Goal: Task Accomplishment & Management: Complete application form

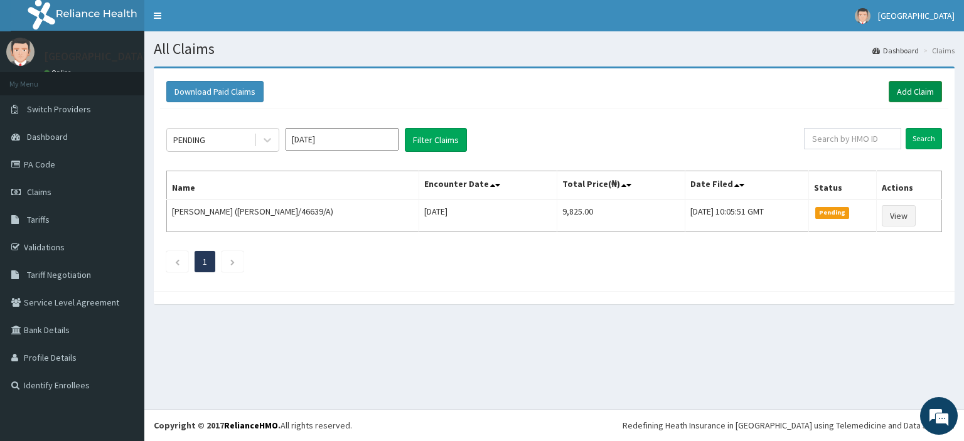
click at [910, 92] on link "Add Claim" at bounding box center [915, 91] width 53 height 21
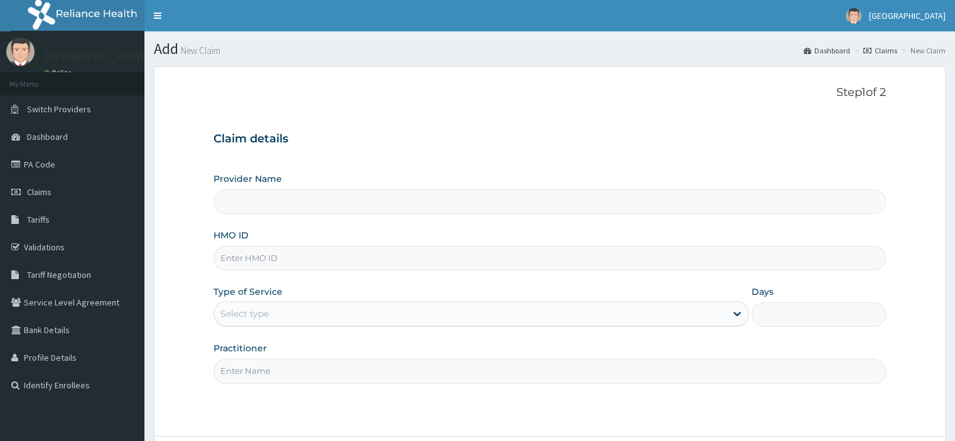
click at [264, 266] on input "HMO ID" at bounding box center [549, 258] width 672 height 24
paste input "AGO/10161/B"
type input "AGO/10161/B"
click at [267, 309] on div "Select type" at bounding box center [244, 314] width 48 height 13
click at [285, 299] on div "Type of Service Use Up and Down to choose options, press Enter to select the cu…" at bounding box center [480, 306] width 535 height 41
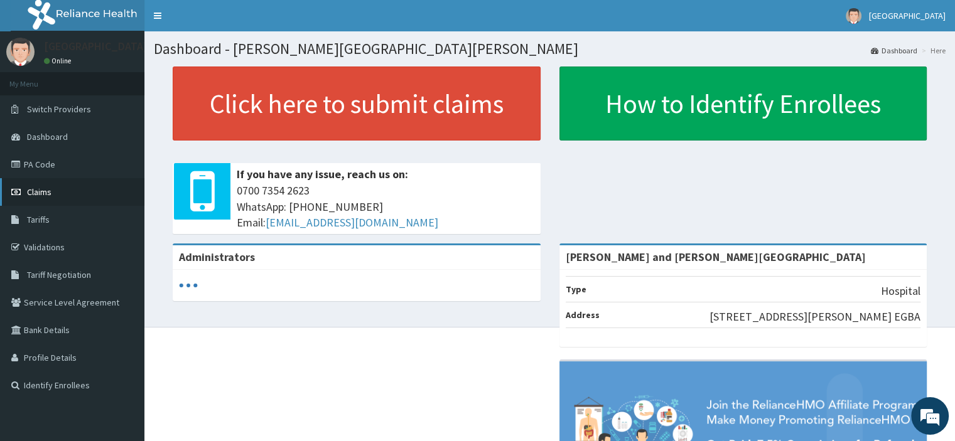
click at [46, 184] on link "Claims" at bounding box center [72, 192] width 144 height 28
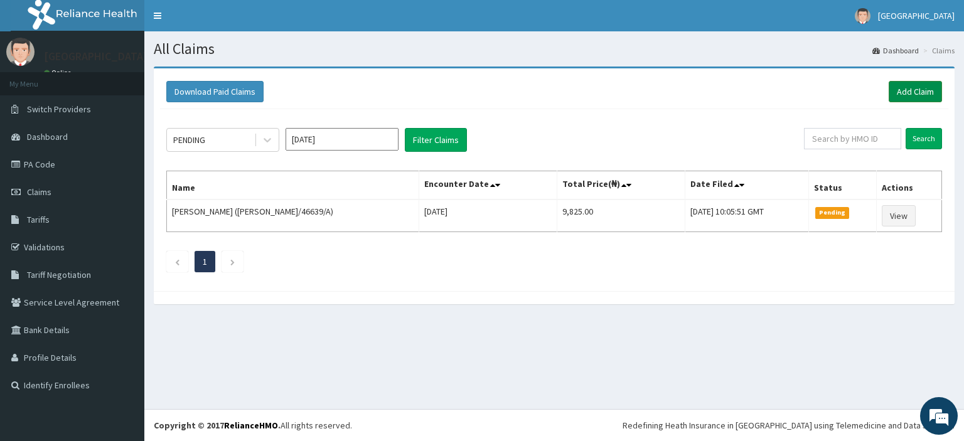
click at [911, 89] on link "Add Claim" at bounding box center [915, 91] width 53 height 21
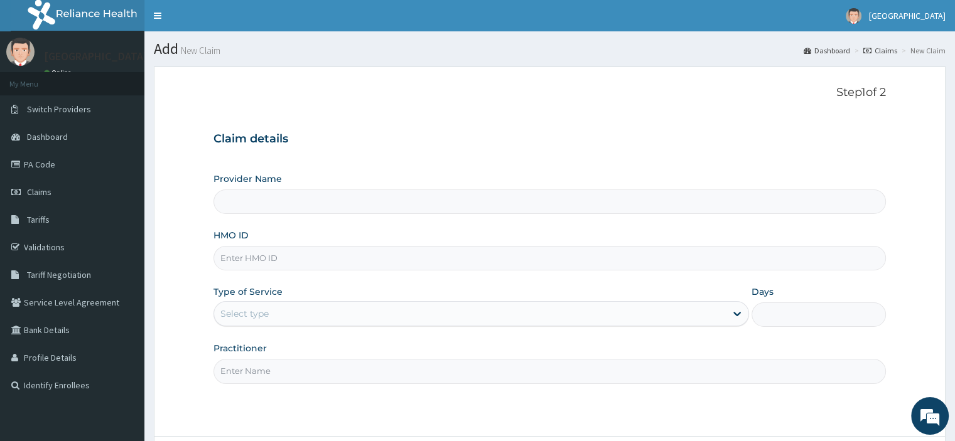
click at [241, 241] on label "HMO ID" at bounding box center [230, 235] width 35 height 13
click at [241, 246] on input "HMO ID" at bounding box center [549, 258] width 672 height 24
click at [244, 250] on input "HMO ID" at bounding box center [549, 258] width 672 height 24
type input "[PERSON_NAME] and [PERSON_NAME][GEOGRAPHIC_DATA]"
paste input "AGO/10161/B"
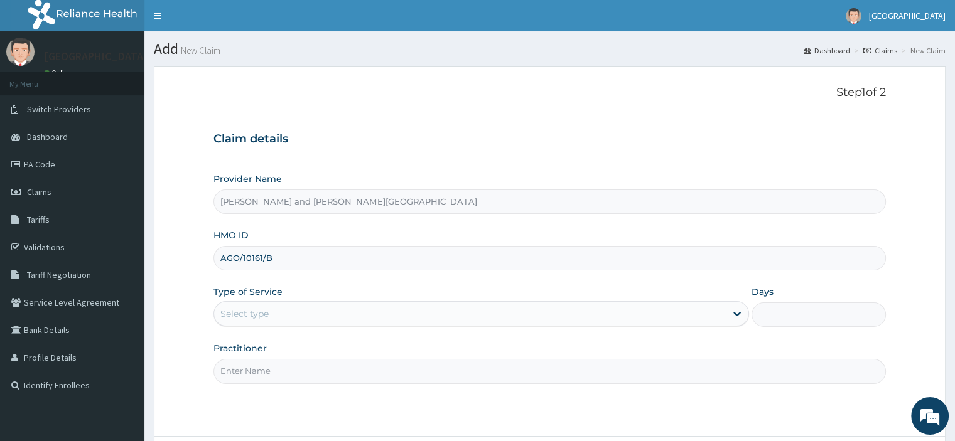
type input "AGO/10161/B"
click at [273, 307] on div "Select type" at bounding box center [470, 314] width 512 height 20
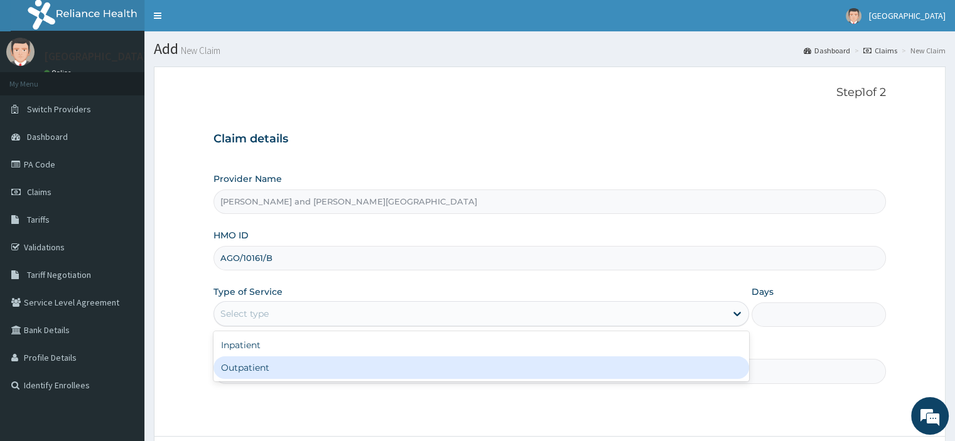
click at [272, 363] on div "Outpatient" at bounding box center [480, 368] width 535 height 23
type input "1"
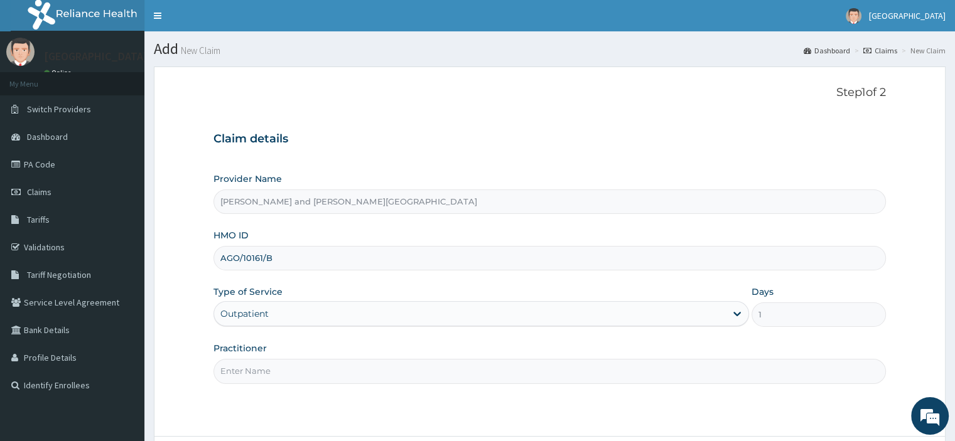
click at [259, 377] on input "Practitioner" at bounding box center [549, 371] width 672 height 24
click at [229, 376] on input "DR" at bounding box center [549, 371] width 672 height 24
type input "DR YAKUBU DELE"
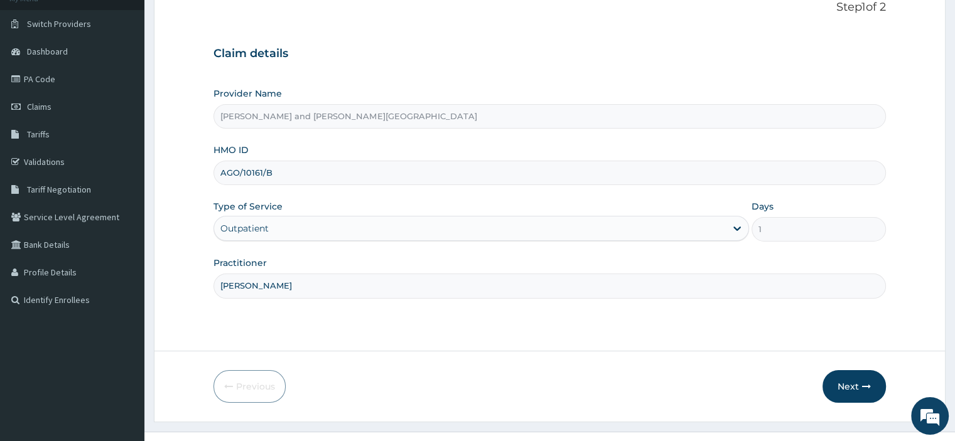
scroll to position [107, 0]
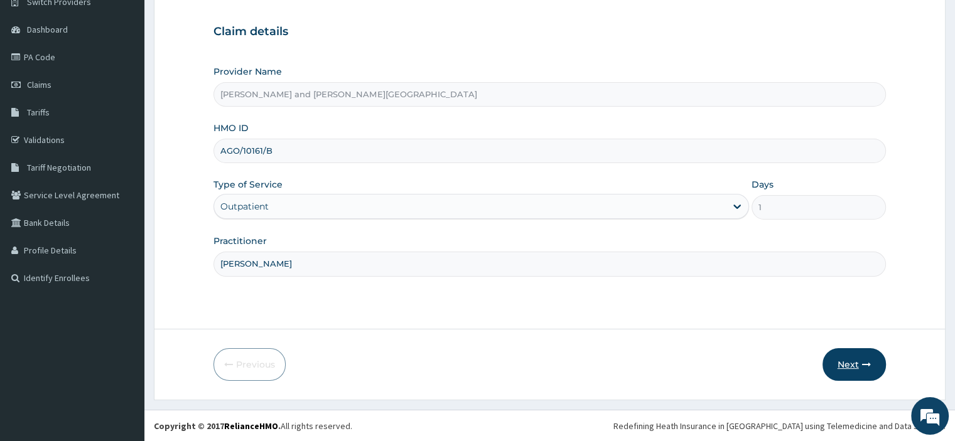
click at [871, 368] on button "Next" at bounding box center [853, 364] width 63 height 33
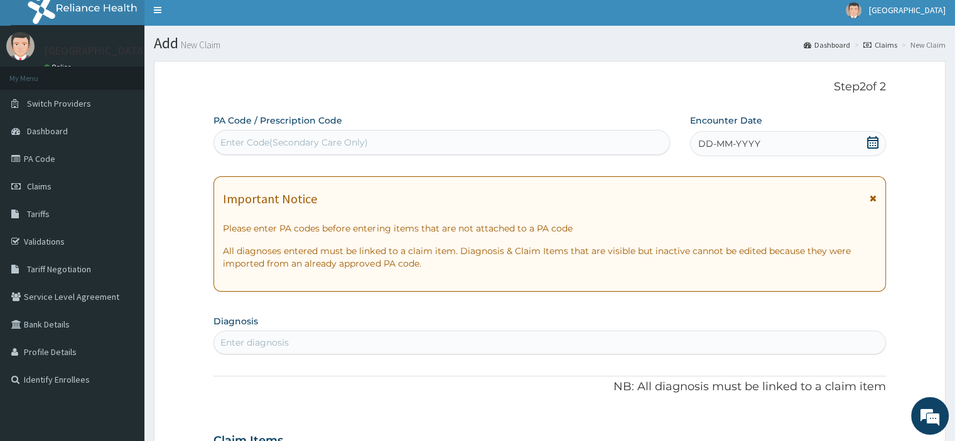
scroll to position [0, 0]
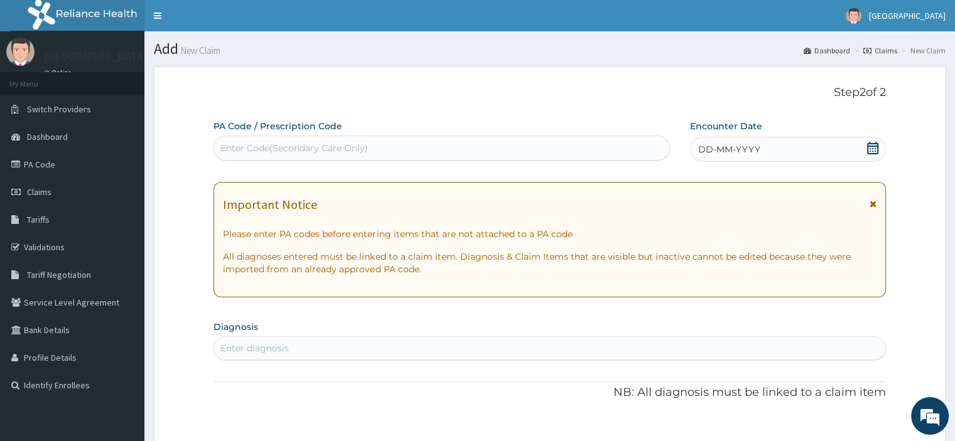
click at [874, 142] on icon at bounding box center [872, 148] width 13 height 13
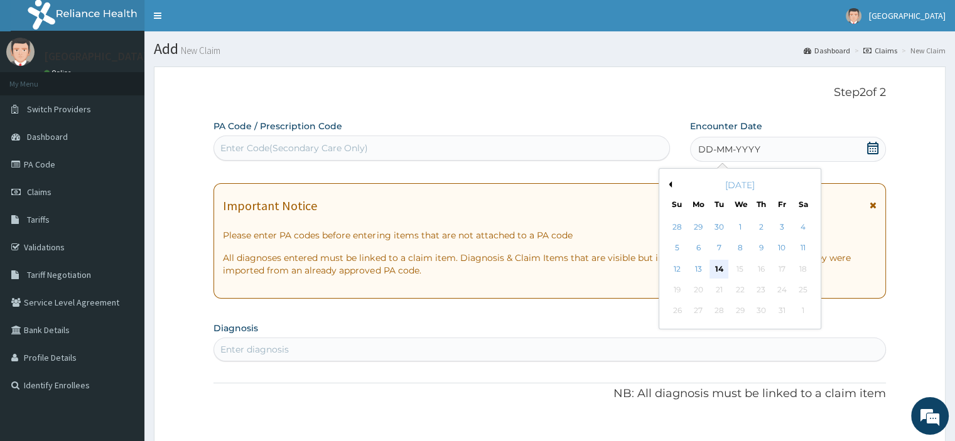
click at [716, 269] on div "14" at bounding box center [718, 269] width 19 height 19
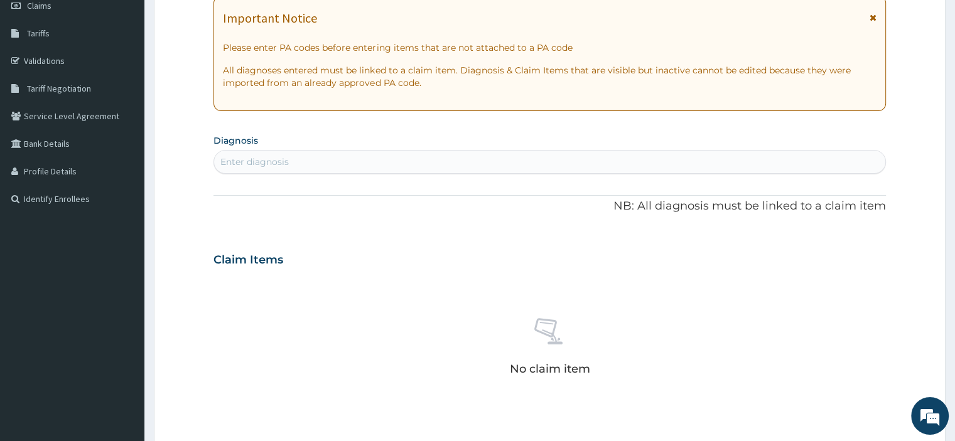
scroll to position [188, 0]
click at [311, 159] on div "Enter diagnosis" at bounding box center [549, 160] width 670 height 20
type input "FEVER"
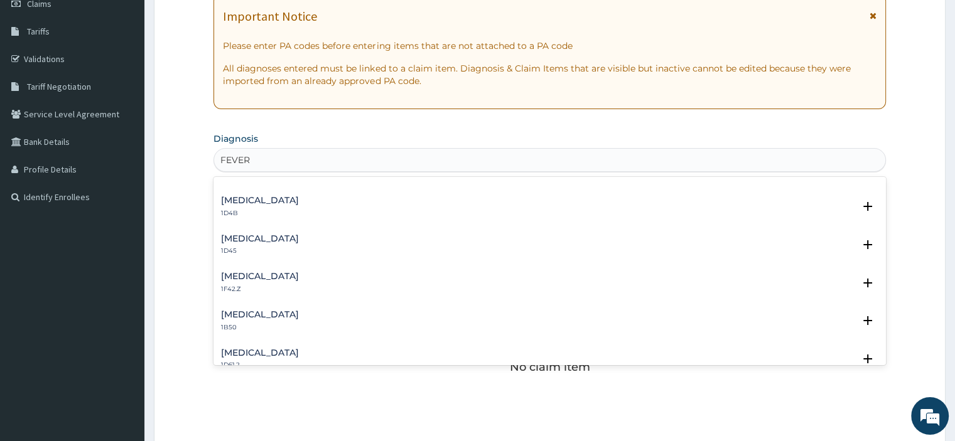
scroll to position [942, 0]
click at [299, 279] on h4 "Plasmodium malariae malaria without complication" at bounding box center [260, 275] width 78 height 9
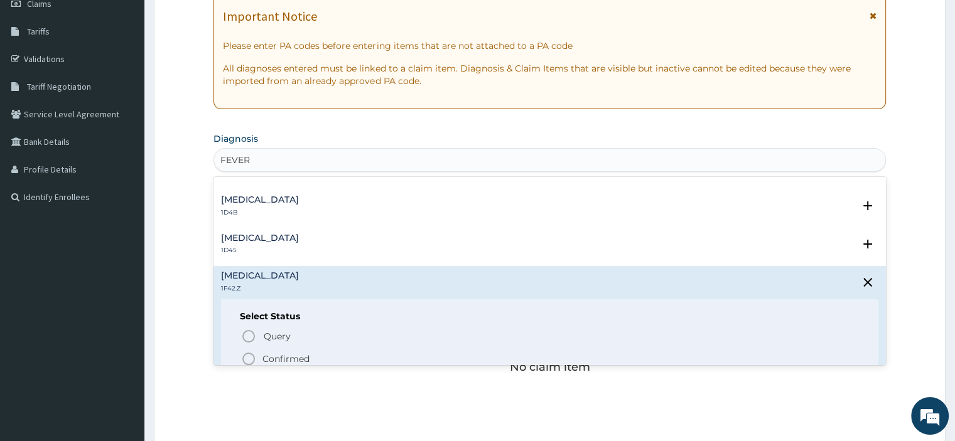
click at [250, 356] on icon "status option filled" at bounding box center [248, 358] width 15 height 15
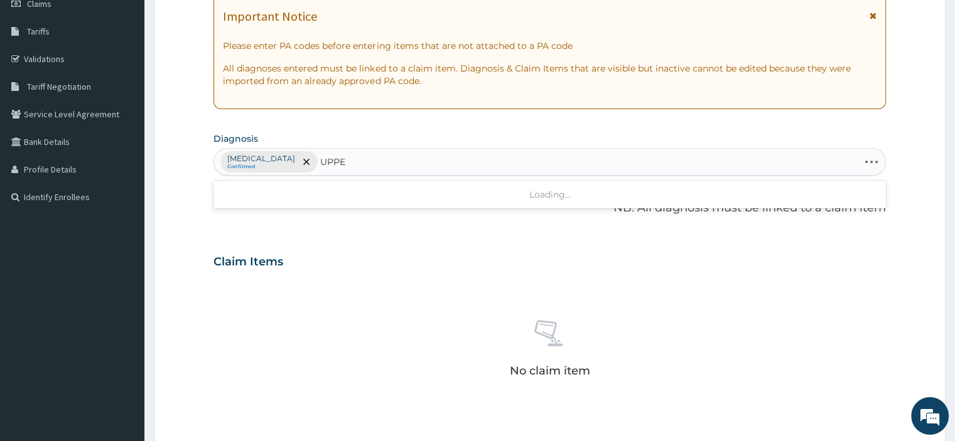
type input "UPPER"
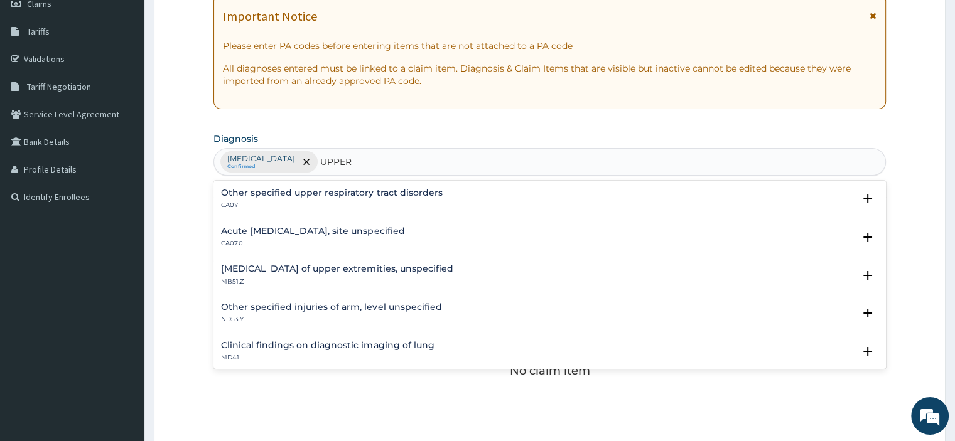
click at [314, 233] on h4 "Acute upper respiratory infection, site unspecified" at bounding box center [312, 231] width 183 height 9
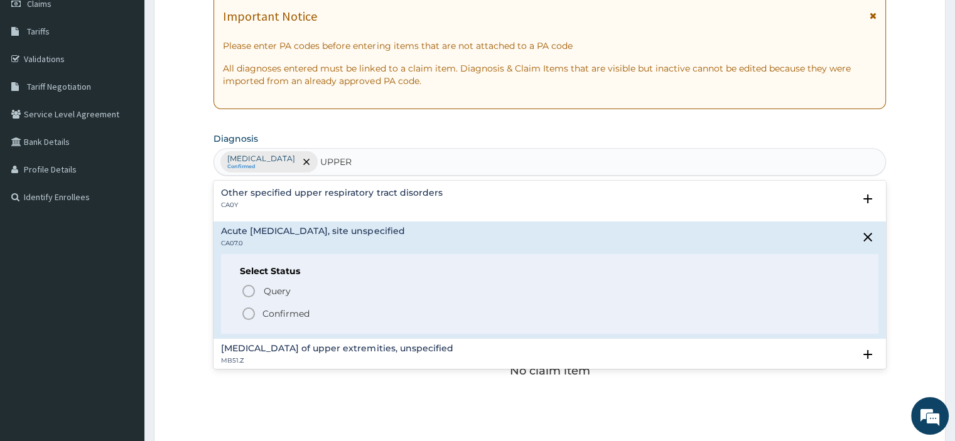
click at [243, 314] on circle "status option filled" at bounding box center [248, 313] width 11 height 11
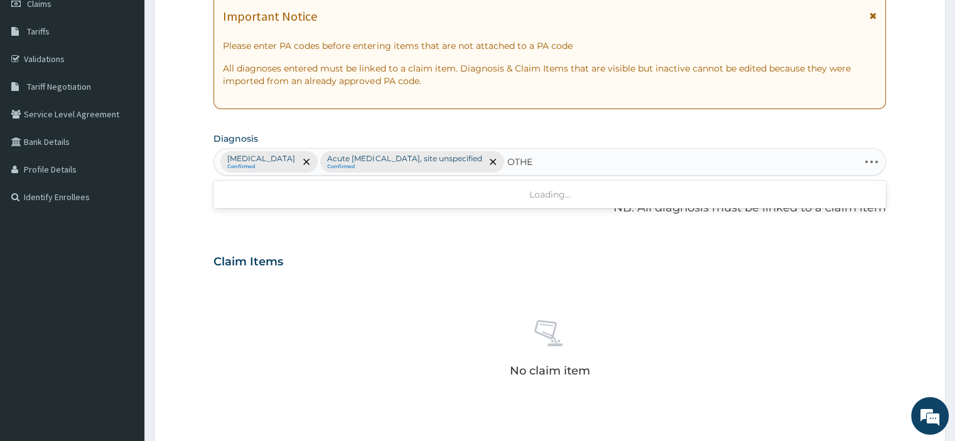
type input "OTHER"
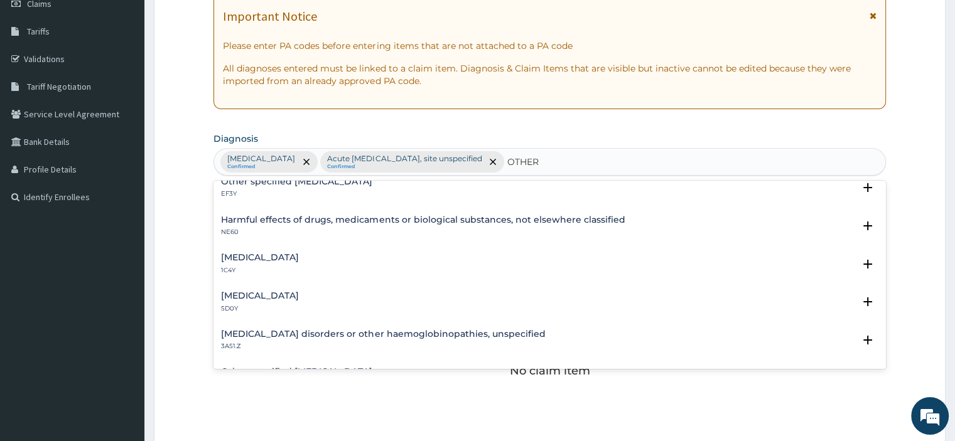
scroll to position [126, 0]
click at [299, 256] on h4 "Other specified bacterial diseases" at bounding box center [260, 257] width 78 height 9
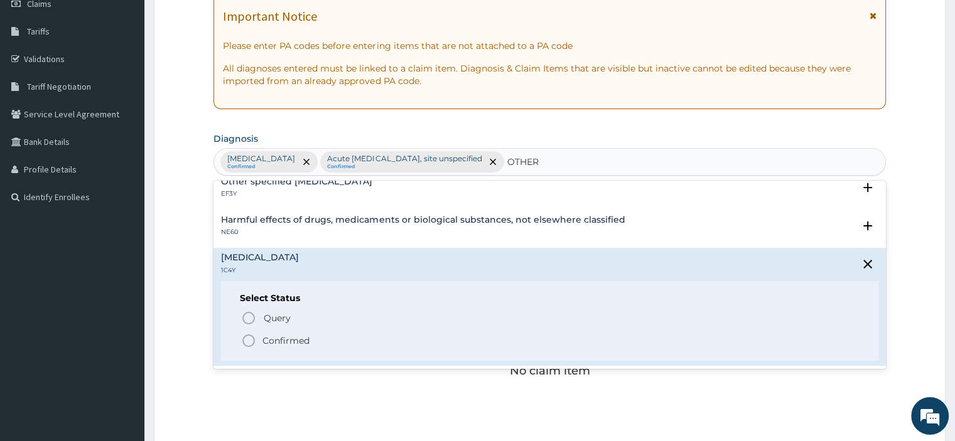
click at [245, 342] on icon "status option filled" at bounding box center [248, 340] width 15 height 15
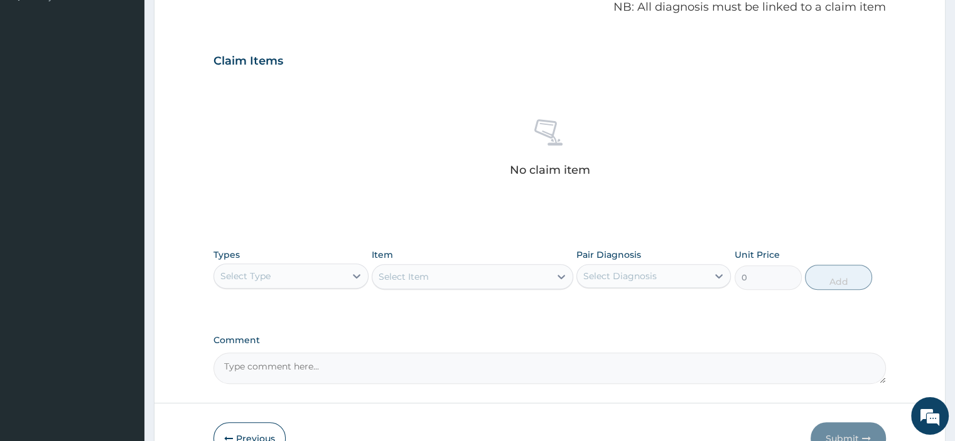
scroll to position [462, 0]
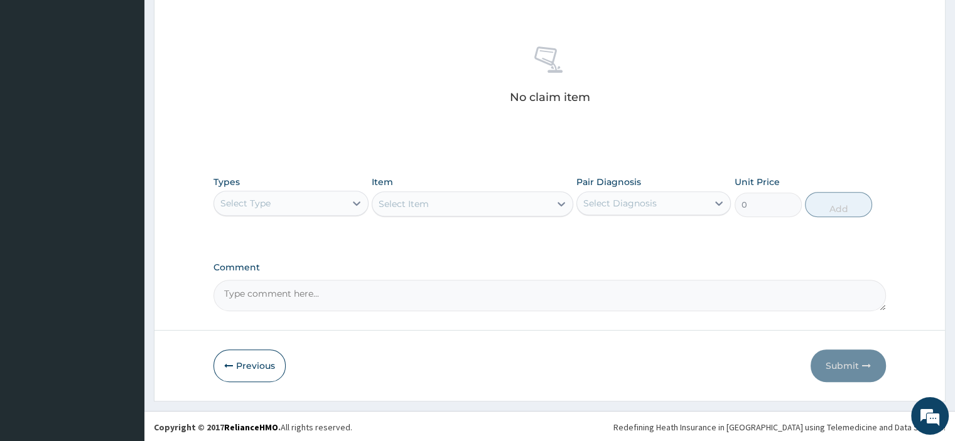
paste textarea "MALARIA + RTI"
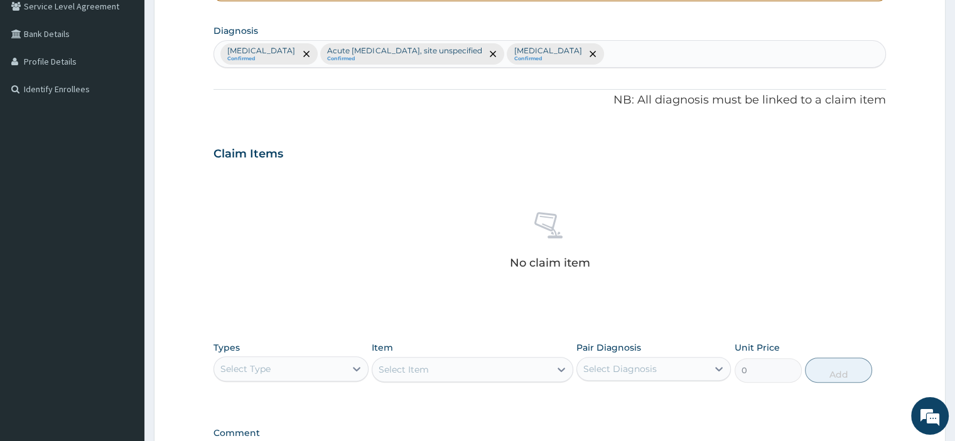
scroll to position [399, 0]
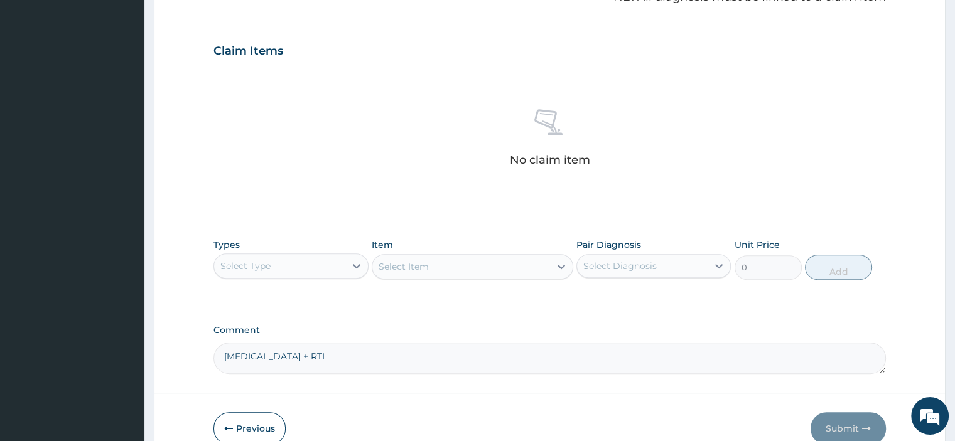
click at [338, 266] on div "Select Type" at bounding box center [279, 266] width 131 height 20
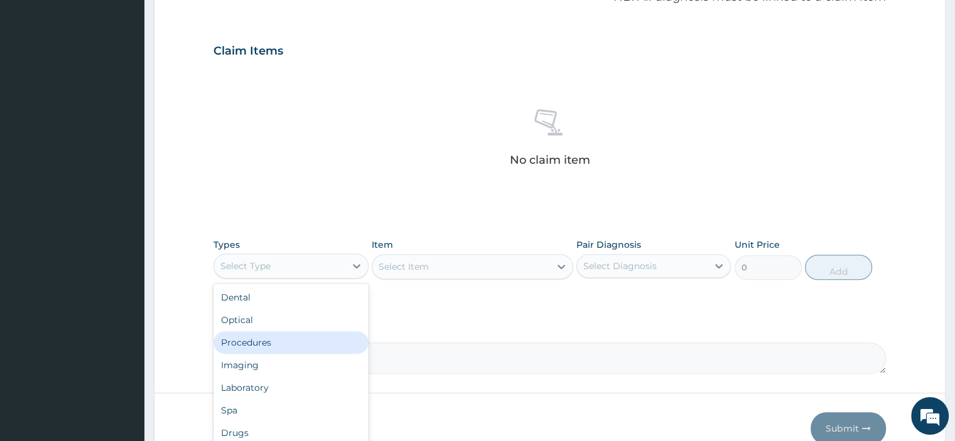
click at [245, 340] on div "Procedures" at bounding box center [290, 342] width 154 height 23
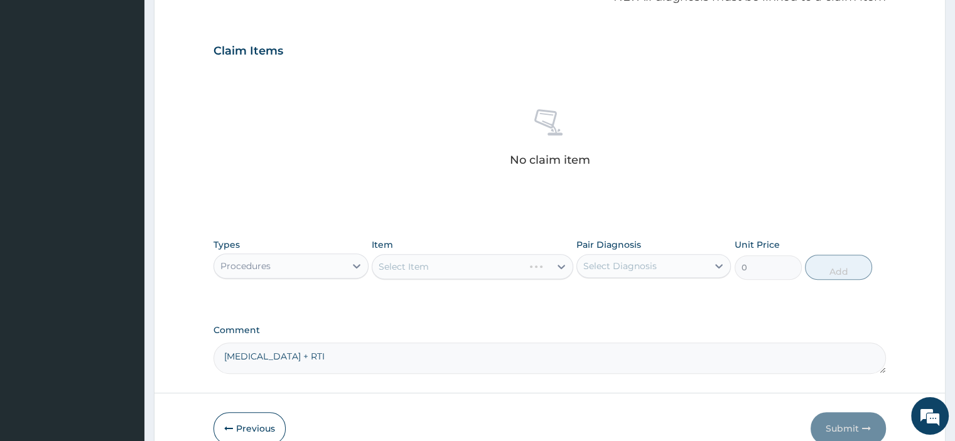
click at [446, 262] on div "Select Item" at bounding box center [472, 266] width 201 height 25
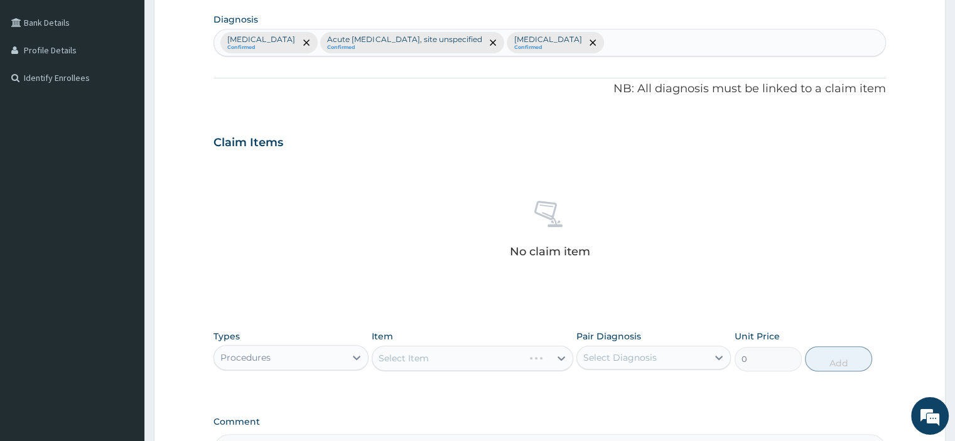
scroll to position [462, 0]
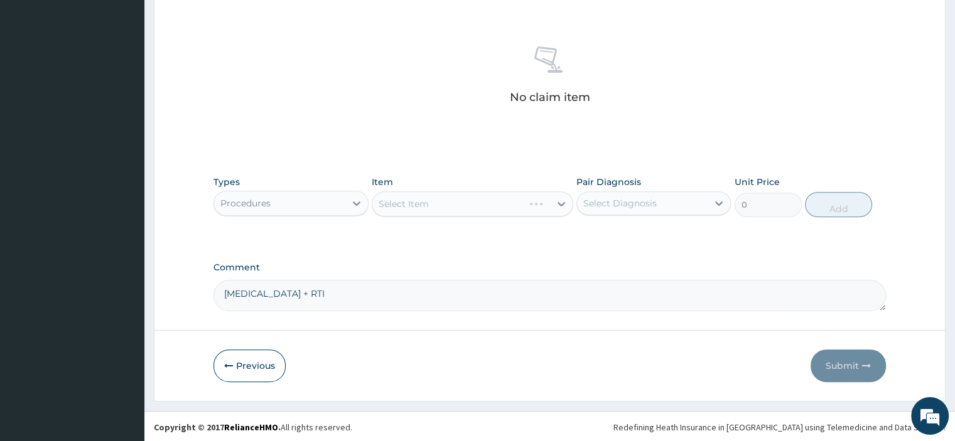
click at [414, 198] on div "Select Item" at bounding box center [472, 203] width 201 height 25
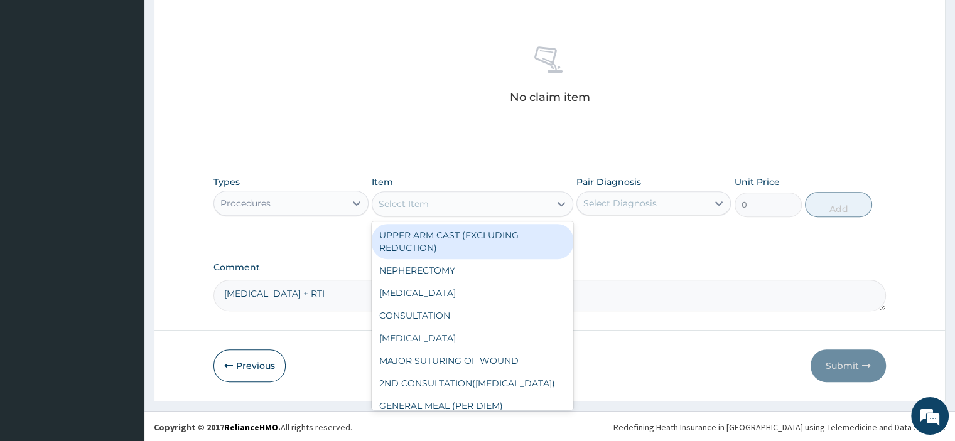
click at [414, 198] on div "Select Item" at bounding box center [403, 204] width 50 height 13
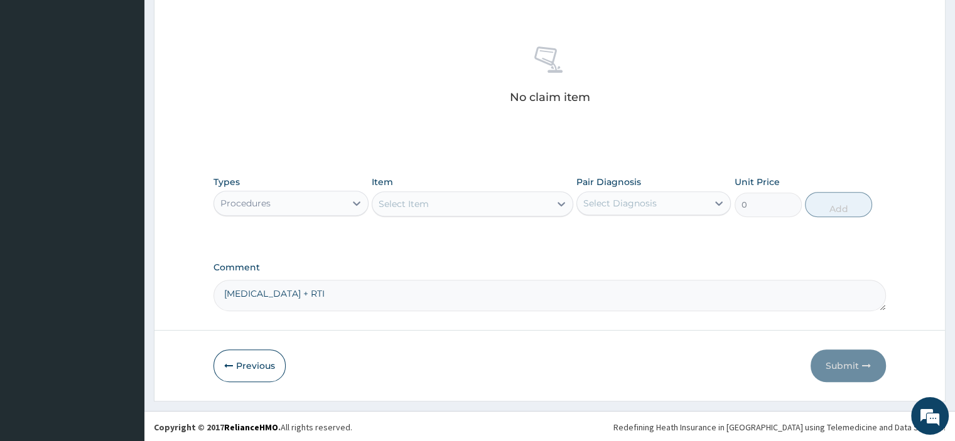
click at [301, 299] on textarea "MALARIA + RTI" at bounding box center [549, 295] width 672 height 31
type textarea "MALARIA + RTI RO SEPSIS"
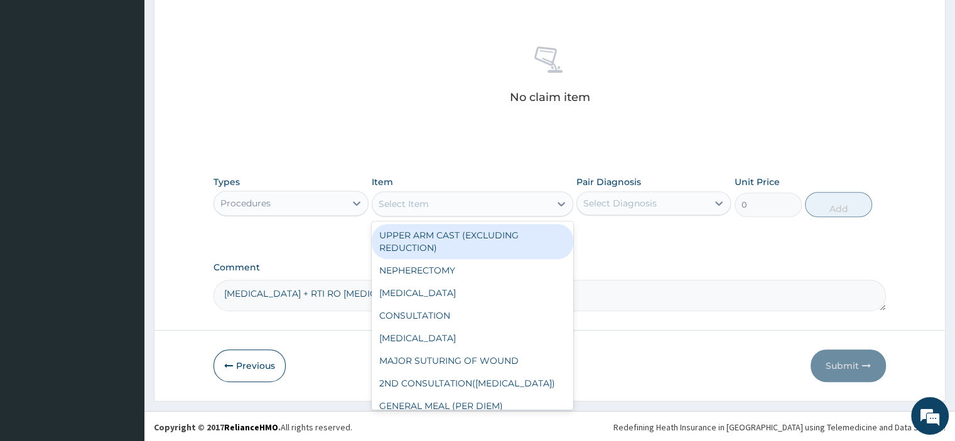
click at [436, 191] on div "Select Item" at bounding box center [472, 203] width 201 height 25
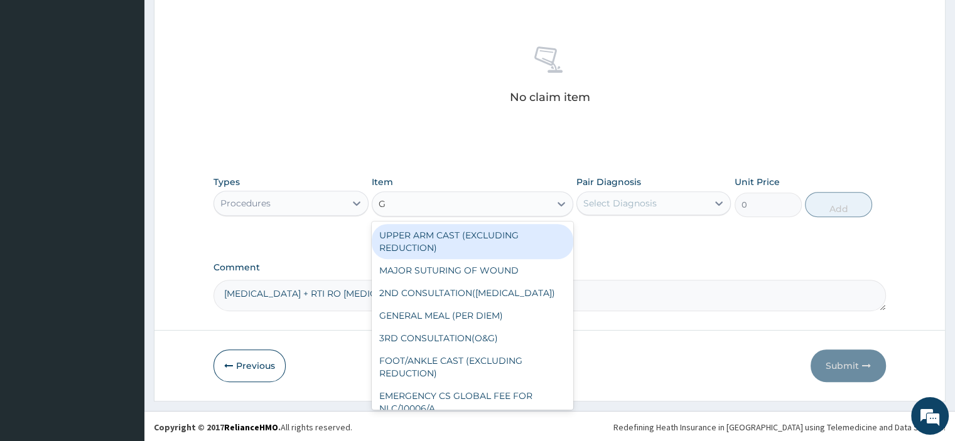
type input "GP"
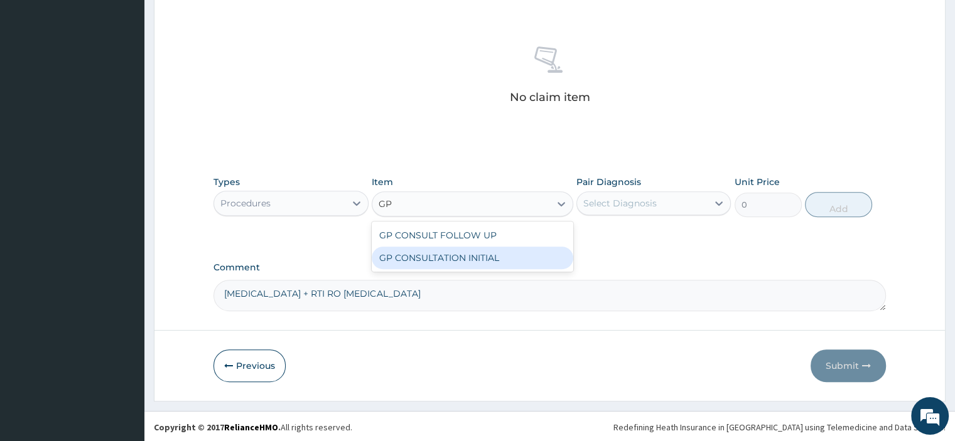
drag, startPoint x: 471, startPoint y: 255, endPoint x: 496, endPoint y: 249, distance: 26.6
click at [471, 255] on div "GP CONSULTATION INITIAL" at bounding box center [472, 258] width 201 height 23
type input "2000"
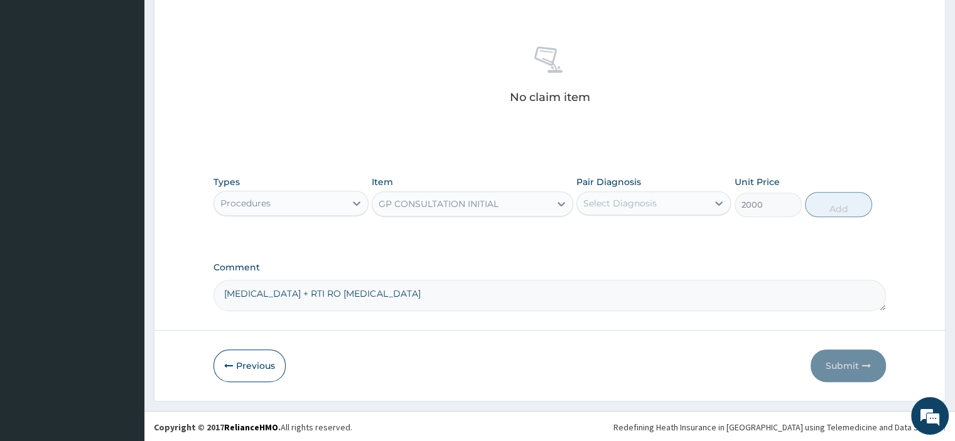
click at [623, 195] on div "Select Diagnosis" at bounding box center [642, 203] width 131 height 20
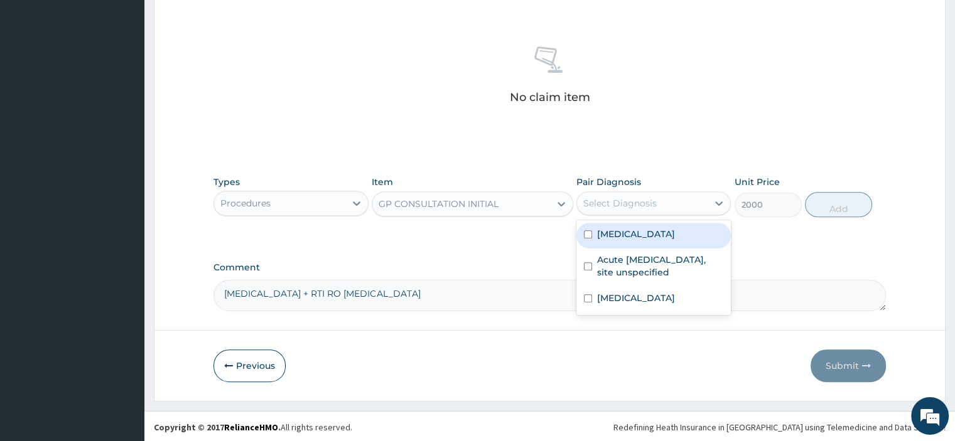
click at [621, 240] on label "Plasmodium malariae malaria without complication" at bounding box center [636, 234] width 78 height 13
checkbox input "true"
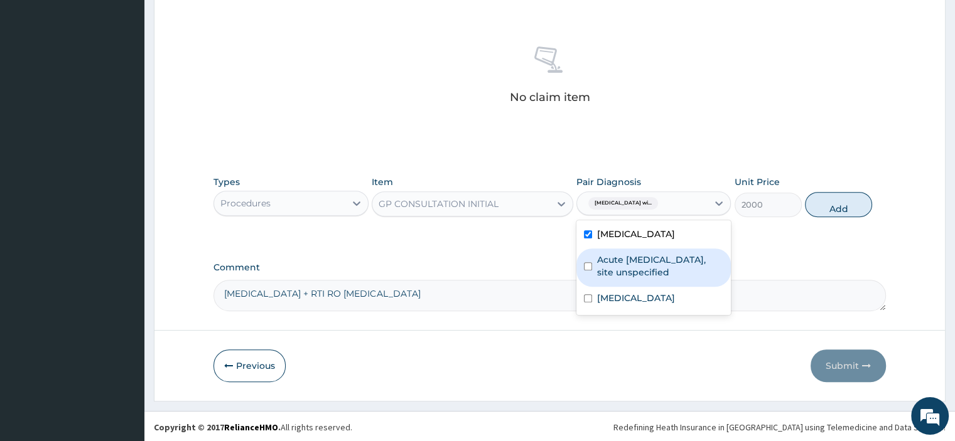
click at [626, 279] on label "Acute upper respiratory infection, site unspecified" at bounding box center [660, 266] width 126 height 25
checkbox input "true"
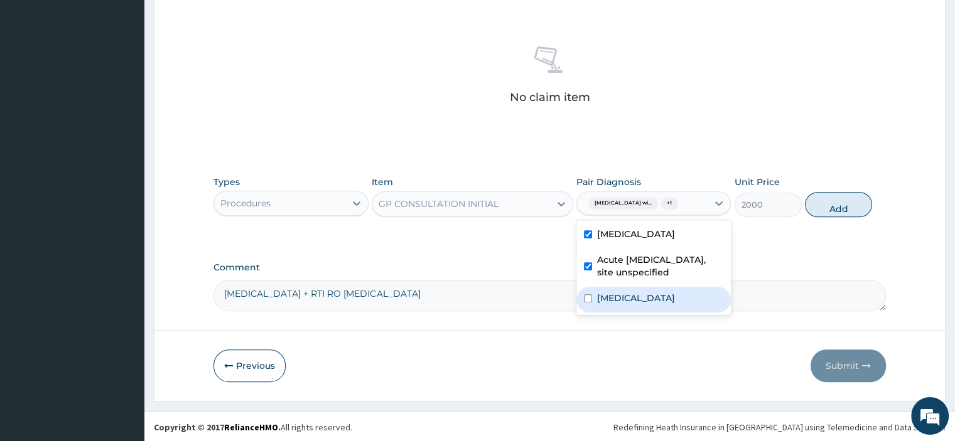
drag, startPoint x: 636, startPoint y: 335, endPoint x: 662, endPoint y: 333, distance: 25.8
click at [636, 304] on label "Other specified bacterial diseases" at bounding box center [636, 298] width 78 height 13
checkbox input "true"
drag, startPoint x: 825, startPoint y: 215, endPoint x: 464, endPoint y: 316, distance: 374.0
click at [823, 217] on button "Add" at bounding box center [838, 204] width 67 height 25
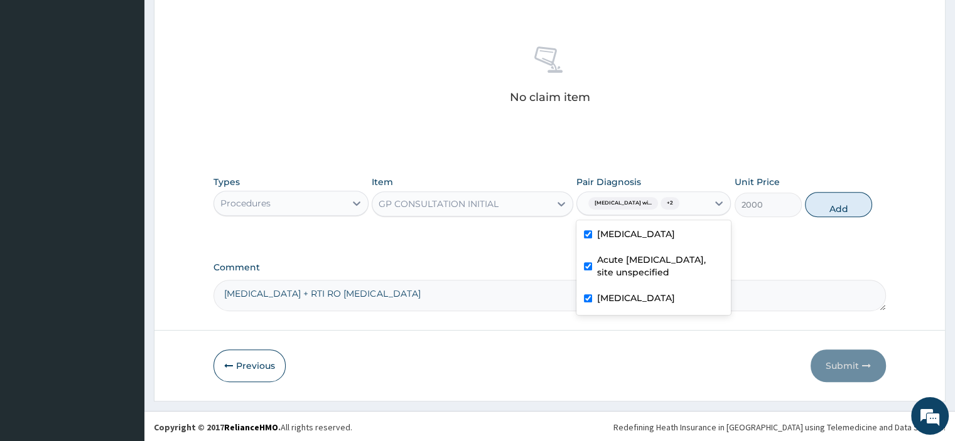
type input "0"
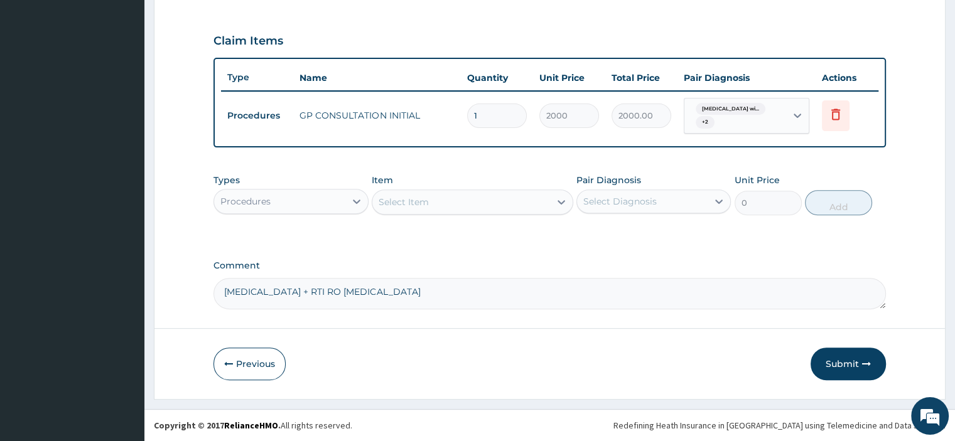
scroll to position [407, 0]
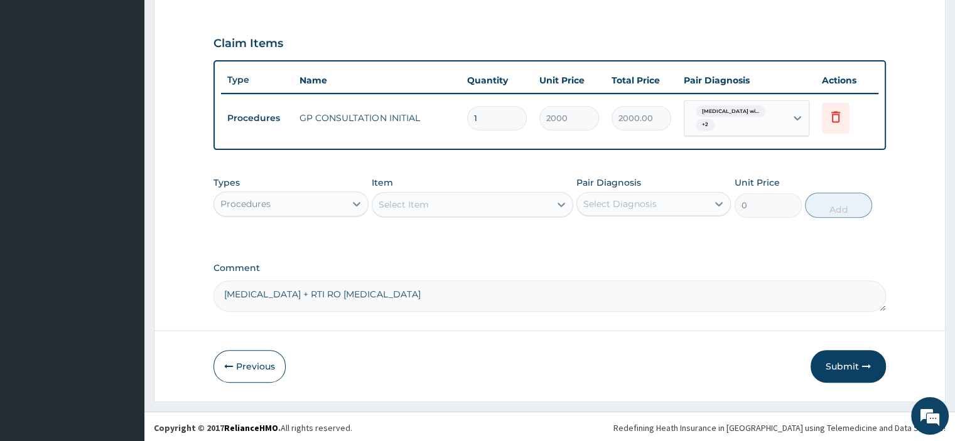
click at [299, 202] on div "Procedures" at bounding box center [279, 204] width 131 height 20
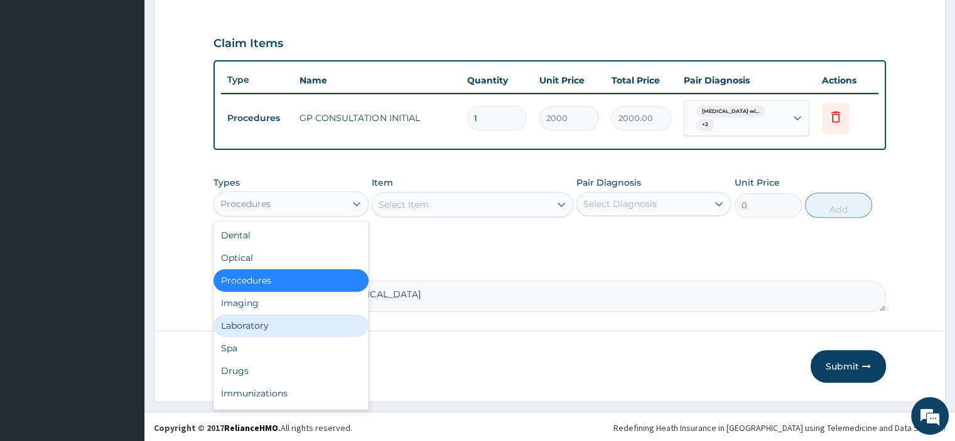
click at [267, 326] on div "Laboratory" at bounding box center [290, 325] width 154 height 23
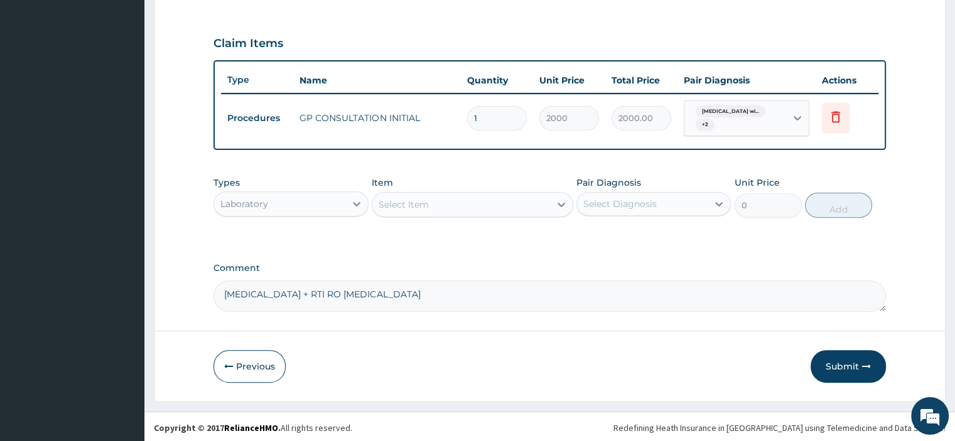
click at [390, 207] on div "Select Item" at bounding box center [403, 204] width 50 height 13
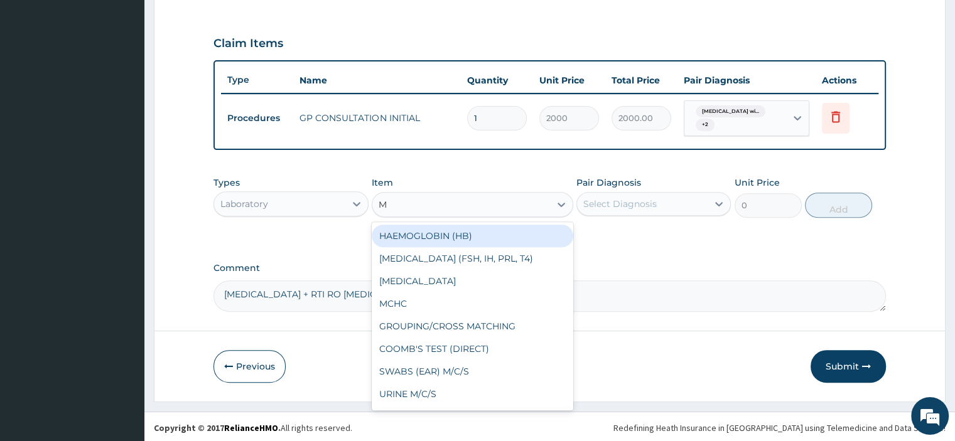
type input "MP"
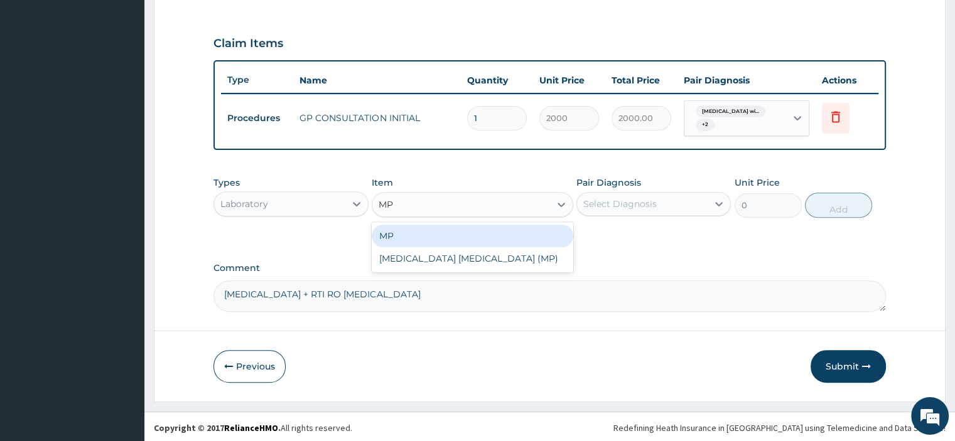
drag, startPoint x: 425, startPoint y: 239, endPoint x: 465, endPoint y: 231, distance: 41.0
click at [426, 239] on div "MP" at bounding box center [472, 236] width 201 height 23
type input "1000"
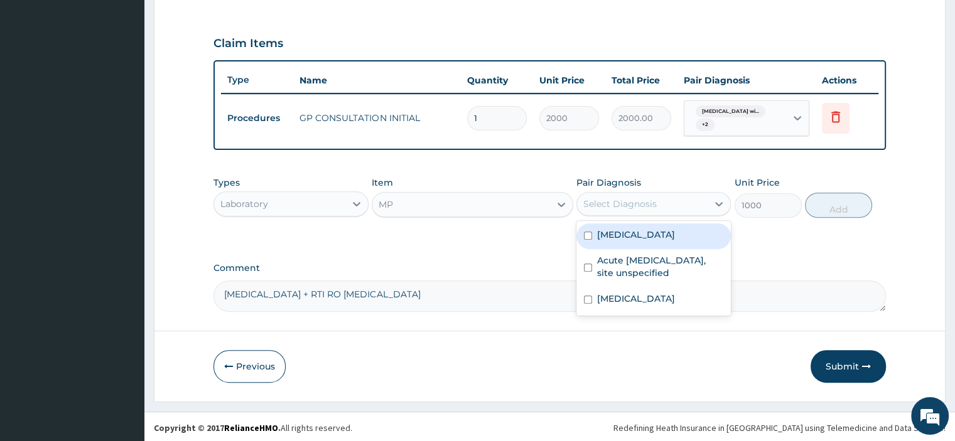
drag, startPoint x: 623, startPoint y: 198, endPoint x: 613, endPoint y: 250, distance: 53.7
click at [623, 198] on div "Select Diagnosis" at bounding box center [619, 204] width 73 height 13
click at [638, 241] on label "Plasmodium malariae malaria without complication" at bounding box center [636, 234] width 78 height 13
checkbox input "true"
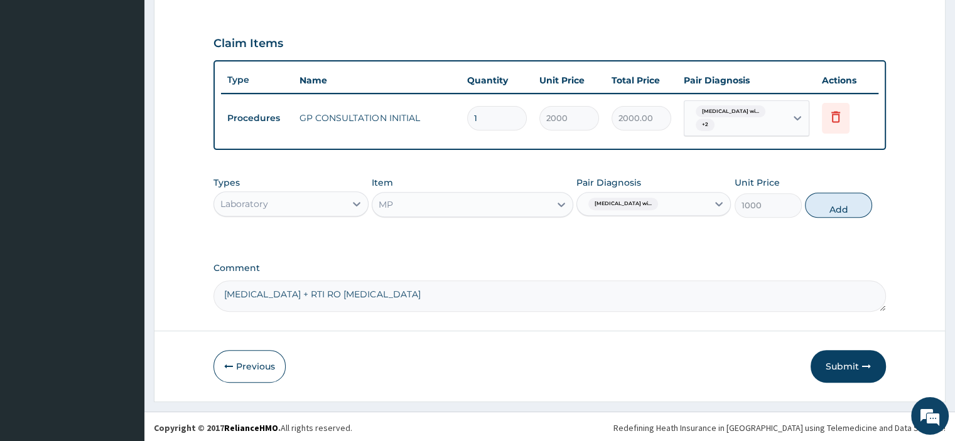
drag, startPoint x: 848, startPoint y: 203, endPoint x: 554, endPoint y: 258, distance: 299.5
click at [830, 212] on button "Add" at bounding box center [838, 205] width 67 height 25
type input "0"
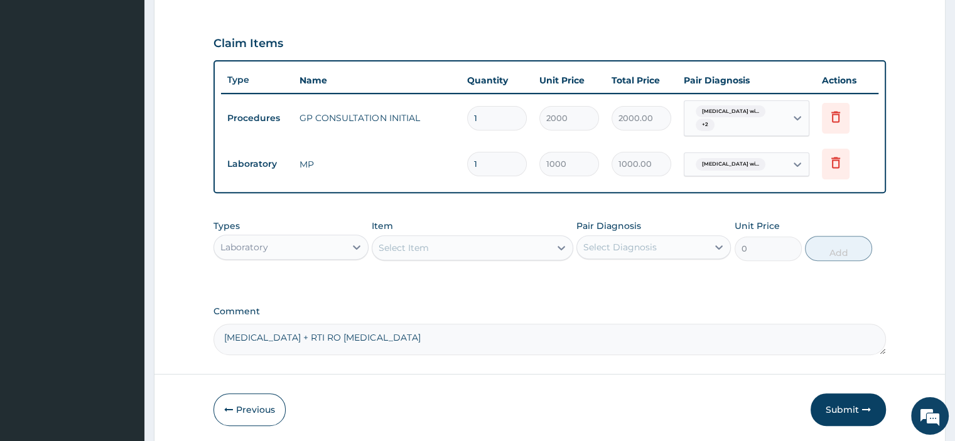
click at [442, 238] on div "Select Item" at bounding box center [461, 248] width 178 height 20
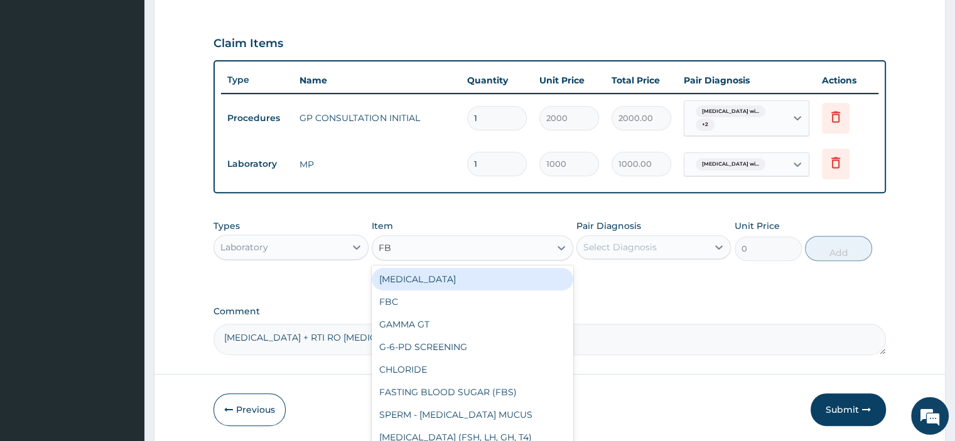
type input "FBC"
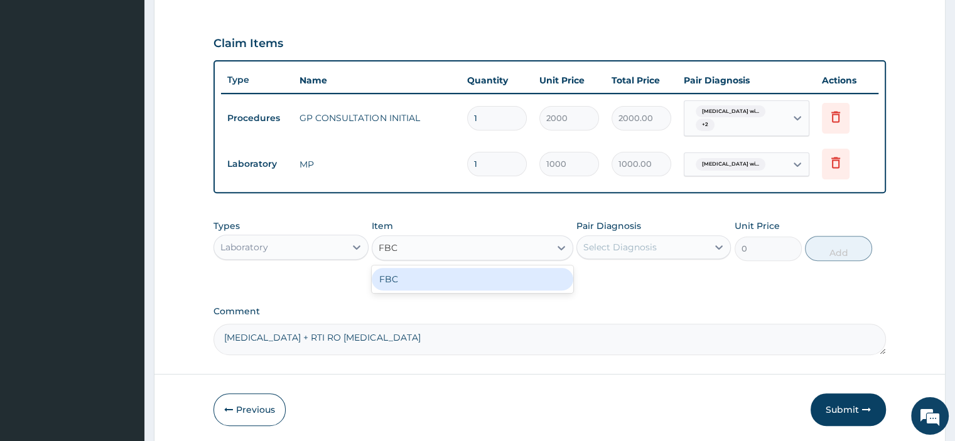
drag, startPoint x: 432, startPoint y: 286, endPoint x: 645, endPoint y: 267, distance: 214.2
click at [439, 282] on div "FBC" at bounding box center [472, 279] width 201 height 23
type input "2000"
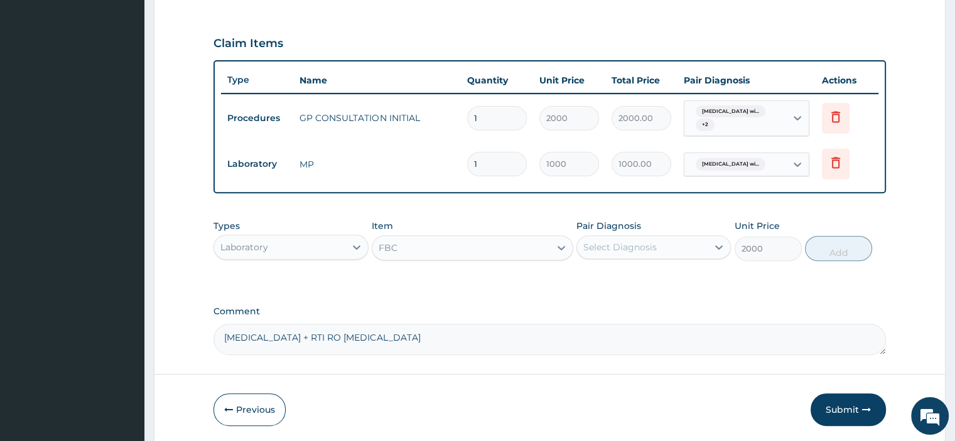
click at [653, 252] on div "Select Diagnosis" at bounding box center [642, 247] width 131 height 20
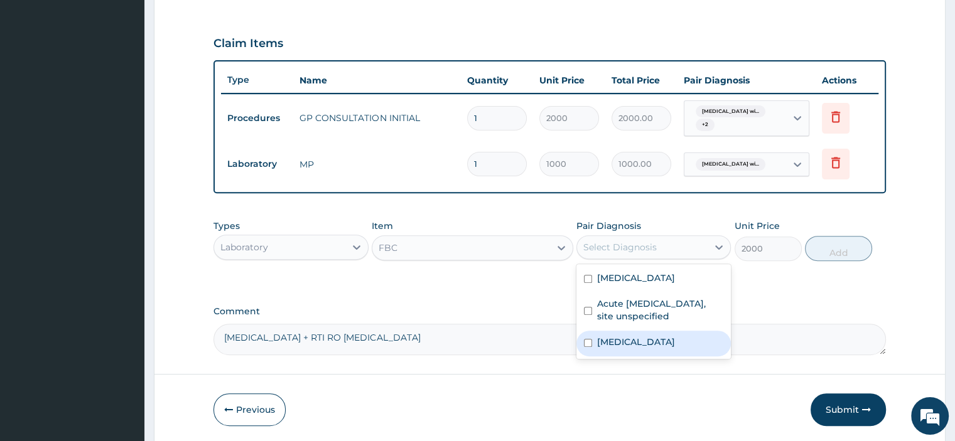
drag, startPoint x: 650, startPoint y: 371, endPoint x: 662, endPoint y: 361, distance: 15.6
click at [650, 348] on label "Other specified bacterial diseases" at bounding box center [636, 342] width 78 height 13
checkbox input "true"
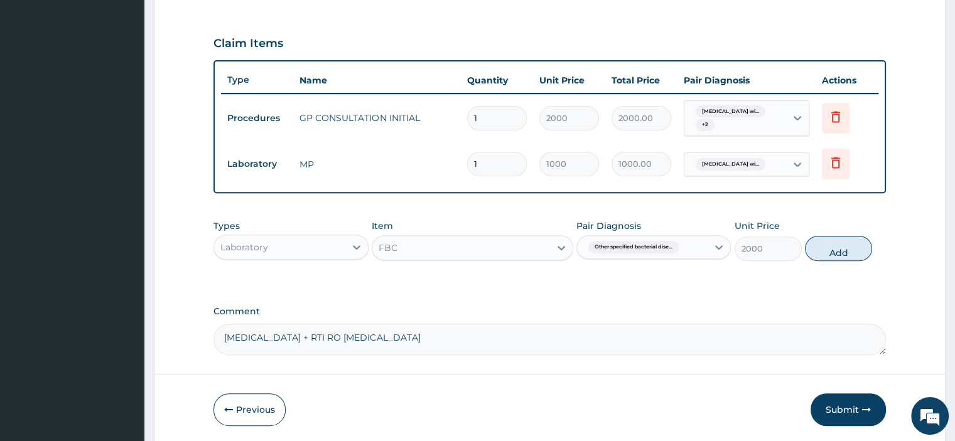
click at [821, 248] on button "Add" at bounding box center [838, 248] width 67 height 25
type input "0"
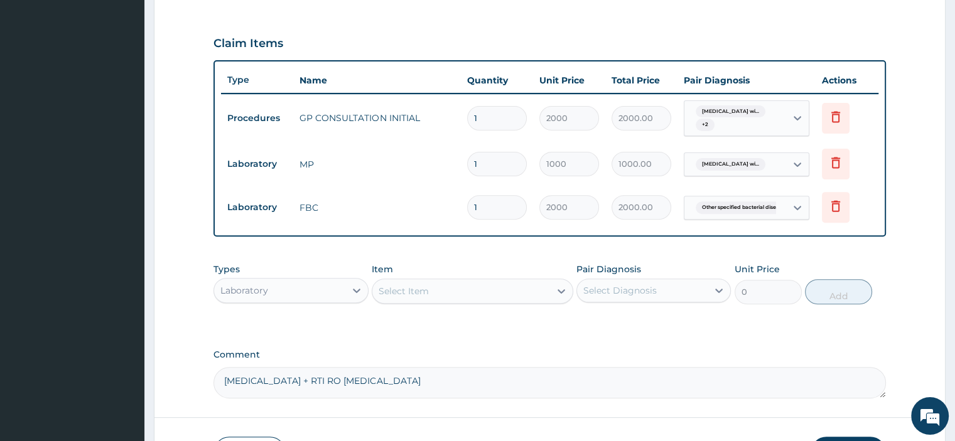
click at [333, 296] on div "Laboratory" at bounding box center [279, 291] width 131 height 20
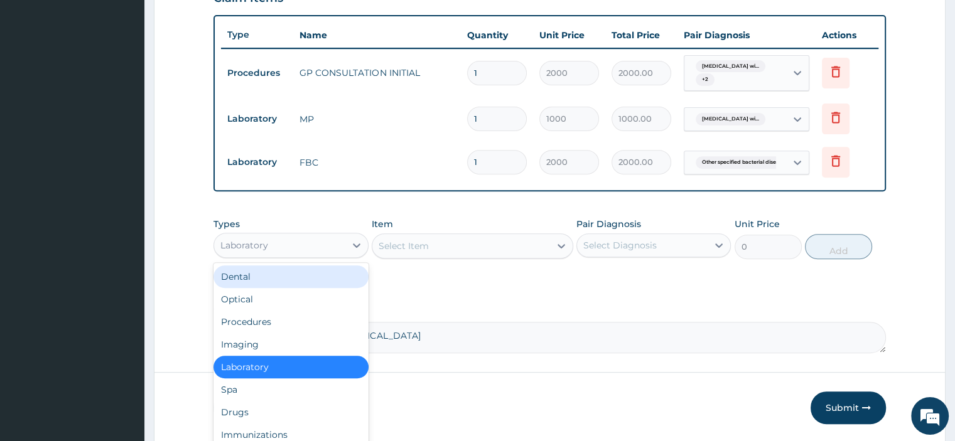
scroll to position [493, 0]
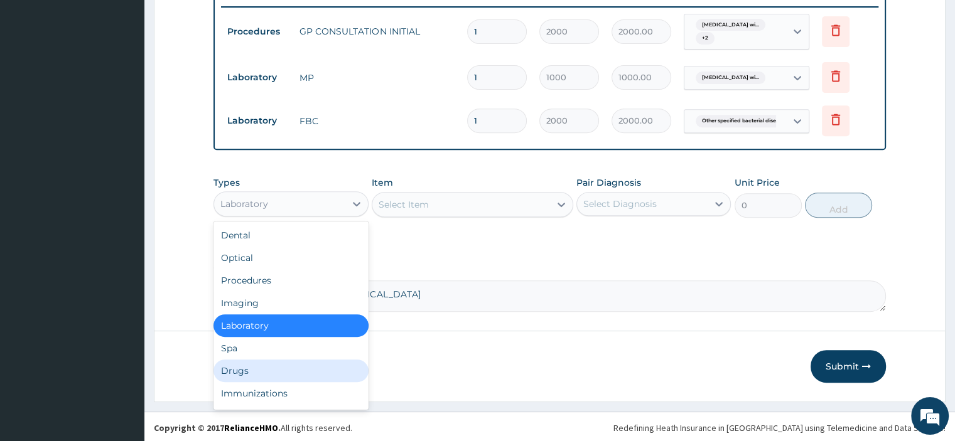
click at [267, 369] on div "Drugs" at bounding box center [290, 371] width 154 height 23
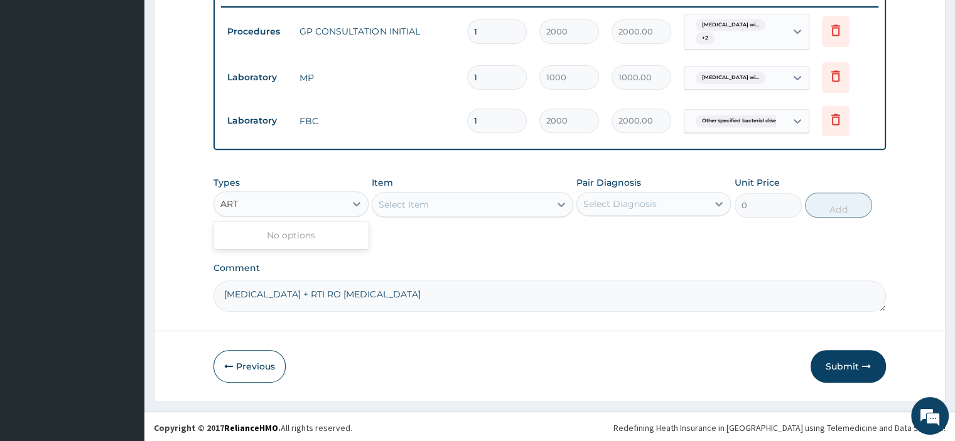
type input "ART"
click at [416, 206] on div "Select Item" at bounding box center [403, 204] width 50 height 13
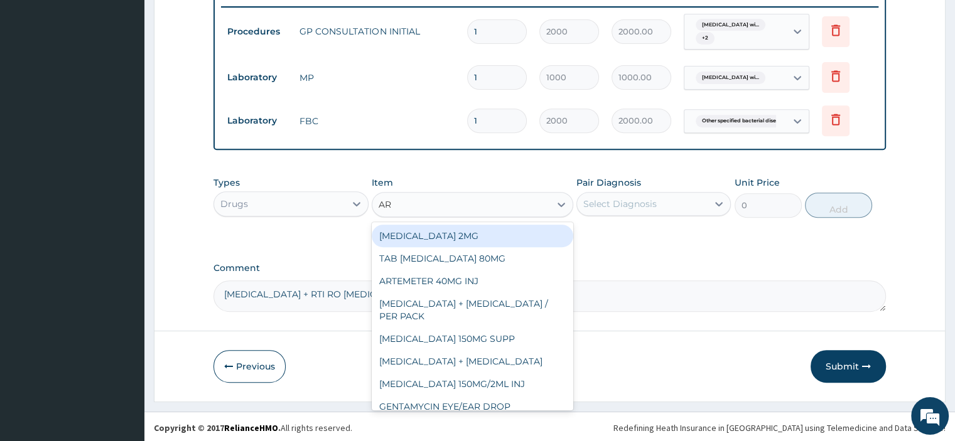
type input "ART"
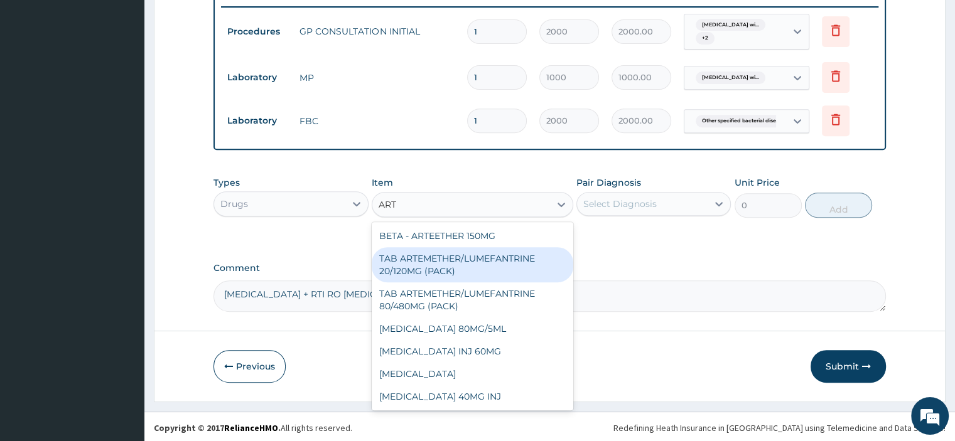
scroll to position [251, 0]
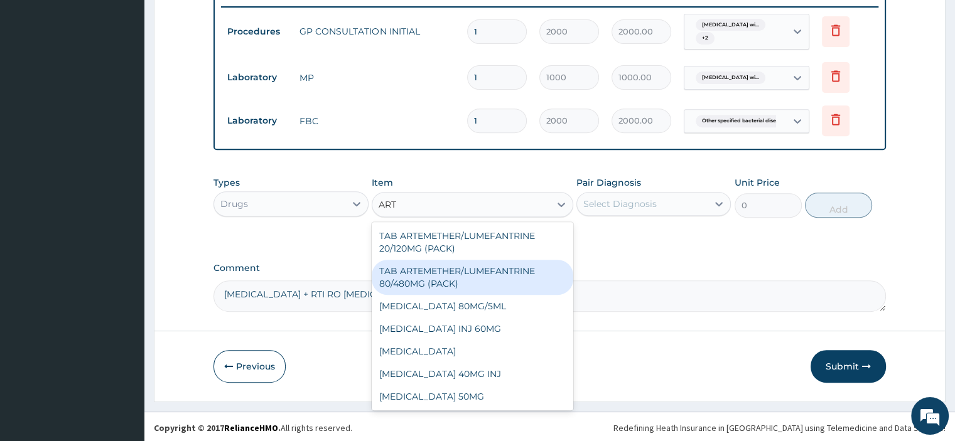
click at [485, 276] on div "TAB ARTEMETHER/LUMEFANTRINE 80/480MG (PACK)" at bounding box center [472, 277] width 201 height 35
type input "1600"
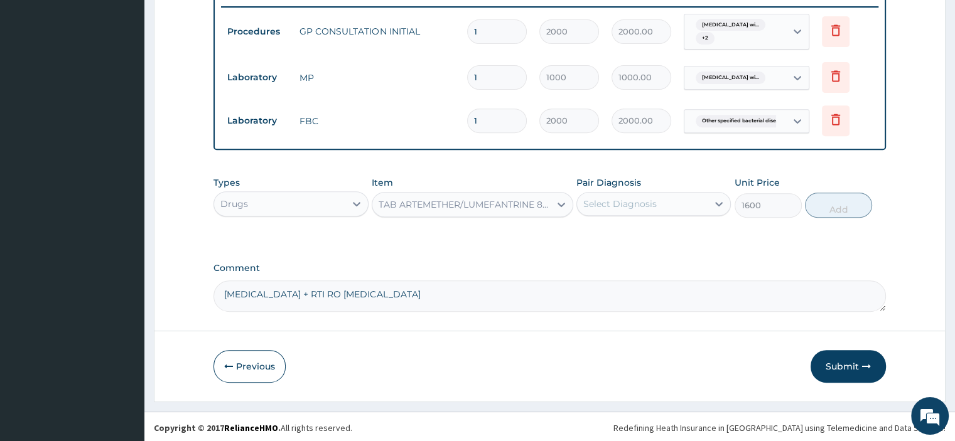
click at [644, 211] on div "Select Diagnosis" at bounding box center [653, 204] width 154 height 24
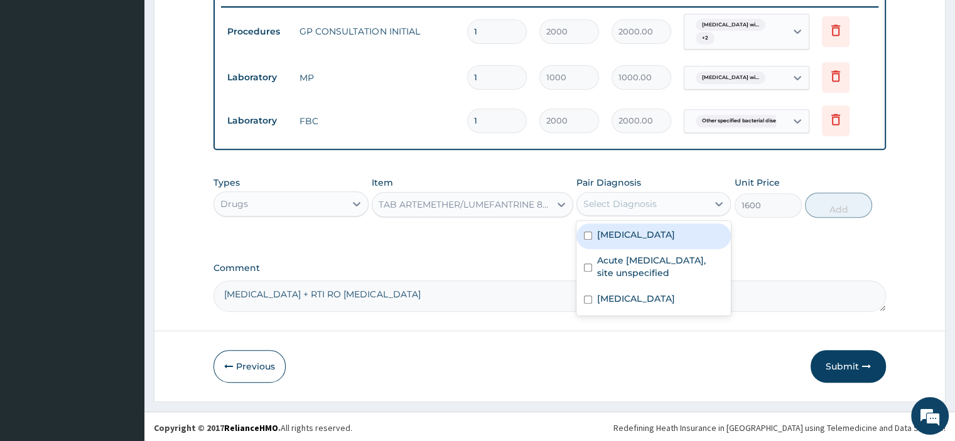
drag, startPoint x: 631, startPoint y: 258, endPoint x: 718, endPoint y: 239, distance: 88.6
click at [636, 241] on label "Plasmodium malariae malaria without complication" at bounding box center [636, 234] width 78 height 13
checkbox input "true"
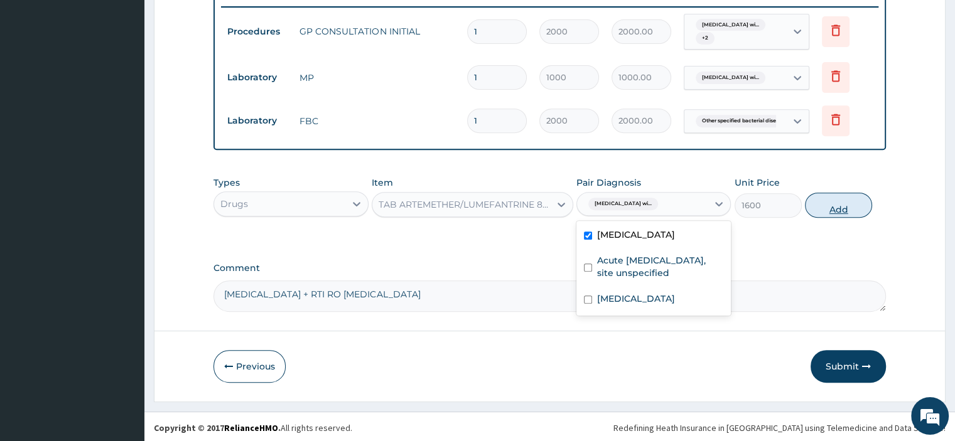
click at [856, 193] on button "Add" at bounding box center [838, 205] width 67 height 25
type input "0"
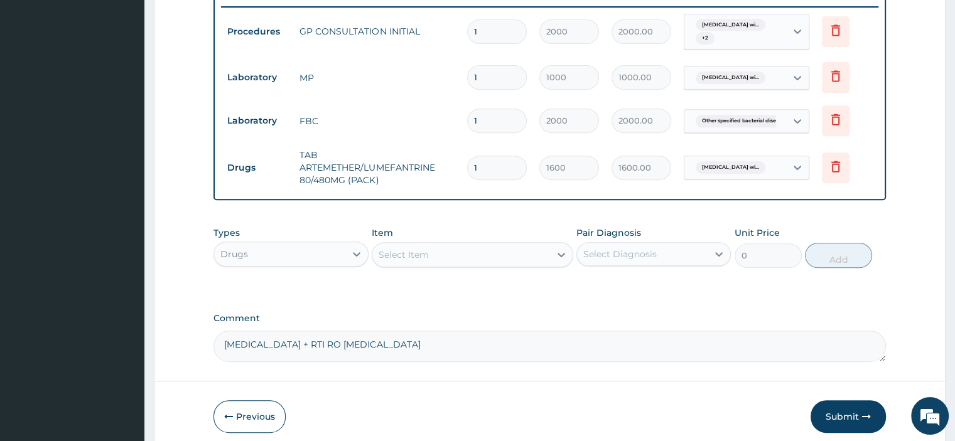
click at [421, 250] on div "Select Item" at bounding box center [403, 255] width 50 height 13
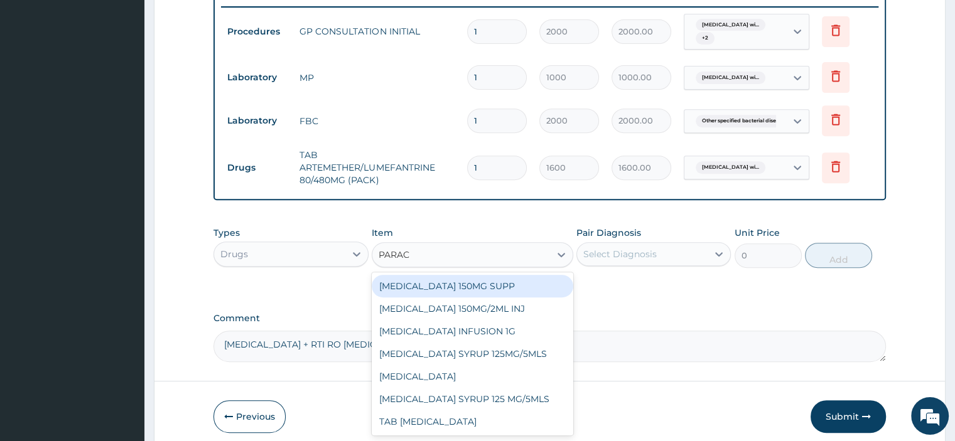
type input "PARACE"
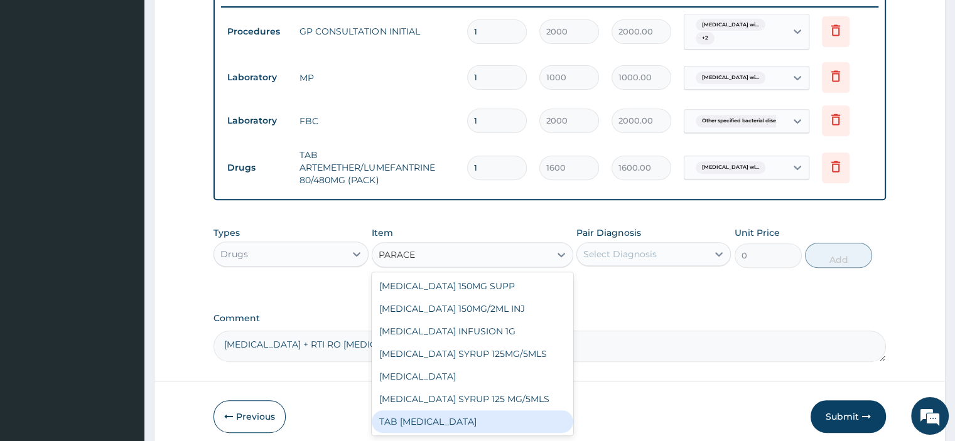
click at [454, 419] on div "TAB PARACETAMOL" at bounding box center [472, 422] width 201 height 23
type input "15"
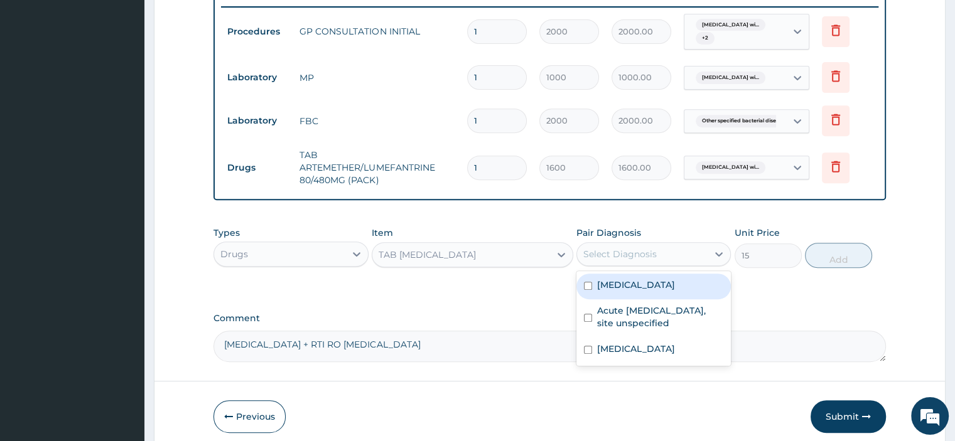
click at [641, 248] on div "Select Diagnosis" at bounding box center [619, 254] width 73 height 13
click at [643, 288] on label "Plasmodium malariae malaria without complication" at bounding box center [636, 285] width 78 height 13
checkbox input "true"
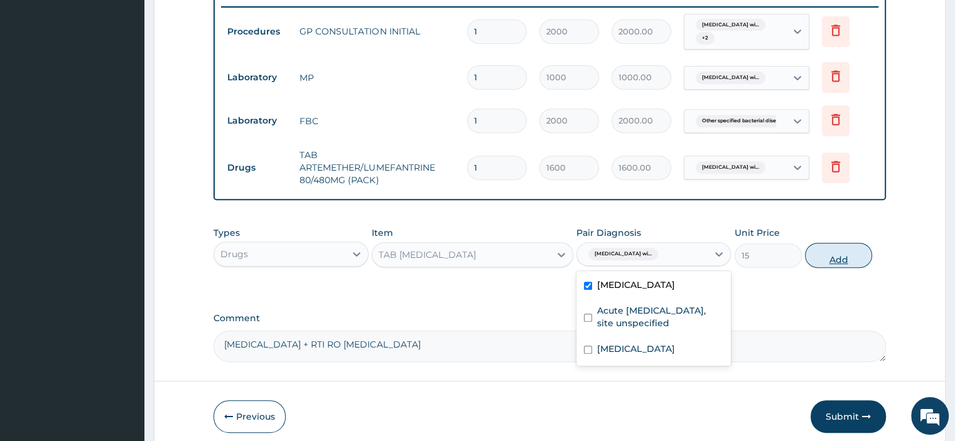
click at [815, 255] on button "Add" at bounding box center [838, 255] width 67 height 25
type input "0"
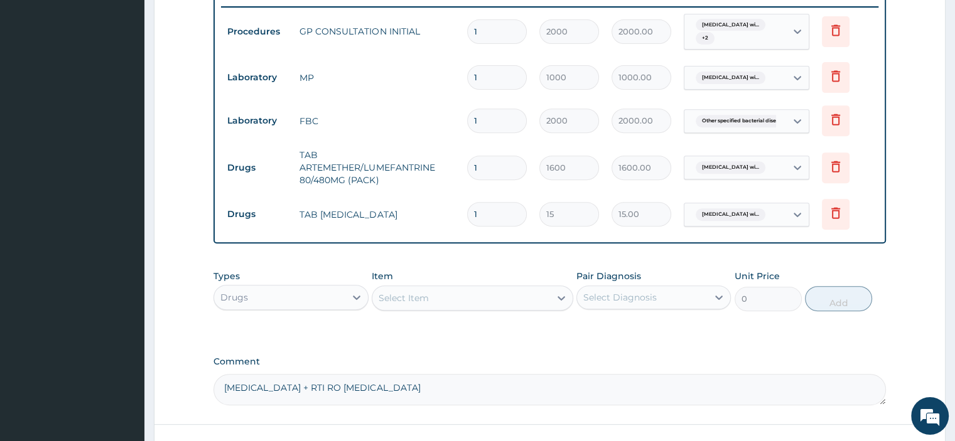
type input "18"
type input "270.00"
type input "18"
click at [421, 299] on div "Select Item" at bounding box center [403, 298] width 50 height 13
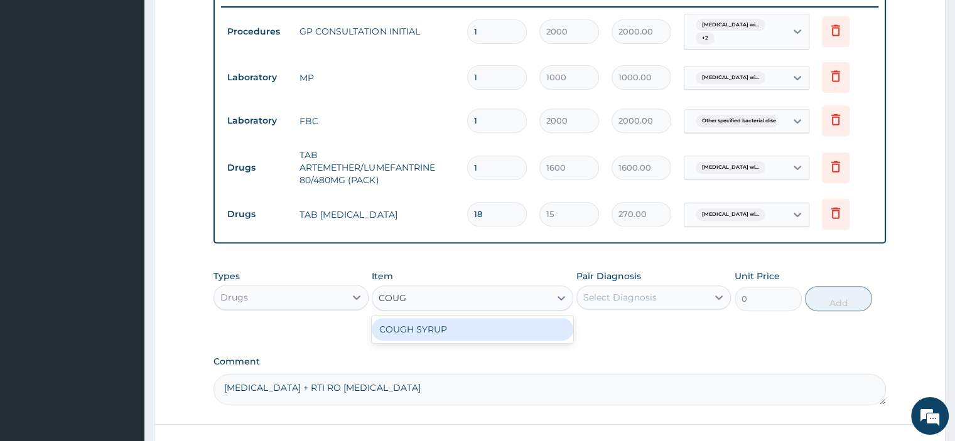
type input "COUGH"
click at [444, 331] on div "COUGH SYRUP" at bounding box center [472, 329] width 201 height 23
type input "700"
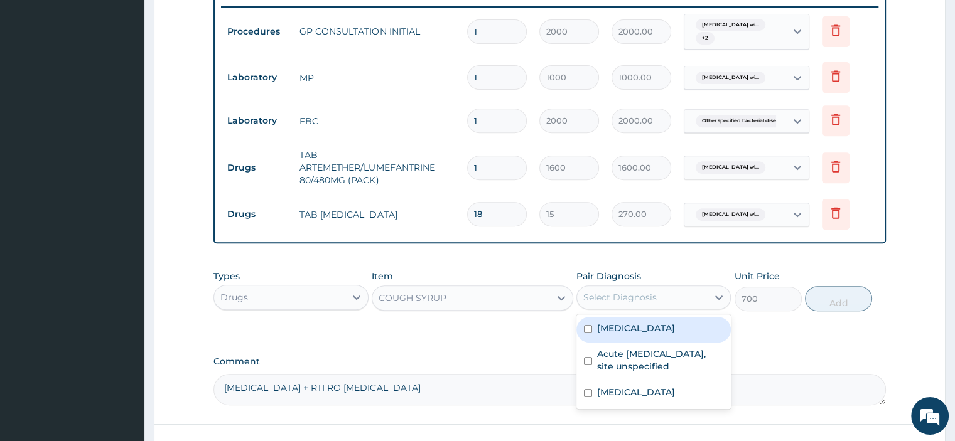
click at [628, 292] on div "Select Diagnosis" at bounding box center [619, 297] width 73 height 13
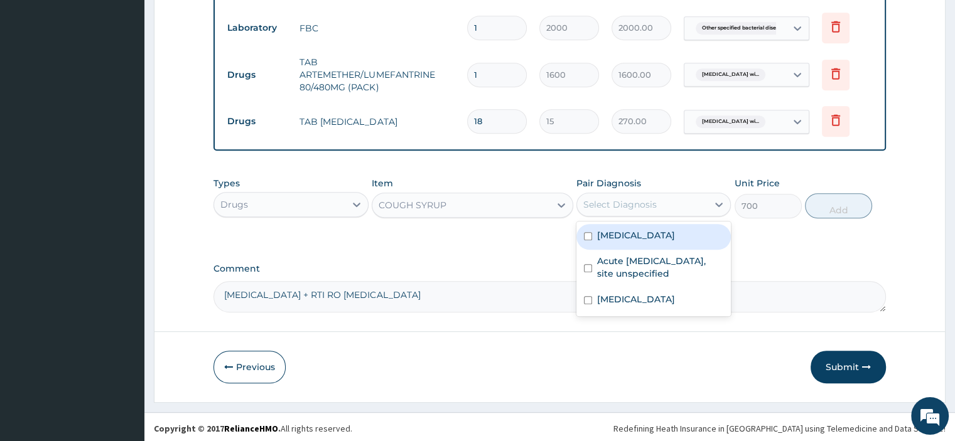
scroll to position [587, 0]
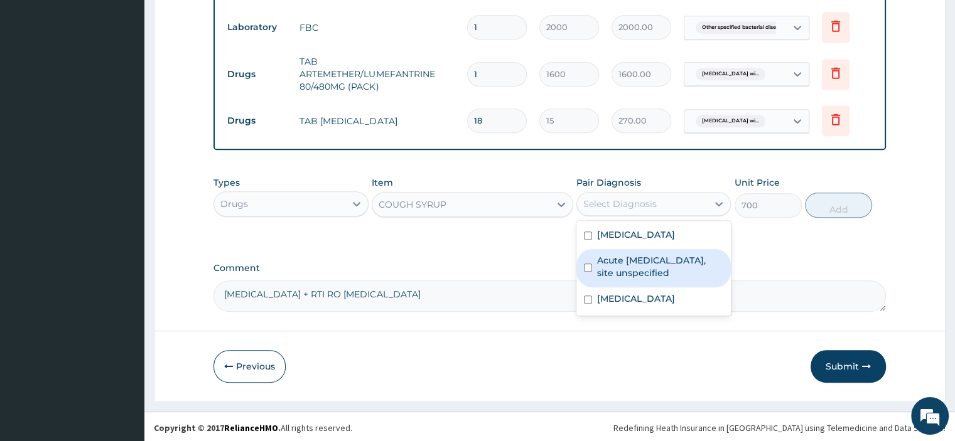
click at [645, 279] on label "Acute upper respiratory infection, site unspecified" at bounding box center [660, 266] width 126 height 25
checkbox input "true"
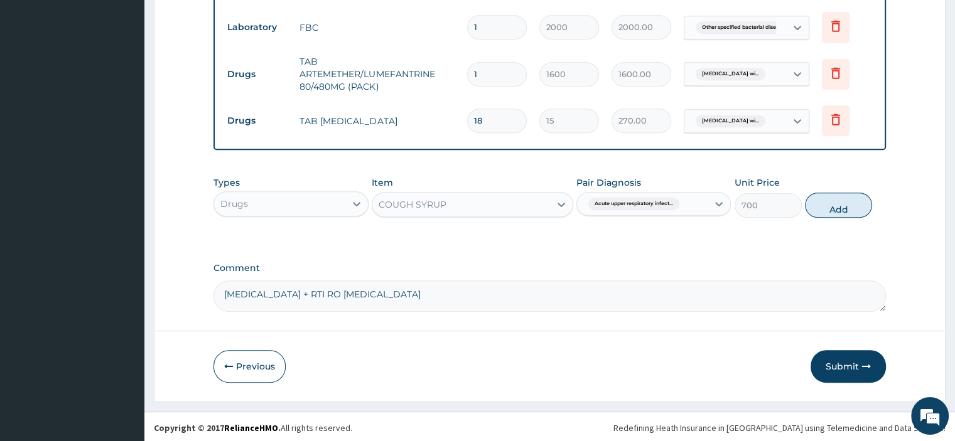
click at [845, 193] on button "Add" at bounding box center [838, 205] width 67 height 25
type input "0"
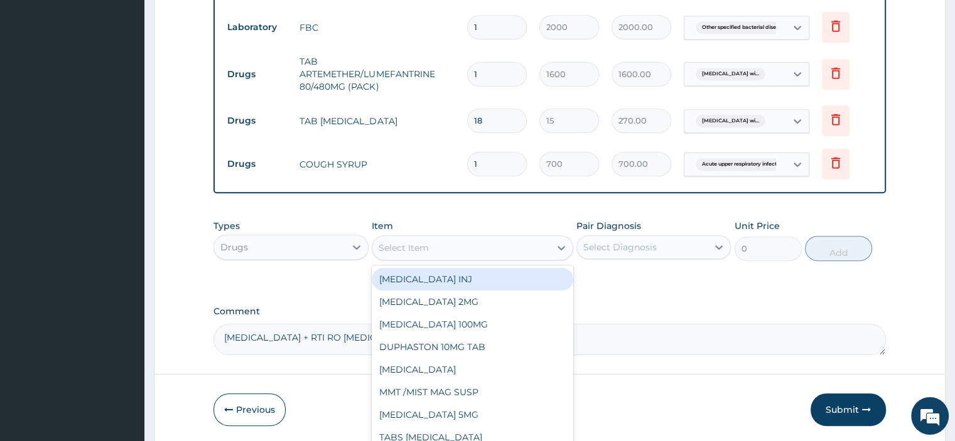
click at [424, 250] on div "Select Item" at bounding box center [403, 248] width 50 height 13
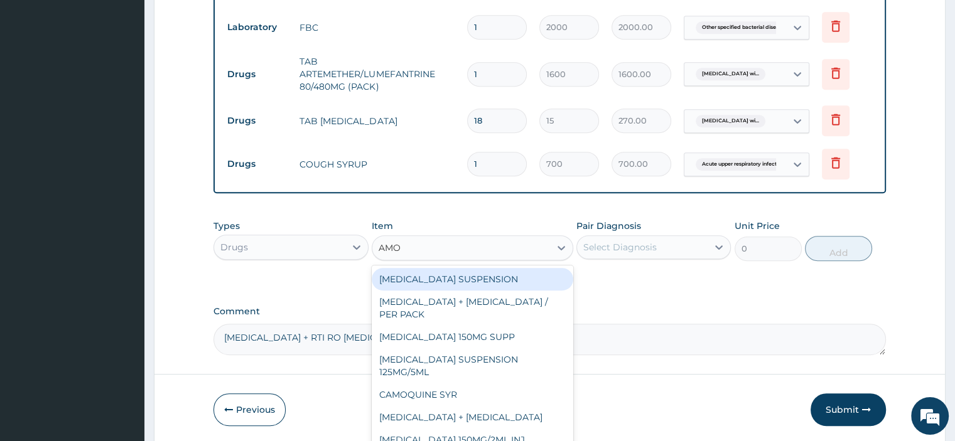
type input "AMOX"
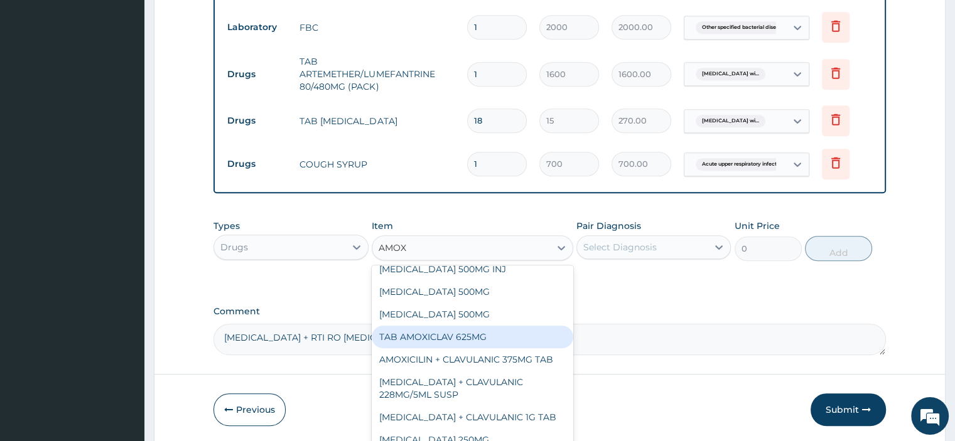
scroll to position [63, 0]
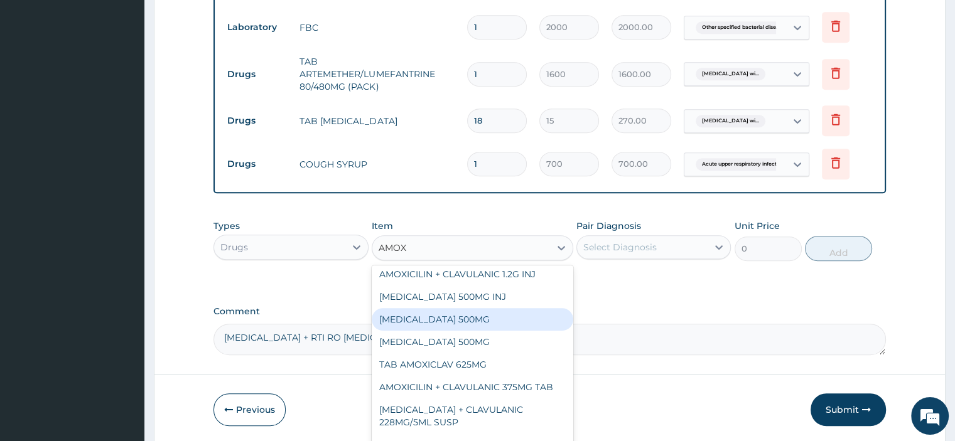
click at [480, 308] on div "AMOXICILLIN 500MG" at bounding box center [472, 319] width 201 height 23
type input "80"
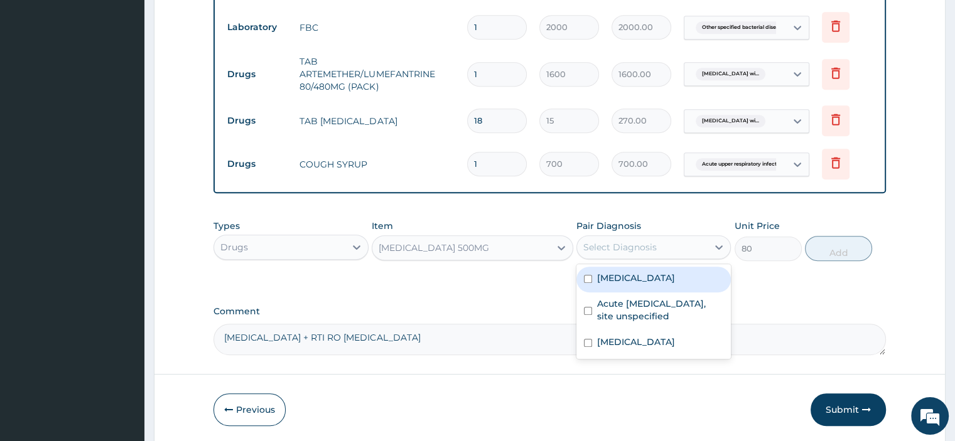
click at [621, 241] on div "Select Diagnosis" at bounding box center [619, 247] width 73 height 13
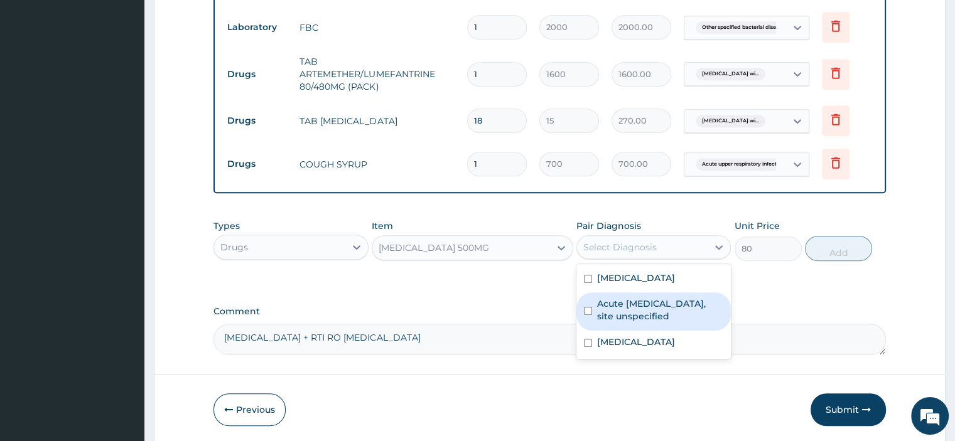
click at [648, 323] on label "Acute upper respiratory infection, site unspecified" at bounding box center [660, 310] width 126 height 25
checkbox input "true"
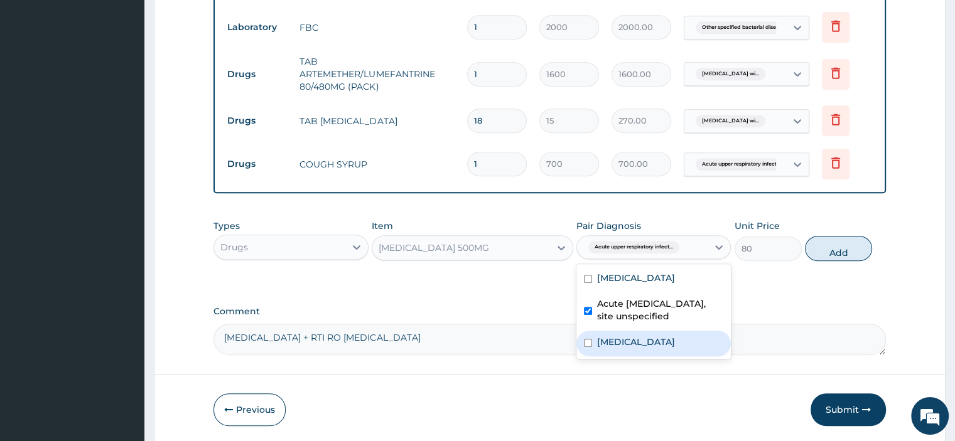
drag, startPoint x: 645, startPoint y: 374, endPoint x: 758, endPoint y: 294, distance: 138.3
click at [650, 348] on label "Other specified bacterial diseases" at bounding box center [636, 342] width 78 height 13
checkbox input "true"
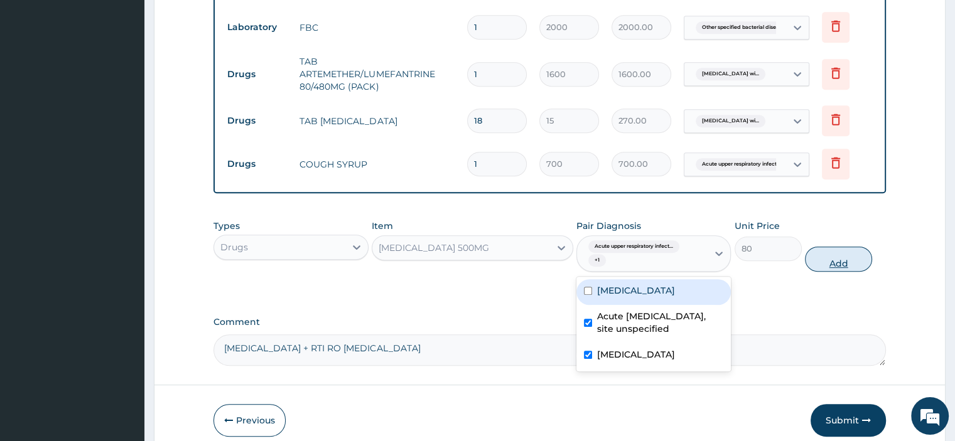
click at [835, 250] on button "Add" at bounding box center [838, 259] width 67 height 25
type input "0"
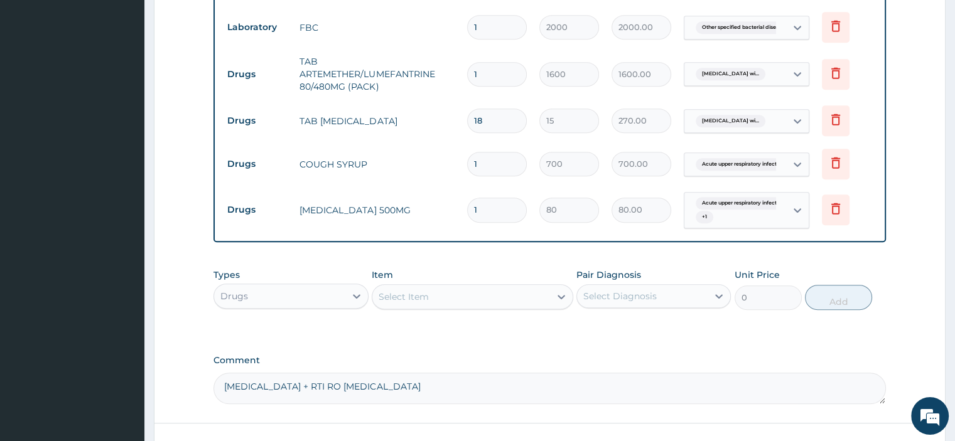
type input "15"
type input "1200.00"
type input "15"
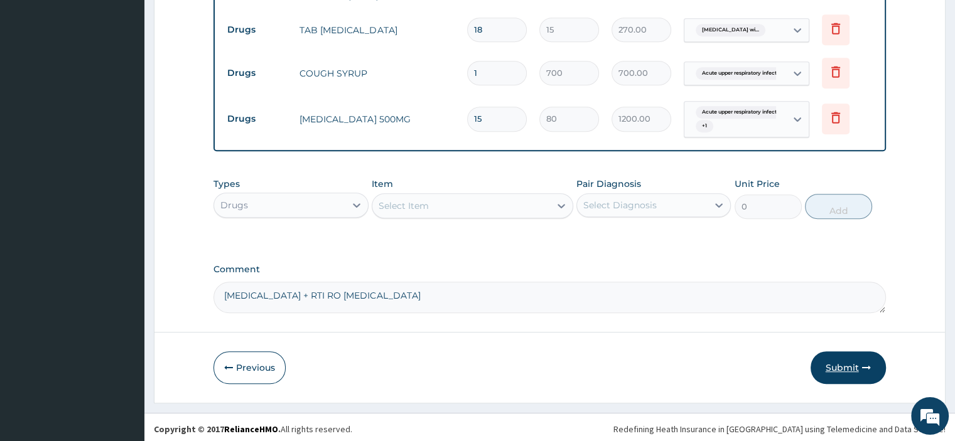
click at [829, 360] on button "Submit" at bounding box center [847, 367] width 75 height 33
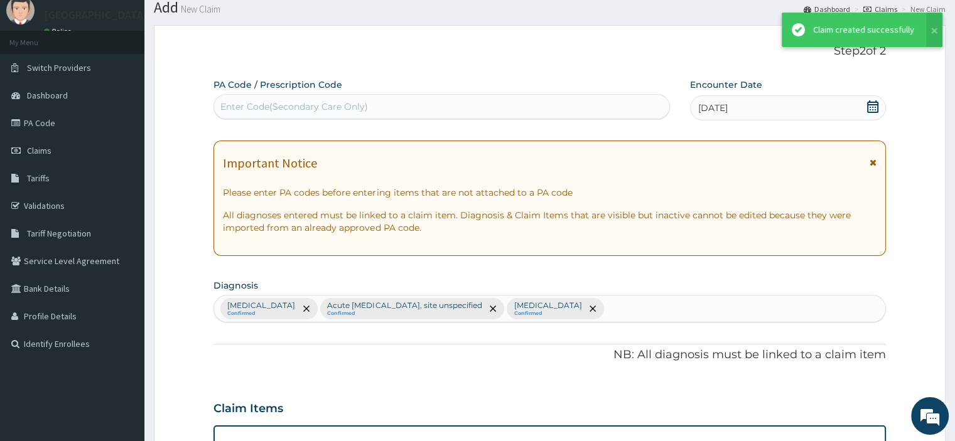
scroll to position [678, 0]
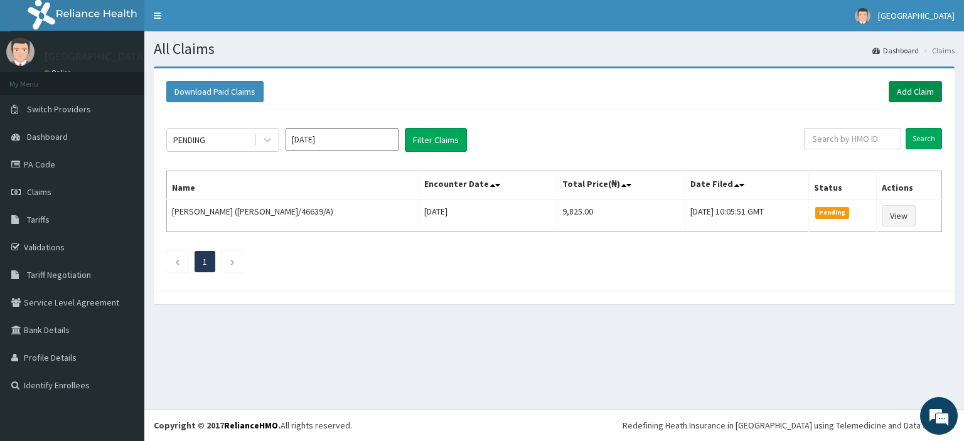
click at [916, 95] on link "Add Claim" at bounding box center [915, 91] width 53 height 21
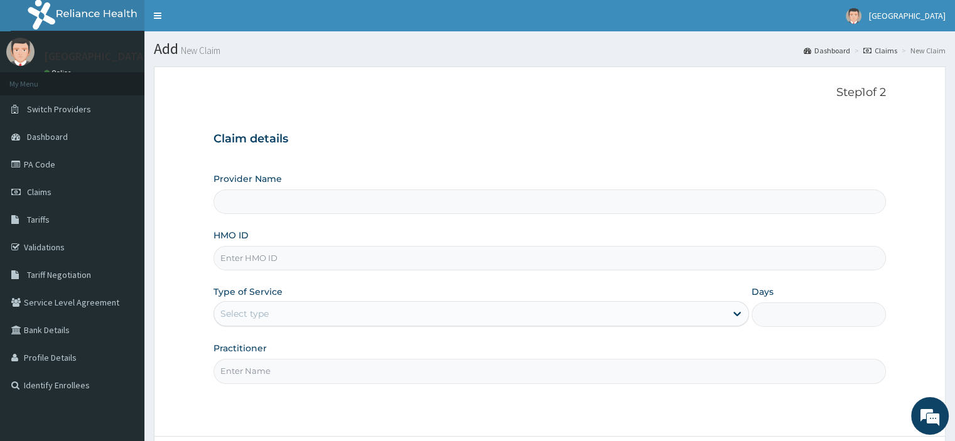
type input "Peter and Grace Medical centre"
paste input "RET/46369/A"
type input "RET/46369/A"
click at [264, 313] on div "Select type" at bounding box center [244, 314] width 48 height 13
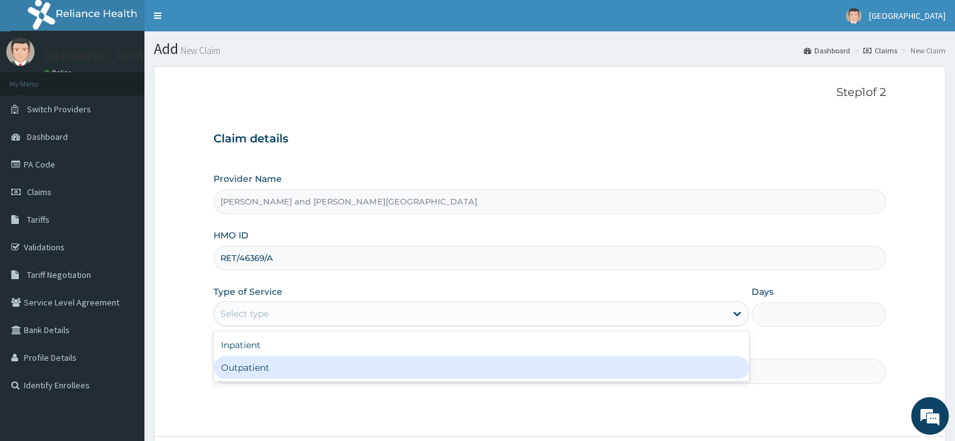
click at [256, 361] on div "Outpatient" at bounding box center [480, 368] width 535 height 23
type input "1"
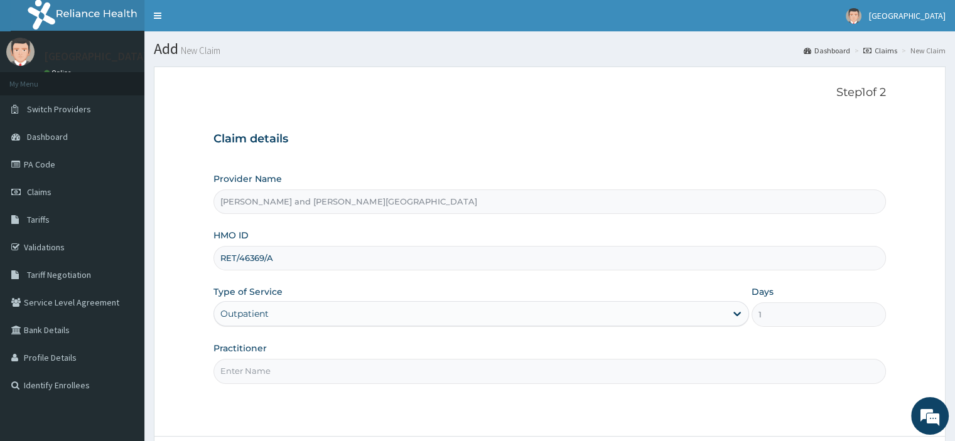
click at [281, 372] on input "Practitioner" at bounding box center [549, 371] width 672 height 24
type input "DR YAKUBU DELE"
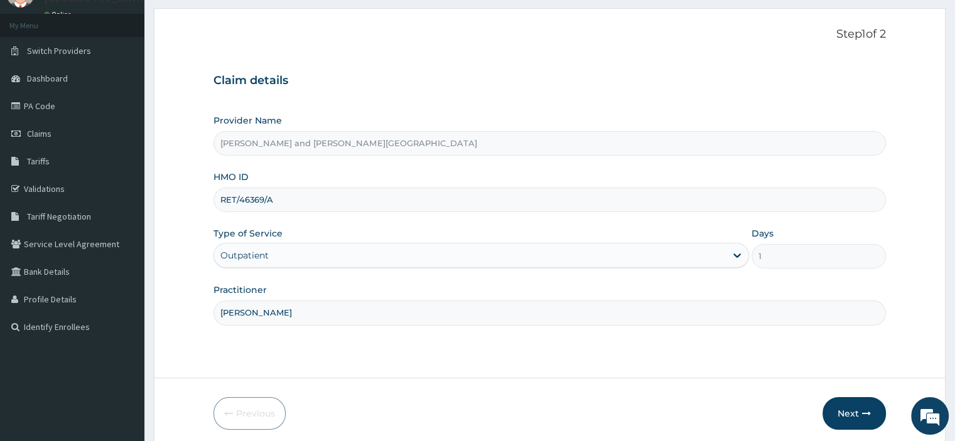
scroll to position [107, 0]
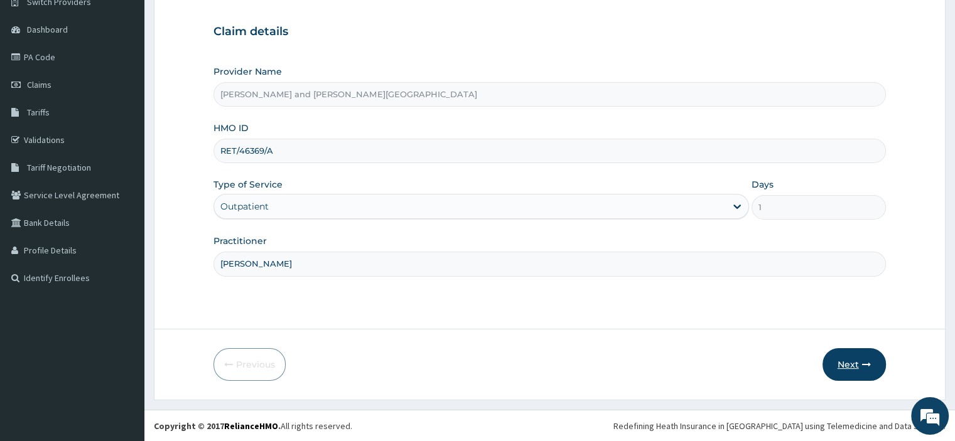
click at [846, 370] on button "Next" at bounding box center [853, 364] width 63 height 33
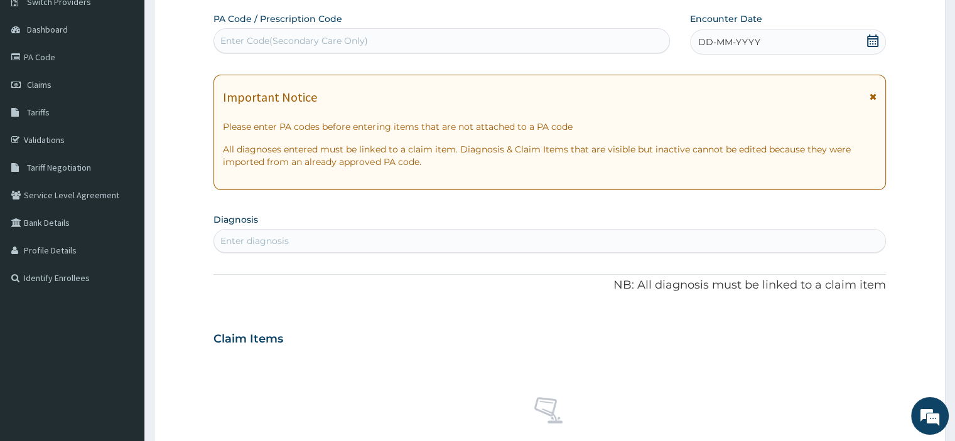
click at [874, 43] on icon at bounding box center [872, 41] width 11 height 13
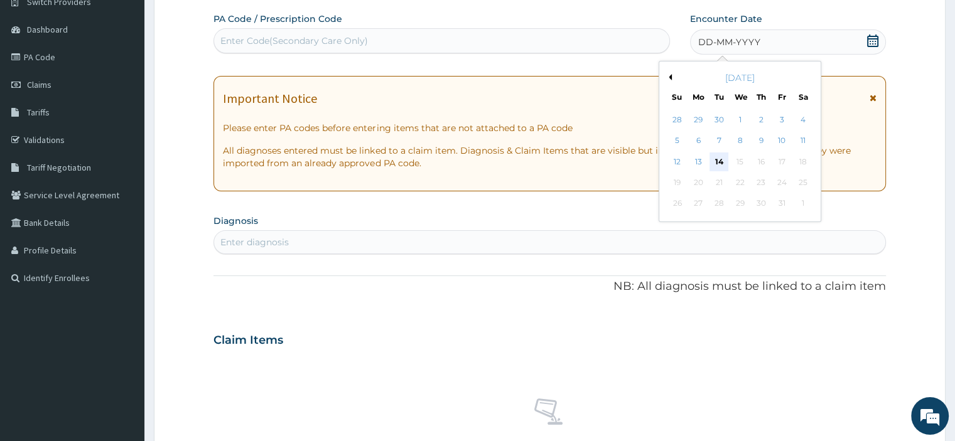
click at [721, 159] on div "14" at bounding box center [718, 162] width 19 height 19
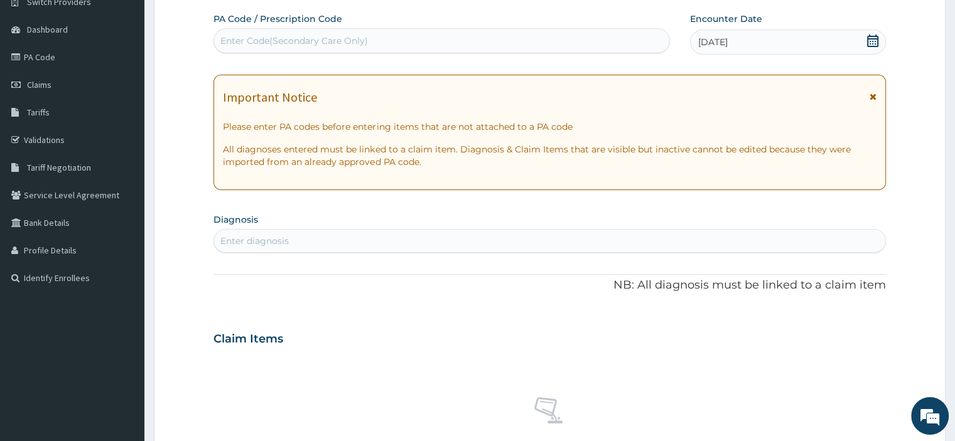
click at [301, 243] on div "Enter diagnosis" at bounding box center [549, 241] width 670 height 20
type input "M"
type input "FEVER"
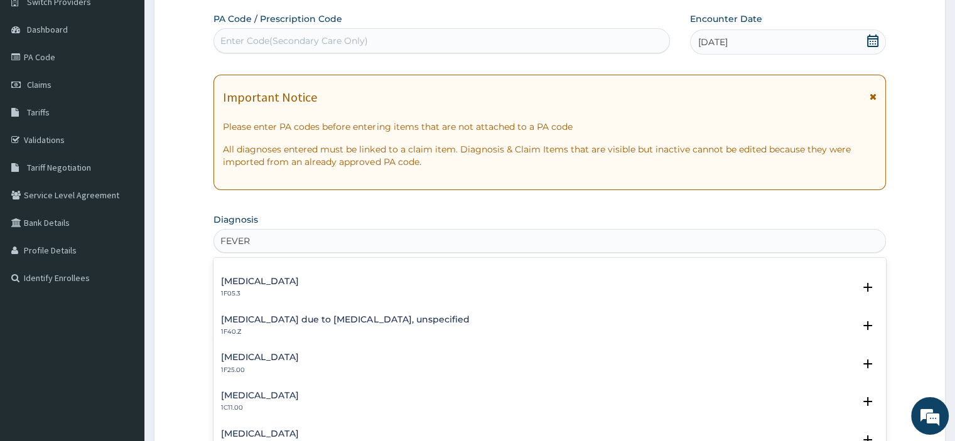
scroll to position [502, 0]
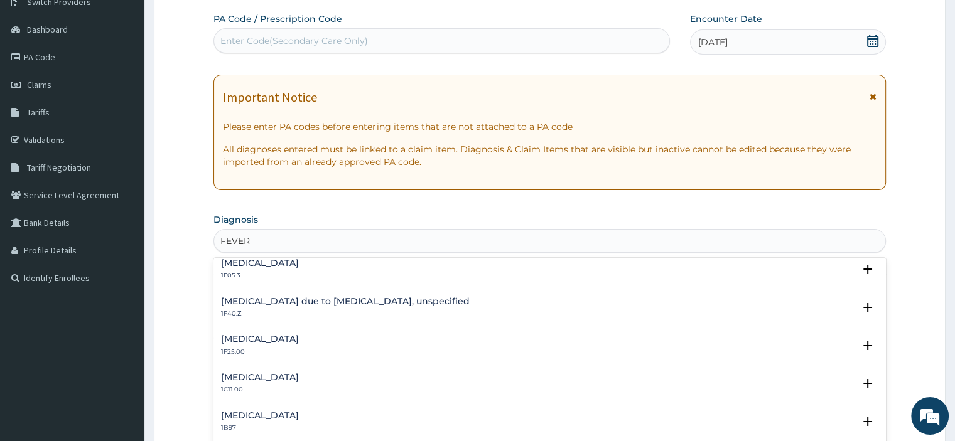
click at [339, 301] on h4 "Malaria due to Plasmodium falciparum, unspecified" at bounding box center [345, 301] width 248 height 9
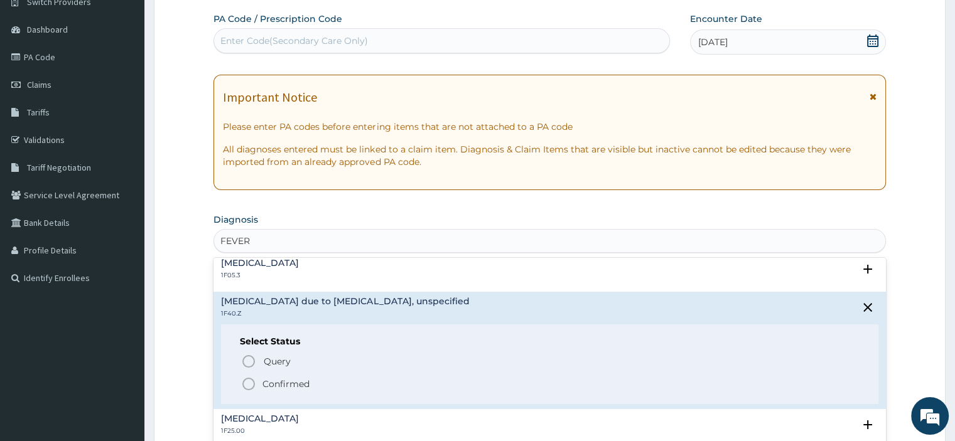
click at [249, 381] on icon "status option filled" at bounding box center [248, 384] width 15 height 15
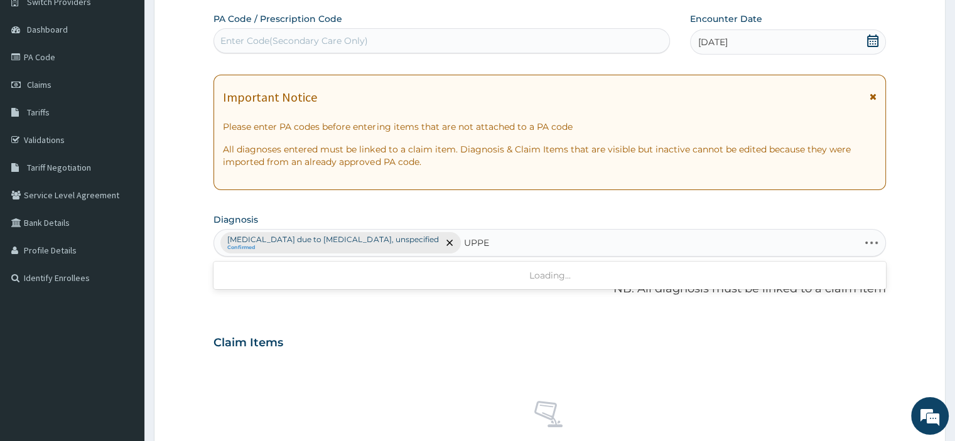
type input "UPPER"
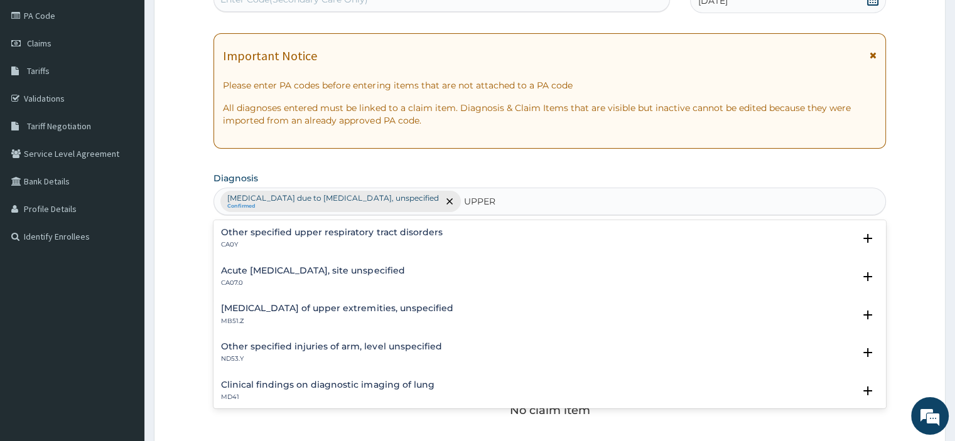
scroll to position [170, 0]
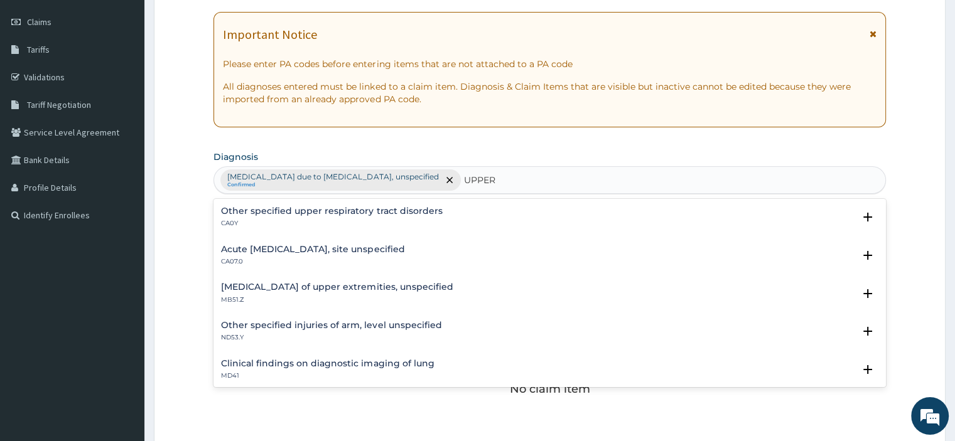
click at [367, 250] on h4 "Acute upper respiratory infection, site unspecified" at bounding box center [312, 249] width 183 height 9
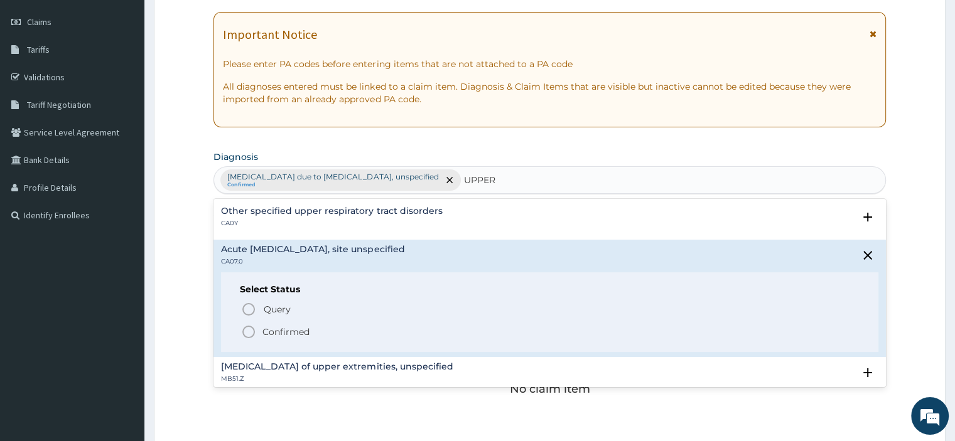
click at [253, 328] on circle "status option filled" at bounding box center [248, 331] width 11 height 11
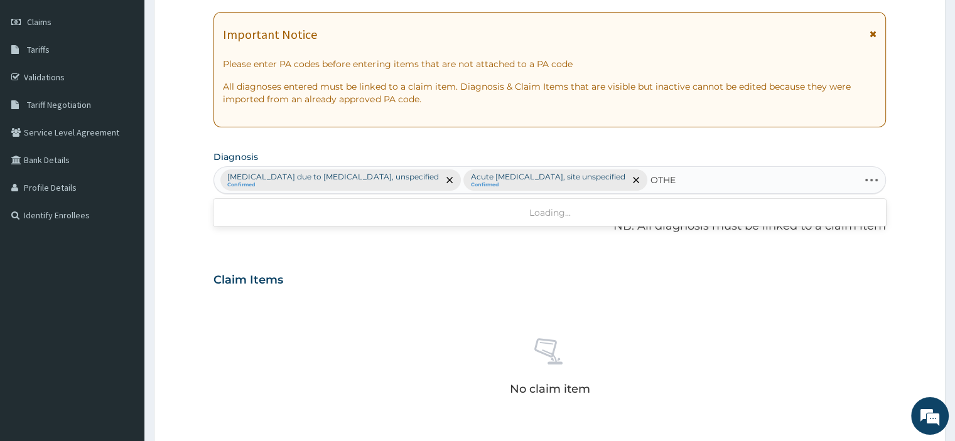
type input "OTHER"
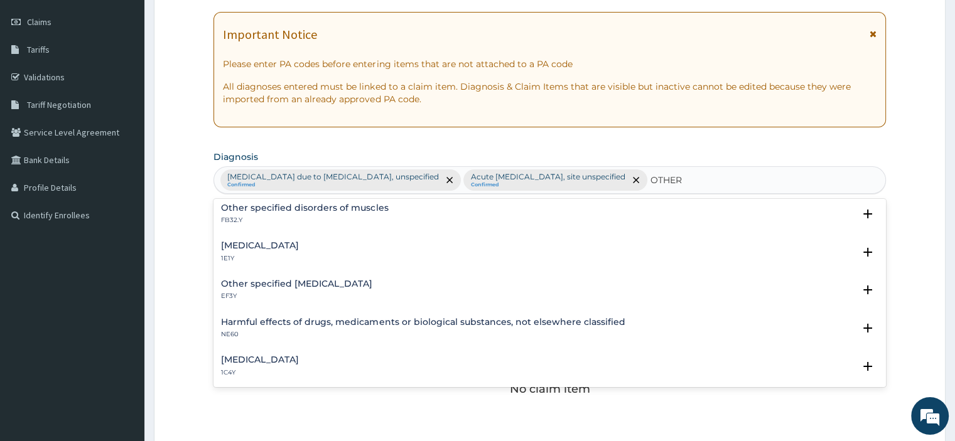
scroll to position [63, 0]
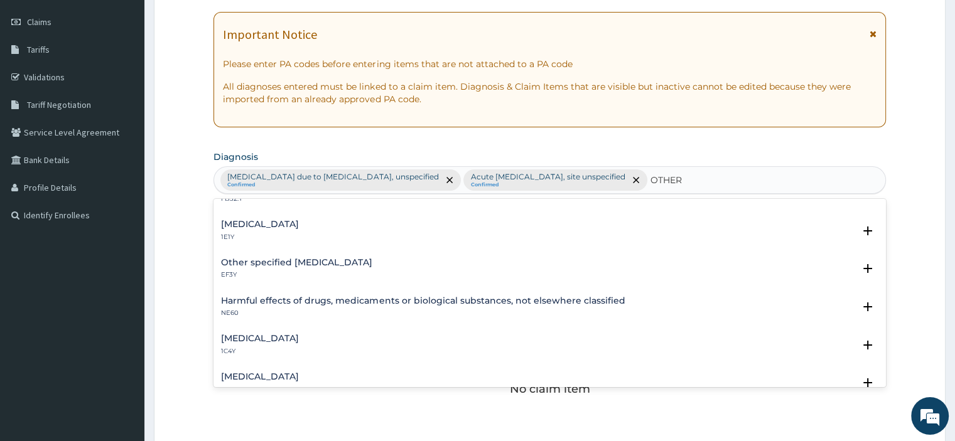
click at [299, 338] on h4 "Other specified bacterial diseases" at bounding box center [260, 338] width 78 height 9
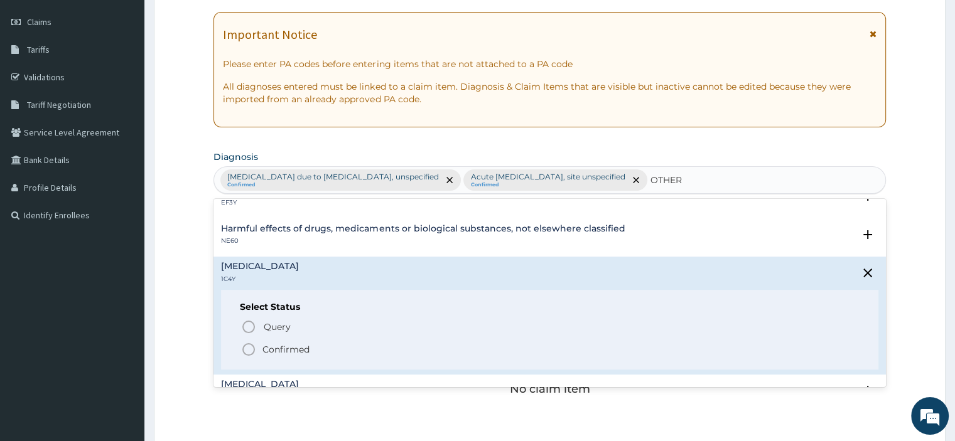
scroll to position [188, 0]
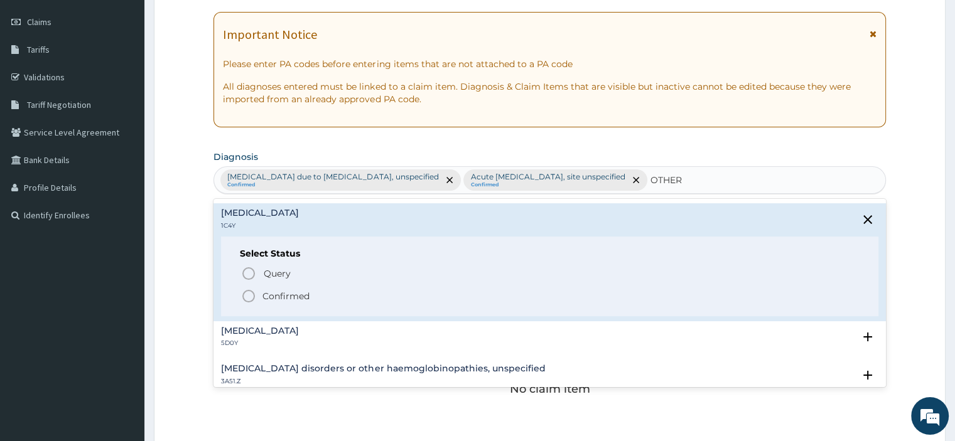
click at [249, 293] on icon "status option filled" at bounding box center [248, 296] width 15 height 15
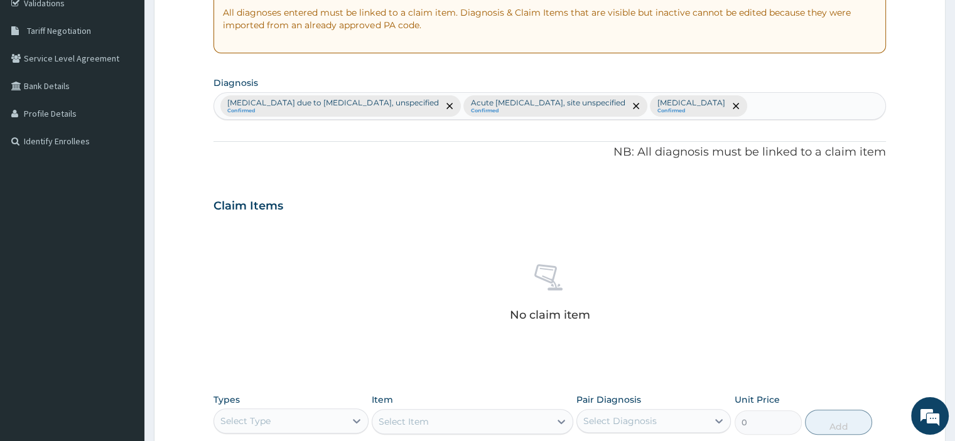
scroll to position [358, 0]
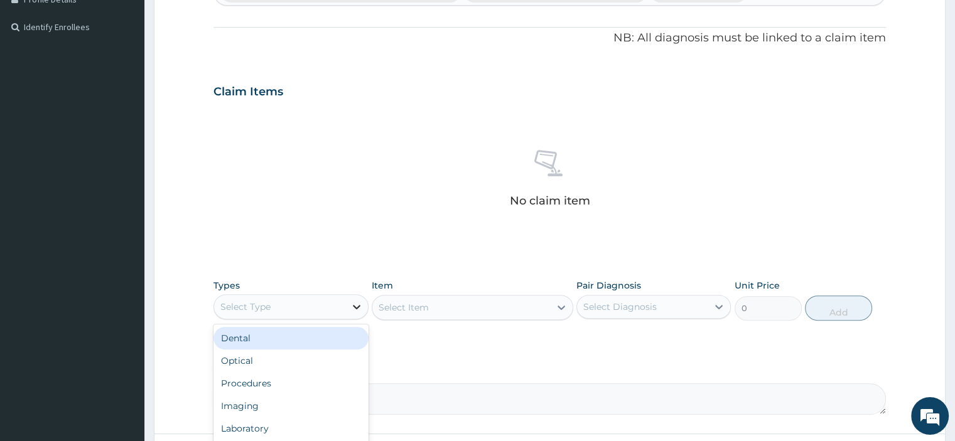
click at [354, 306] on icon at bounding box center [357, 307] width 8 height 4
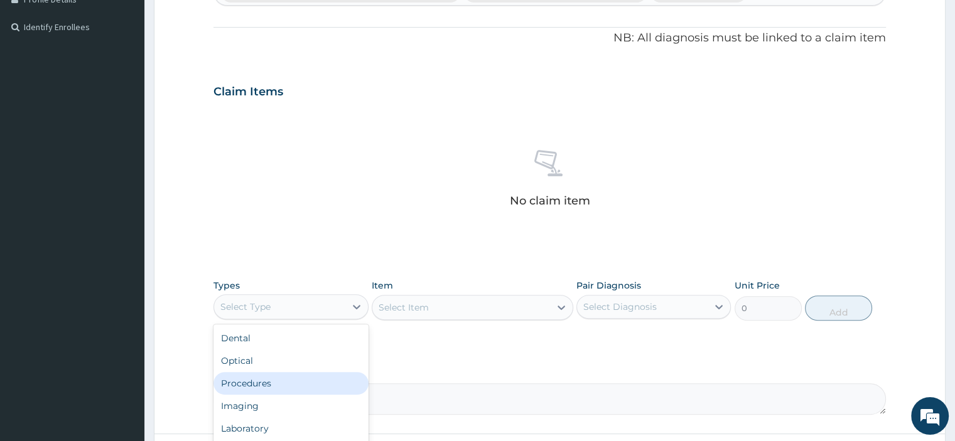
click at [266, 383] on div "Procedures" at bounding box center [290, 383] width 154 height 23
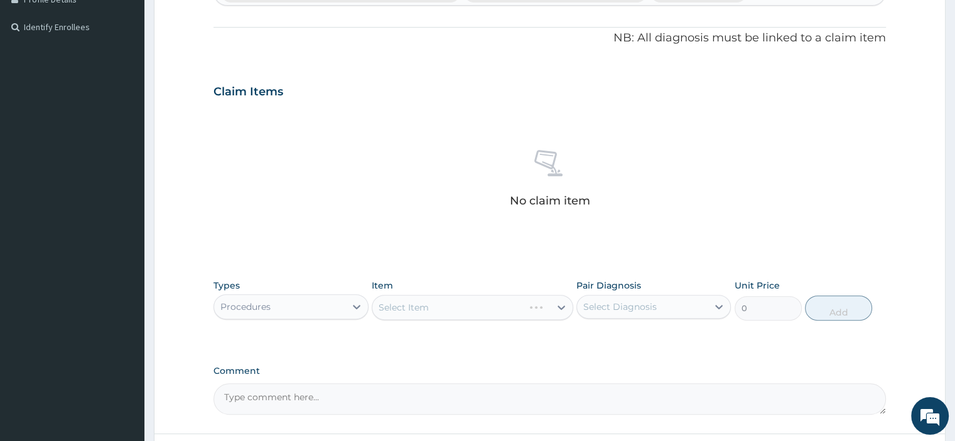
click at [412, 305] on div "Select Item" at bounding box center [472, 307] width 201 height 25
click at [427, 316] on div "Select Item" at bounding box center [472, 307] width 201 height 25
click at [431, 306] on div "Select Item" at bounding box center [472, 307] width 201 height 25
click at [430, 308] on div "Select Item" at bounding box center [461, 308] width 178 height 20
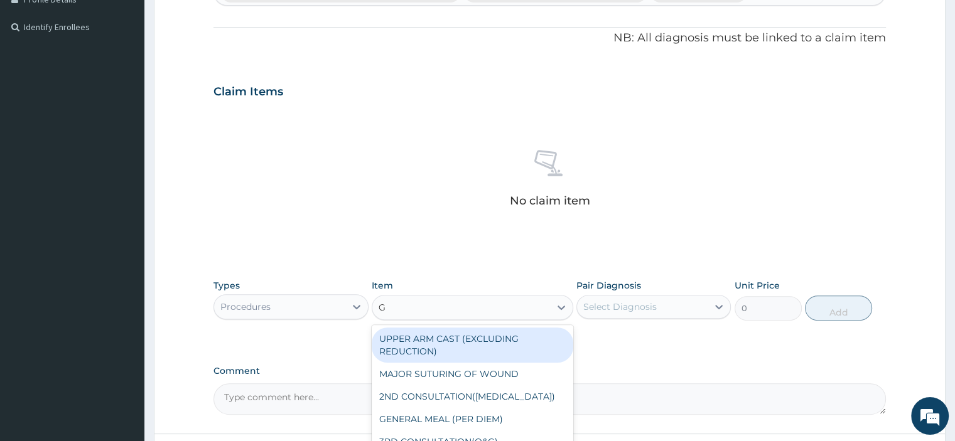
type input "GP"
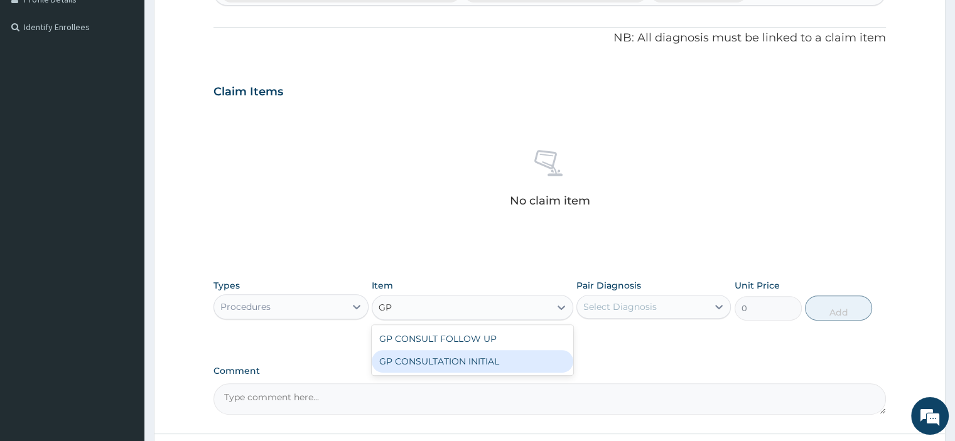
click at [455, 368] on div "GP CONSULTATION INITIAL" at bounding box center [472, 361] width 201 height 23
type input "2000"
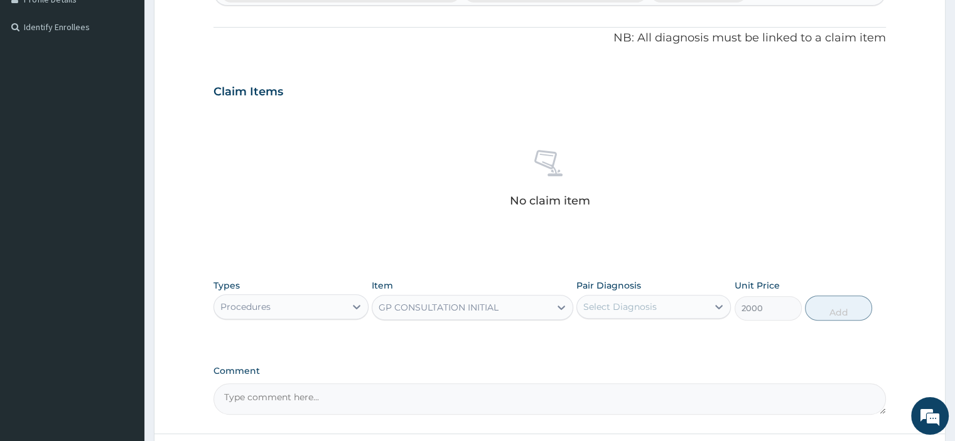
click at [623, 306] on div "Select Diagnosis" at bounding box center [619, 307] width 73 height 13
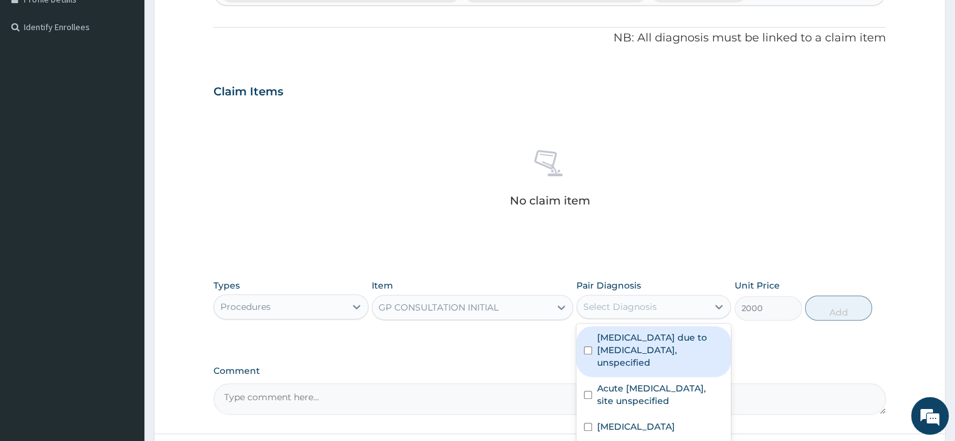
click at [623, 343] on label "Malaria due to Plasmodium falciparum, unspecified" at bounding box center [660, 350] width 126 height 38
checkbox input "true"
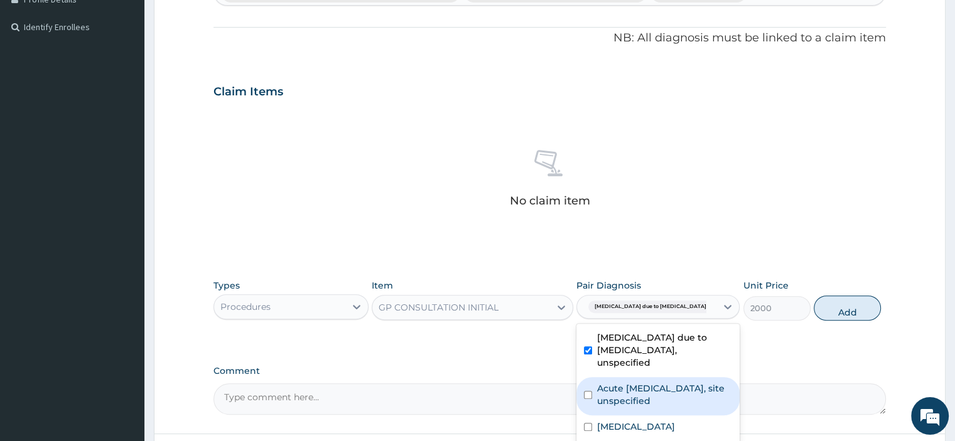
drag, startPoint x: 626, startPoint y: 382, endPoint x: 623, endPoint y: 409, distance: 26.5
click at [626, 384] on label "Acute upper respiratory infection, site unspecified" at bounding box center [664, 394] width 135 height 25
checkbox input "true"
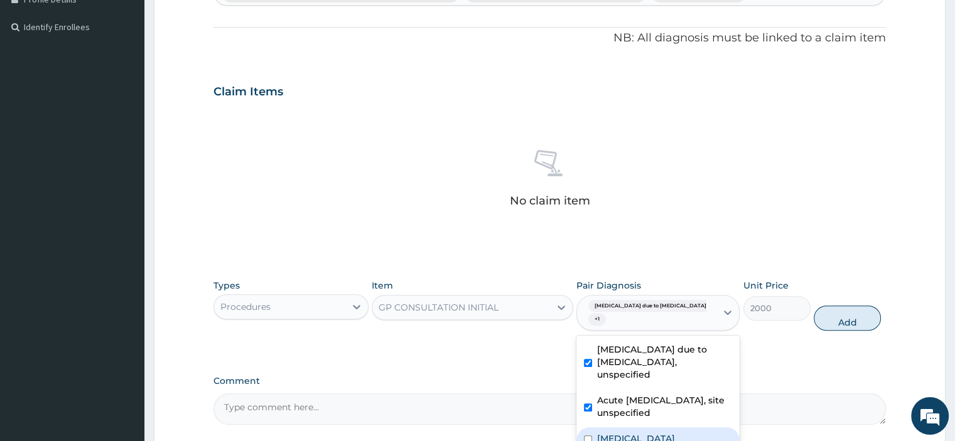
click at [624, 432] on label "Other specified bacterial diseases" at bounding box center [636, 438] width 78 height 13
checkbox input "true"
click at [830, 316] on button "Add" at bounding box center [846, 318] width 67 height 25
type input "0"
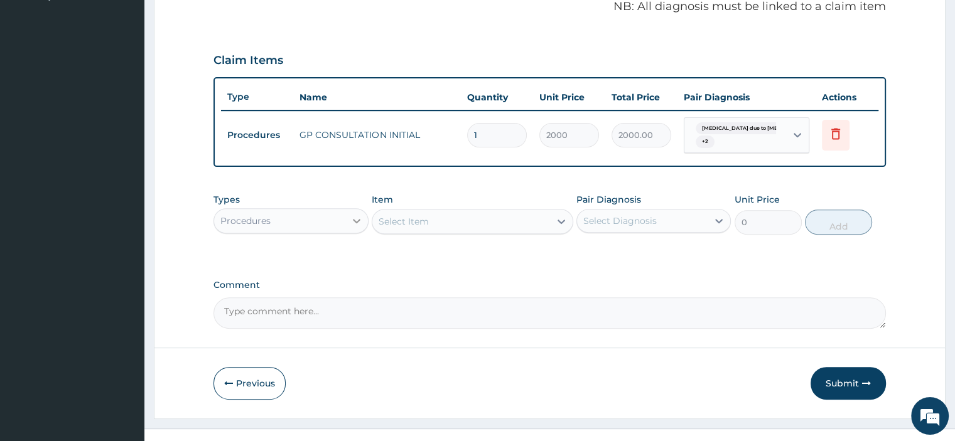
scroll to position [407, 0]
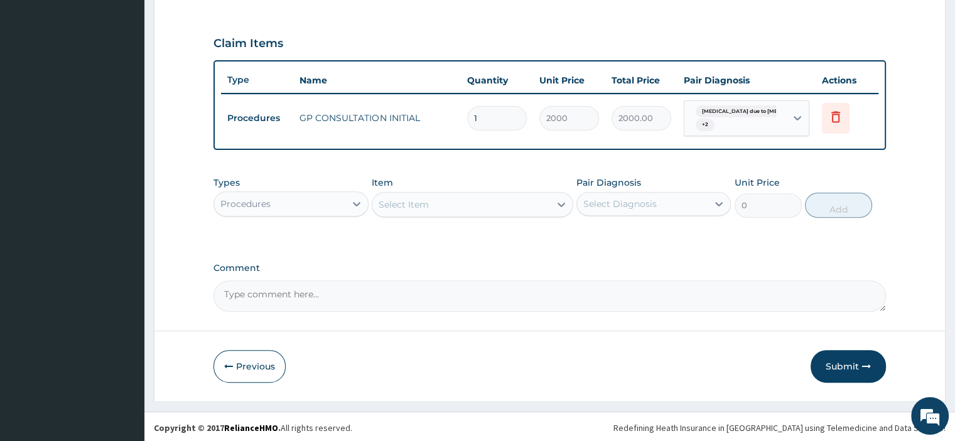
click at [324, 201] on div "Procedures" at bounding box center [279, 204] width 131 height 20
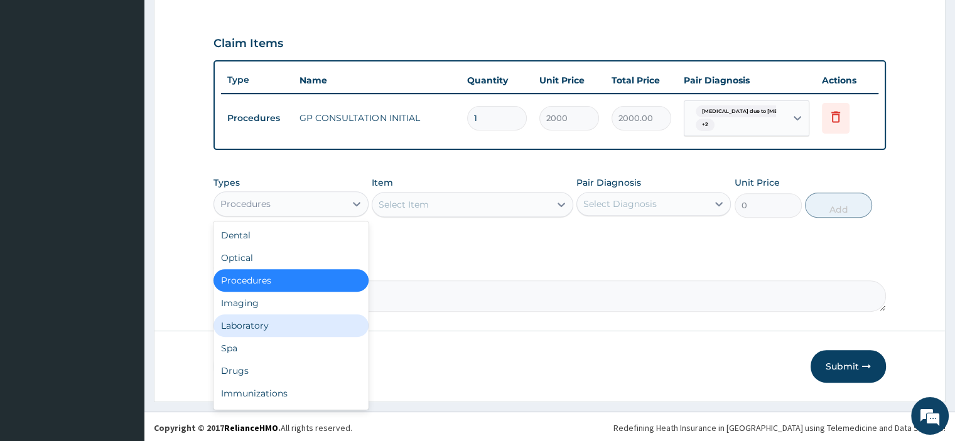
click at [274, 320] on div "Laboratory" at bounding box center [290, 325] width 154 height 23
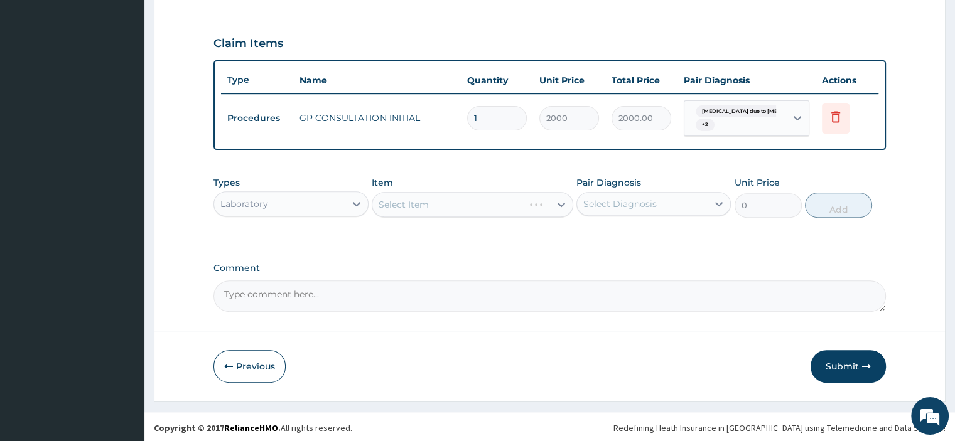
click at [422, 200] on div "Select Item" at bounding box center [472, 204] width 201 height 25
click at [404, 215] on div "Select Item" at bounding box center [472, 204] width 201 height 25
click at [444, 207] on div "Select Item" at bounding box center [472, 204] width 201 height 25
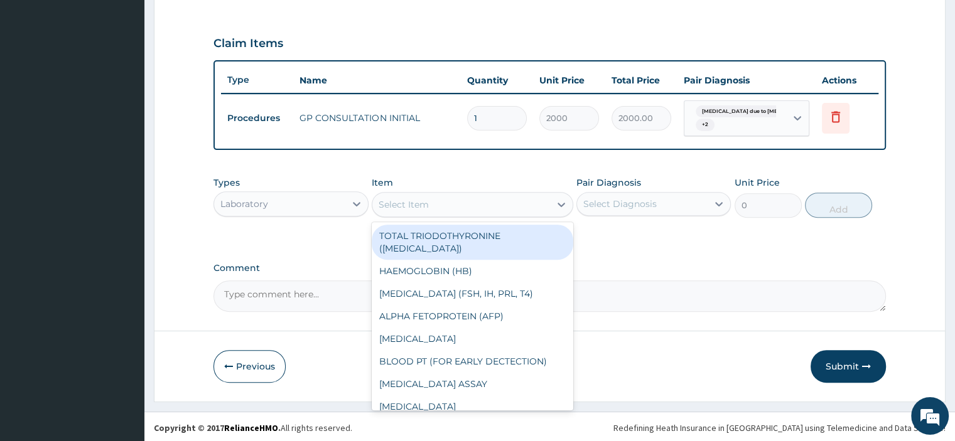
click at [433, 203] on div "Select Item" at bounding box center [461, 205] width 178 height 20
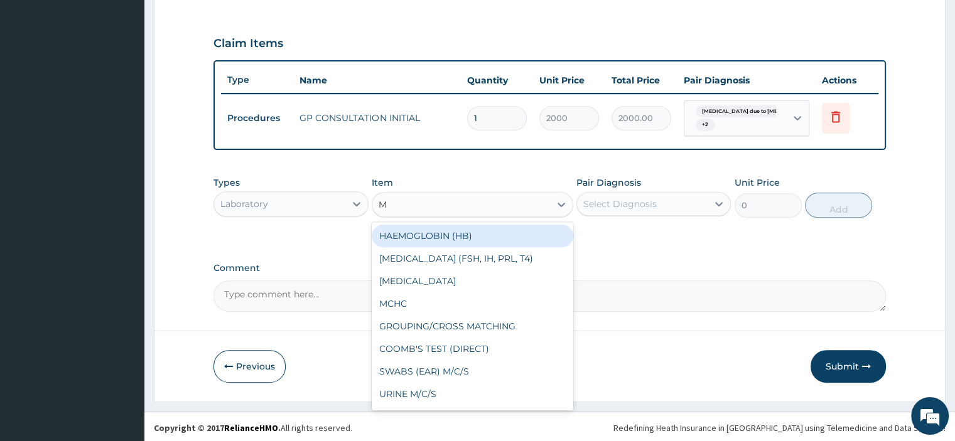
type input "MP"
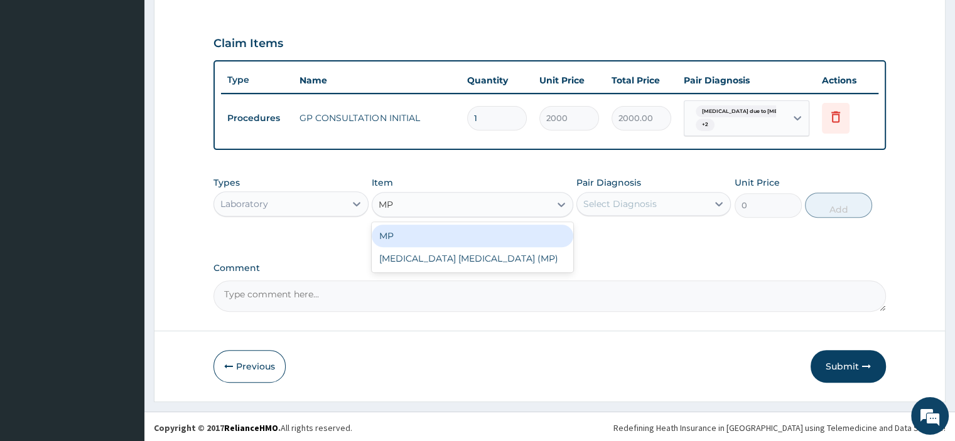
click at [444, 228] on div "MP" at bounding box center [472, 236] width 201 height 23
type input "1000"
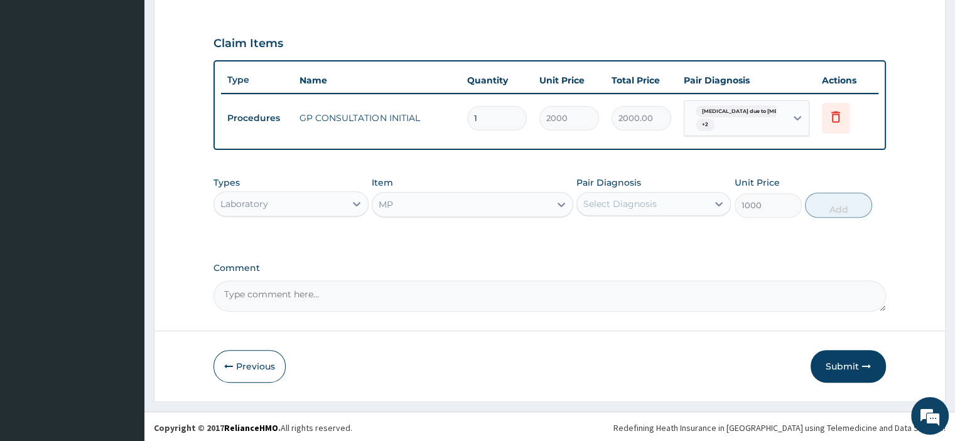
click at [605, 210] on div "Select Diagnosis" at bounding box center [642, 204] width 131 height 20
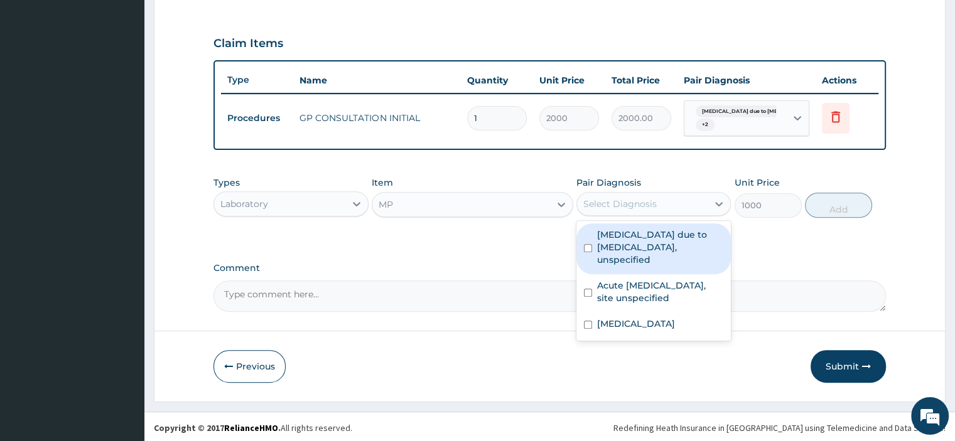
click at [655, 247] on label "Malaria due to Plasmodium falciparum, unspecified" at bounding box center [660, 247] width 126 height 38
checkbox input "true"
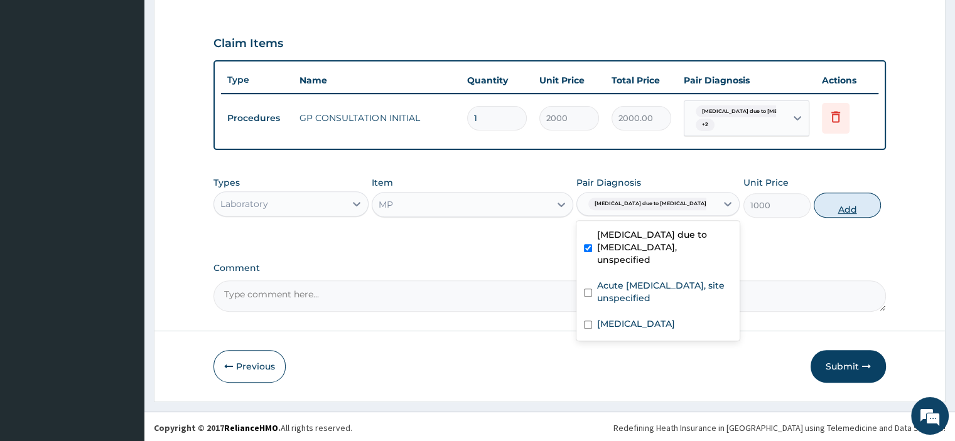
click at [826, 210] on button "Add" at bounding box center [846, 205] width 67 height 25
type input "0"
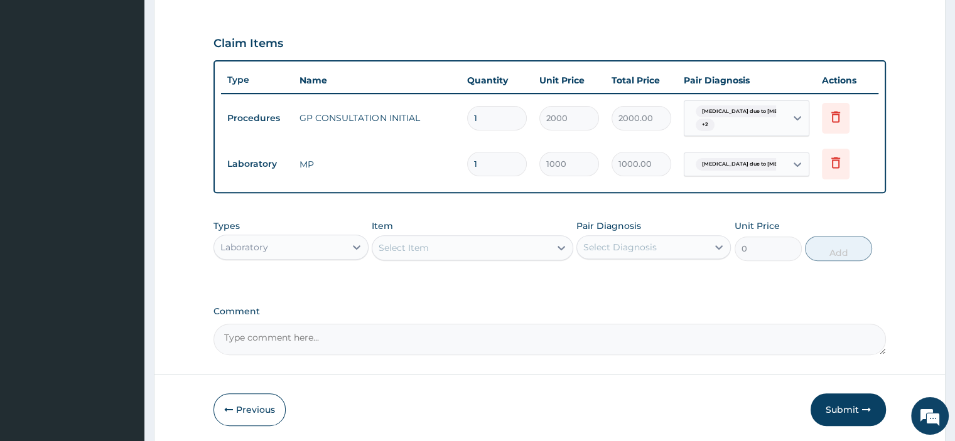
click at [417, 247] on div "Select Item" at bounding box center [403, 248] width 50 height 13
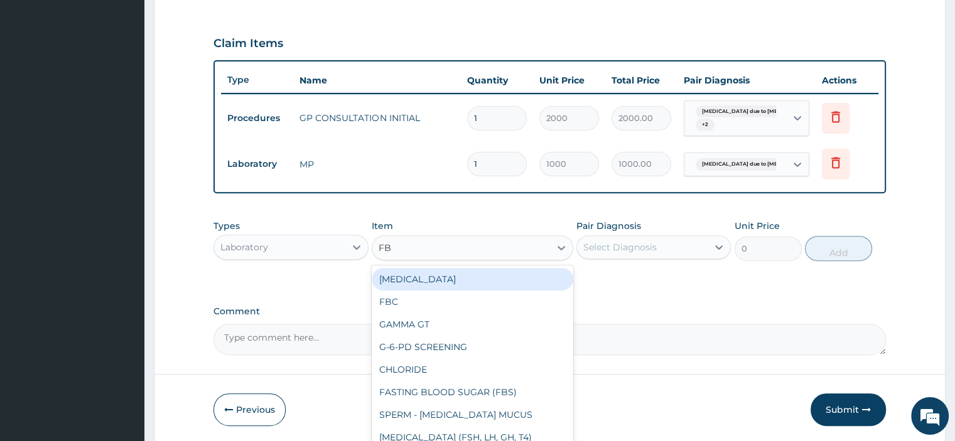
type input "FBC"
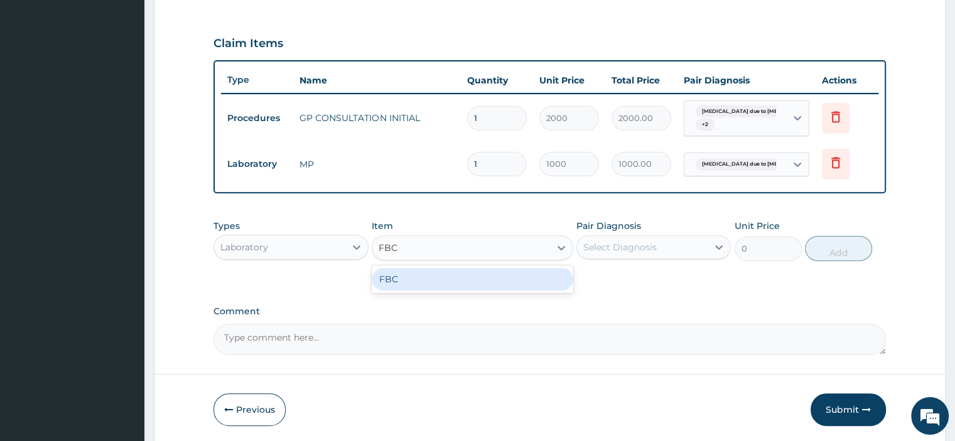
click at [480, 284] on div "FBC" at bounding box center [472, 279] width 201 height 23
type input "2000"
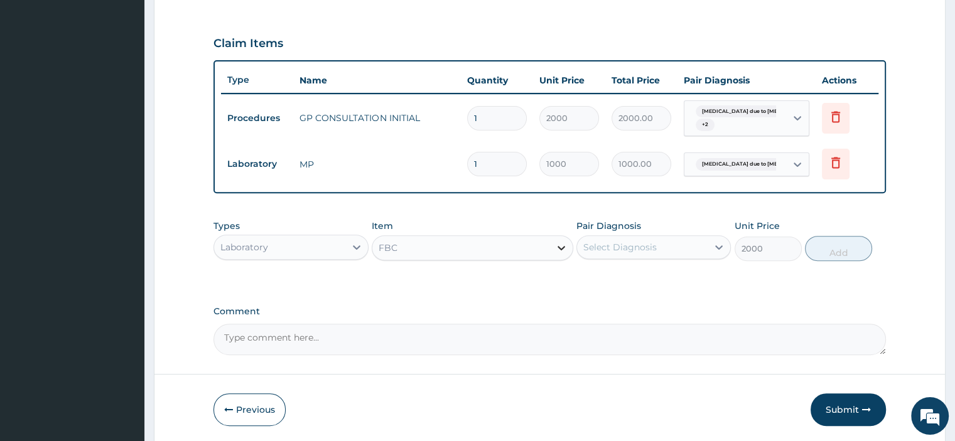
click at [571, 252] on div at bounding box center [561, 248] width 23 height 23
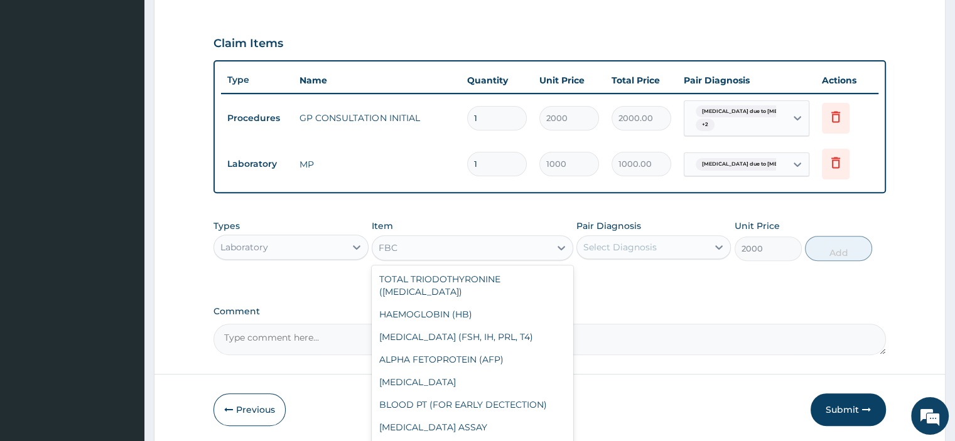
scroll to position [286, 0]
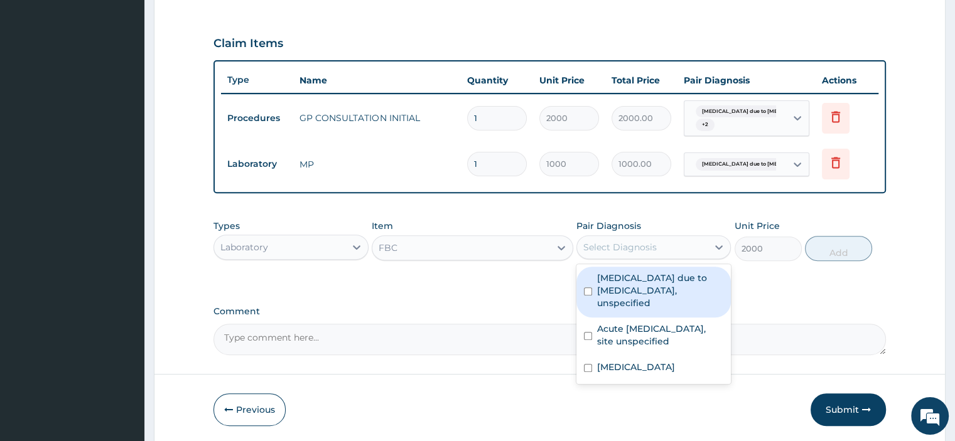
click at [596, 246] on div "Select Diagnosis" at bounding box center [619, 247] width 73 height 13
click at [608, 293] on label "Malaria due to Plasmodium falciparum, unspecified" at bounding box center [660, 291] width 126 height 38
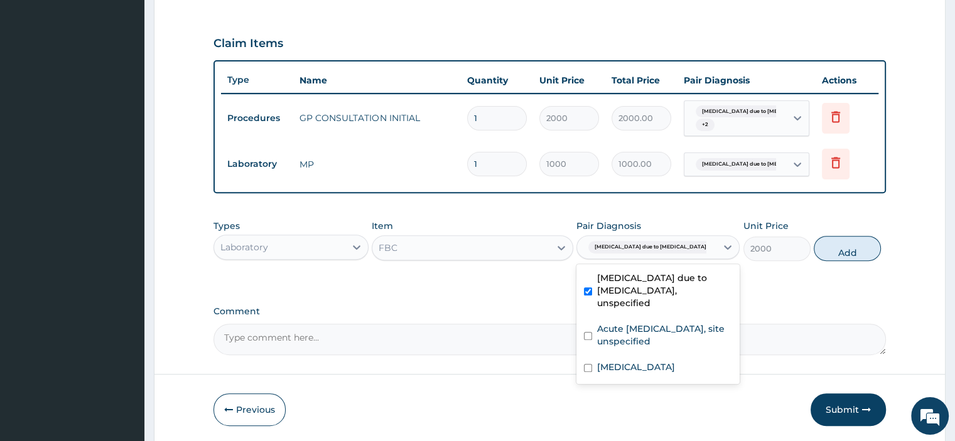
click at [609, 278] on label "Malaria due to Plasmodium falciparum, unspecified" at bounding box center [664, 291] width 135 height 38
checkbox input "false"
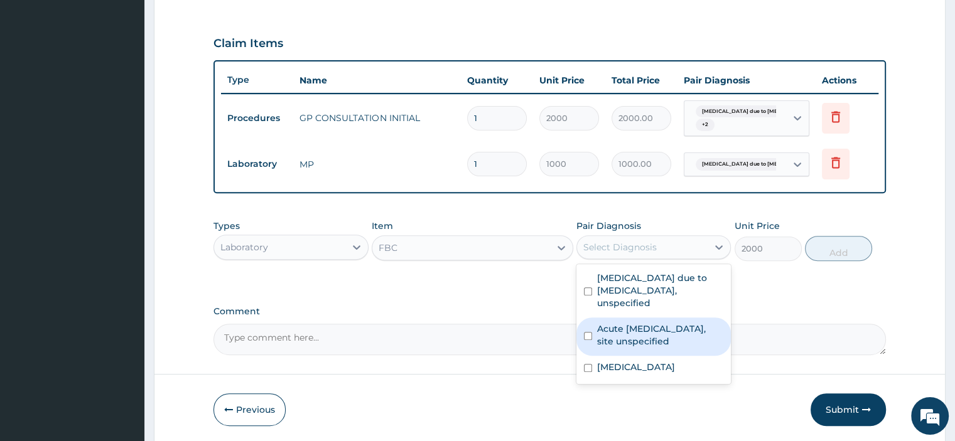
click at [613, 329] on label "Acute upper respiratory infection, site unspecified" at bounding box center [660, 335] width 126 height 25
checkbox input "true"
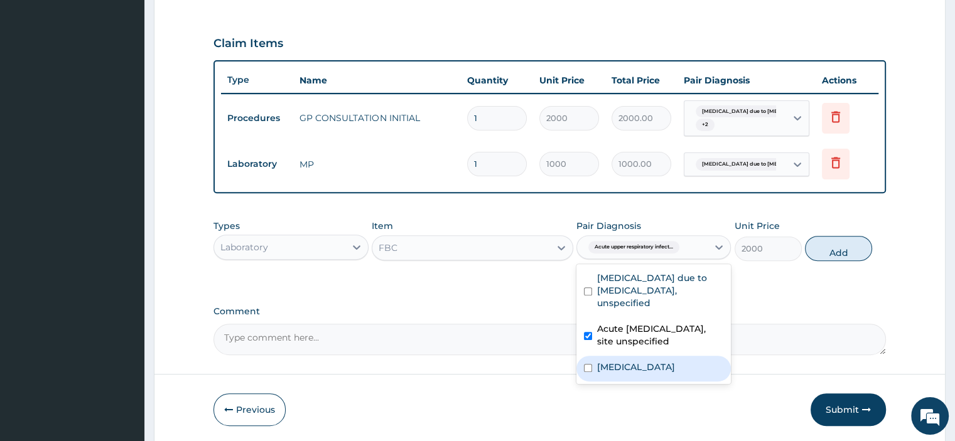
click at [614, 366] on label "Other specified bacterial diseases" at bounding box center [636, 367] width 78 height 13
checkbox input "true"
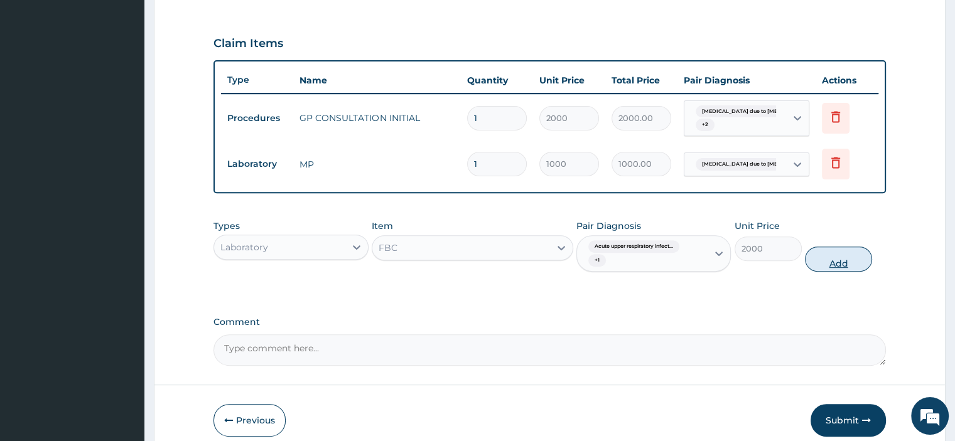
click at [826, 259] on button "Add" at bounding box center [838, 259] width 67 height 25
type input "0"
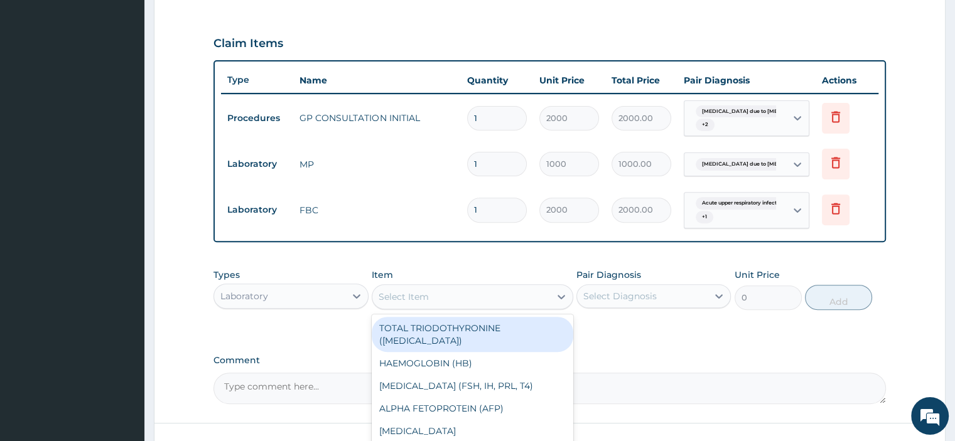
click at [402, 295] on div "Select Item" at bounding box center [403, 297] width 50 height 13
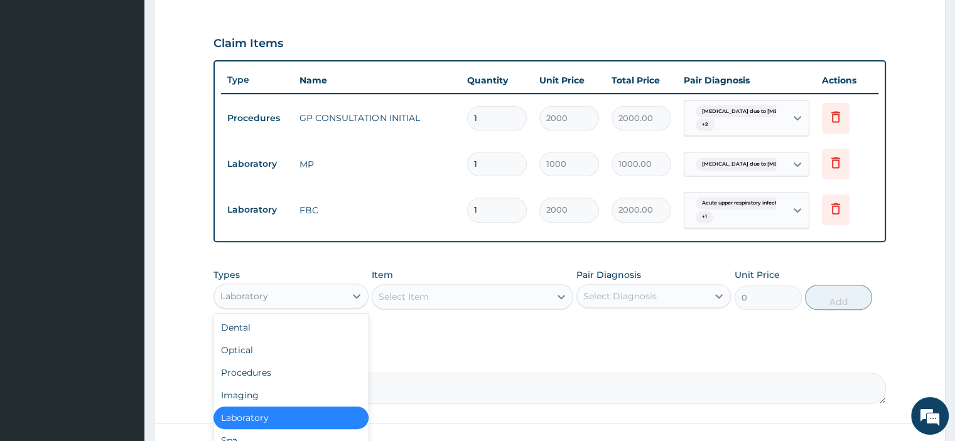
click at [330, 290] on div "Laboratory" at bounding box center [279, 296] width 131 height 20
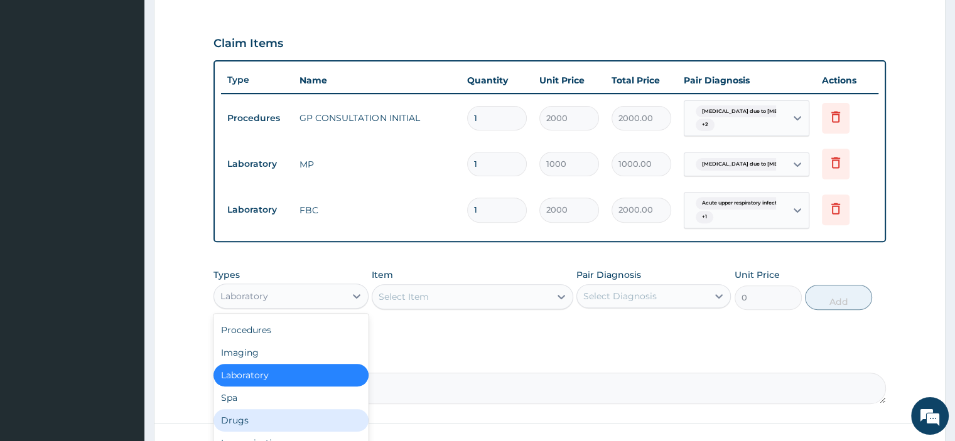
click at [259, 419] on div "Drugs" at bounding box center [290, 420] width 154 height 23
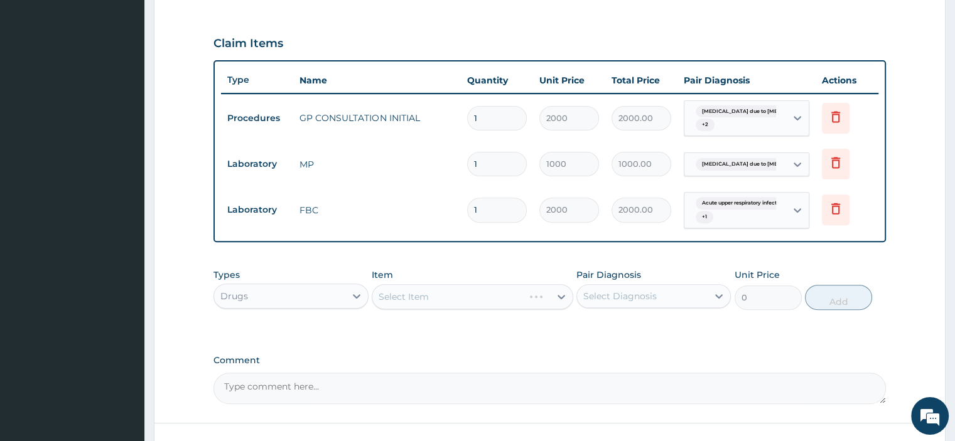
click at [414, 288] on div "Select Item" at bounding box center [472, 296] width 201 height 25
click at [412, 298] on div "Select Item" at bounding box center [472, 296] width 201 height 25
click at [416, 302] on div "Select Item" at bounding box center [472, 296] width 201 height 25
click at [413, 298] on div "Select Item" at bounding box center [472, 296] width 201 height 25
click at [461, 284] on div "Select Item" at bounding box center [472, 296] width 201 height 25
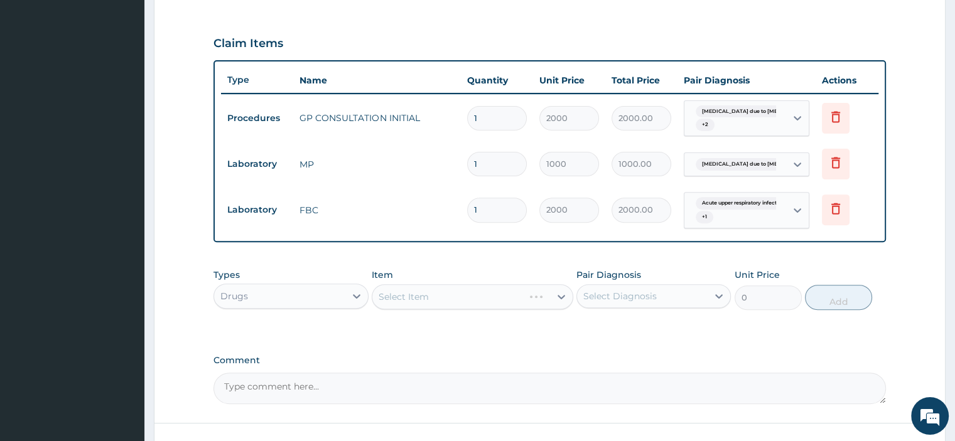
click at [453, 290] on div "Select Item" at bounding box center [472, 296] width 201 height 25
click at [429, 303] on div "Select Item" at bounding box center [472, 296] width 201 height 25
click at [435, 293] on div "Select Item" at bounding box center [472, 296] width 201 height 25
click at [421, 296] on div "Select Item" at bounding box center [472, 296] width 201 height 25
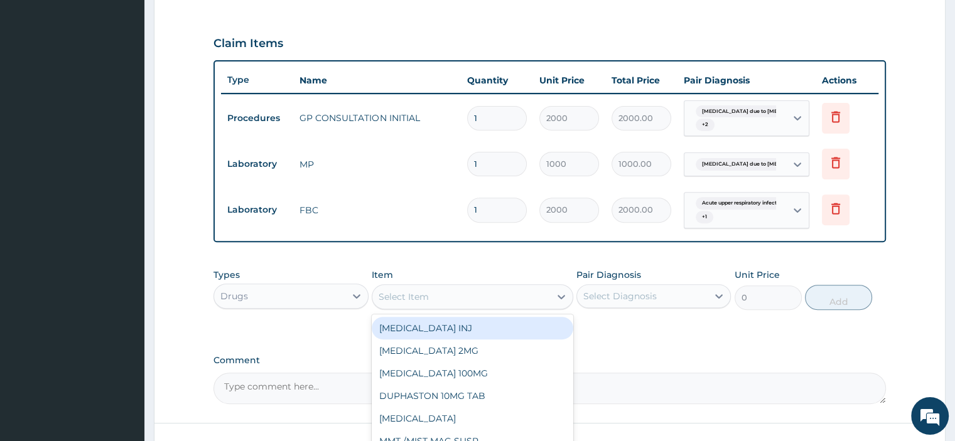
click at [413, 287] on div "Select Item" at bounding box center [461, 297] width 178 height 20
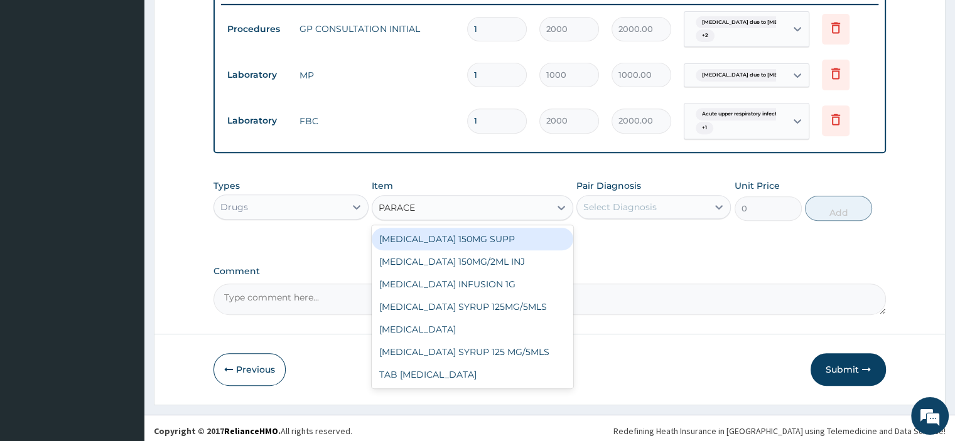
scroll to position [498, 0]
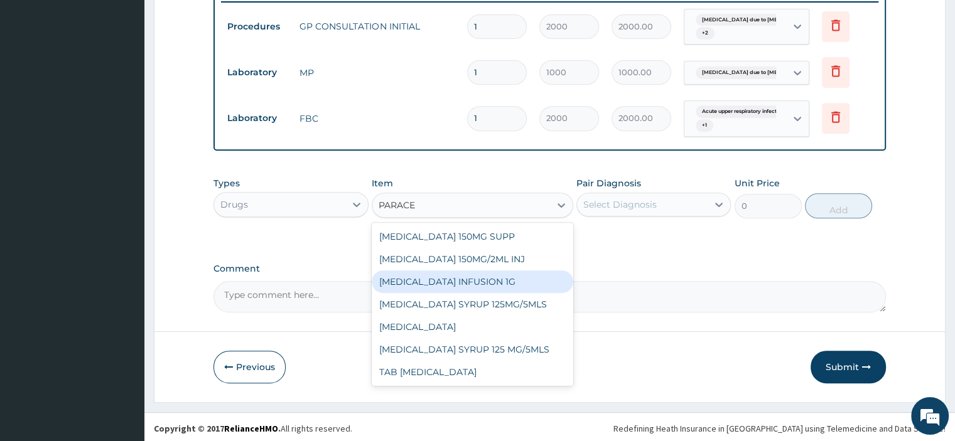
type input "PARACE"
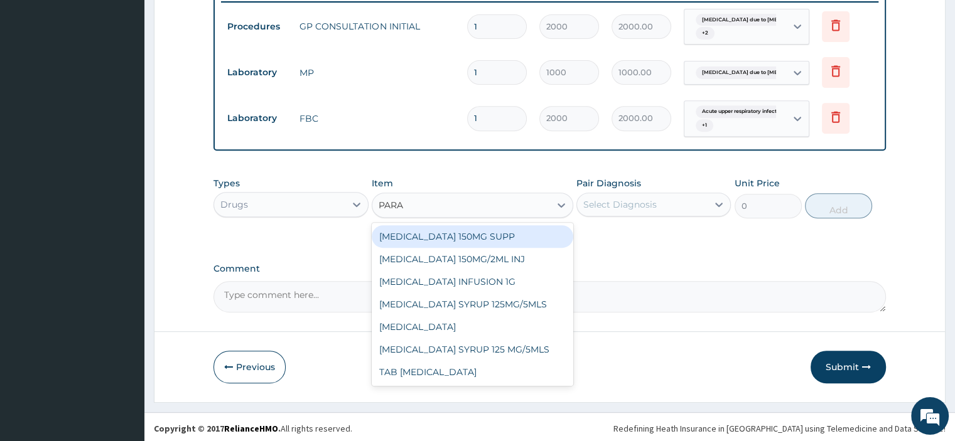
type input "PARAC"
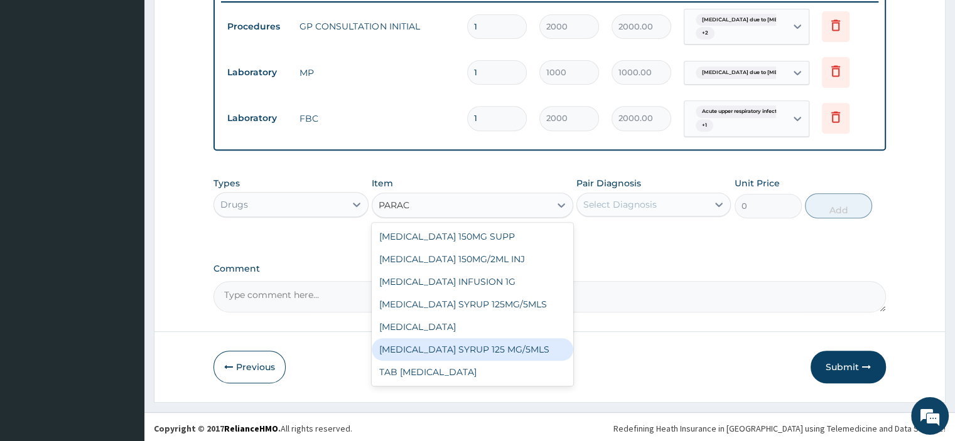
click at [537, 346] on div "PARACETAMOL SYRUP 125 MG/5MLS" at bounding box center [472, 349] width 201 height 23
type input "300"
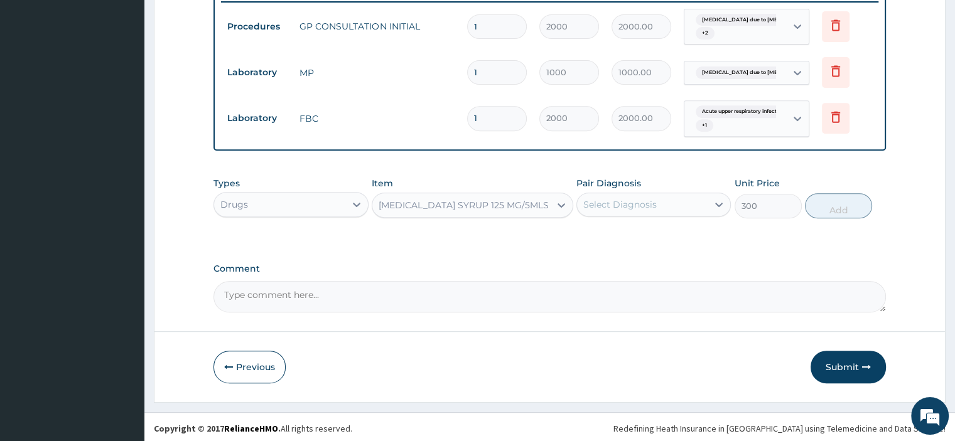
click at [634, 189] on div "Pair Diagnosis Select Diagnosis" at bounding box center [653, 197] width 154 height 41
click at [628, 200] on div "Select Diagnosis" at bounding box center [619, 204] width 73 height 13
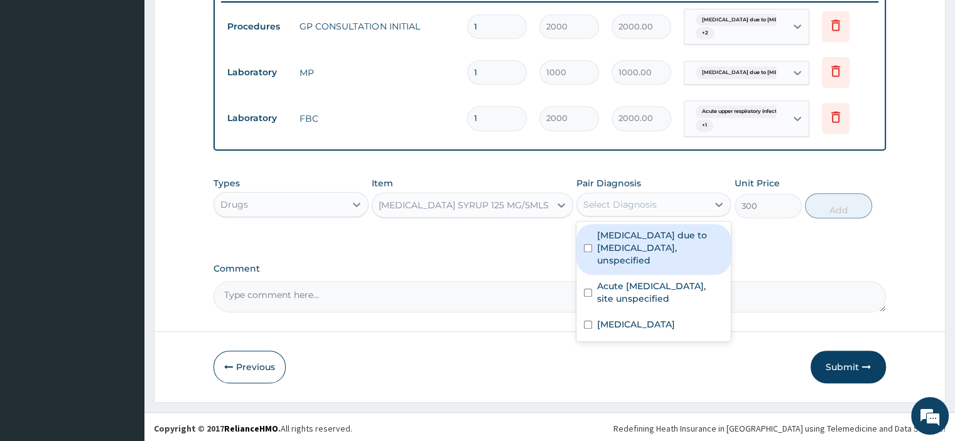
drag, startPoint x: 653, startPoint y: 242, endPoint x: 744, endPoint y: 214, distance: 95.9
click at [654, 241] on label "Malaria due to Plasmodium falciparum, unspecified" at bounding box center [660, 248] width 126 height 38
checkbox input "true"
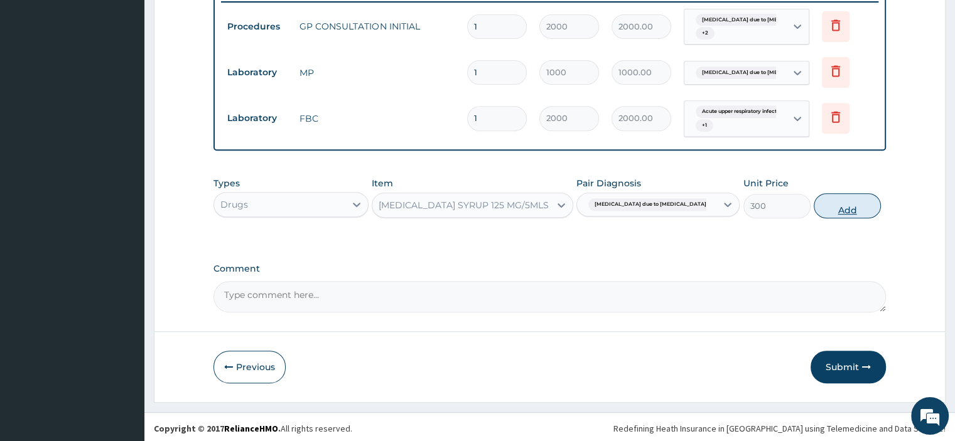
click at [845, 205] on button "Add" at bounding box center [846, 205] width 67 height 25
type input "0"
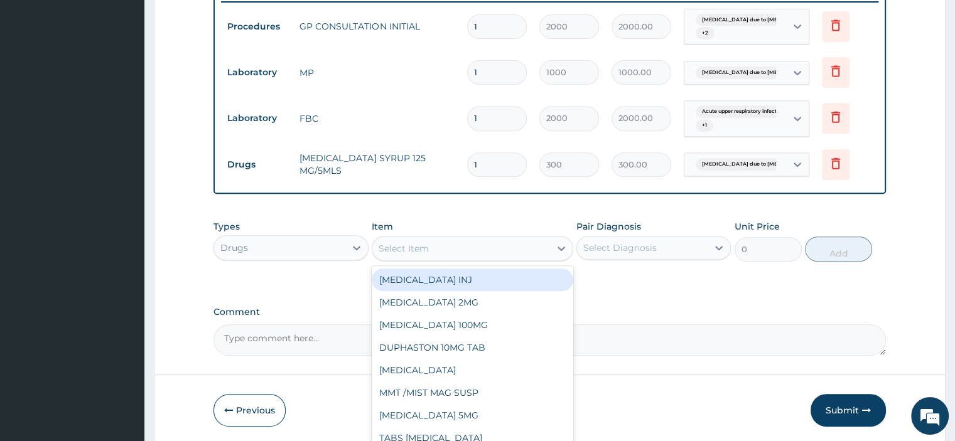
click at [418, 247] on div "Select Item" at bounding box center [403, 248] width 50 height 13
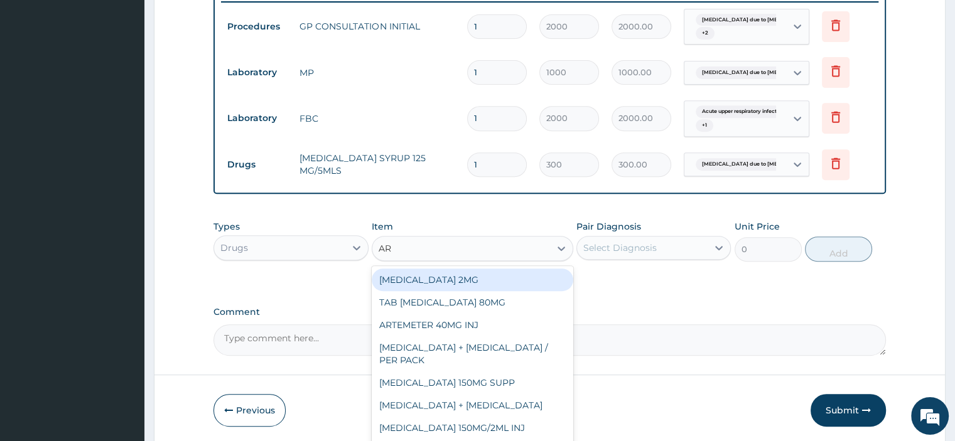
type input "ART"
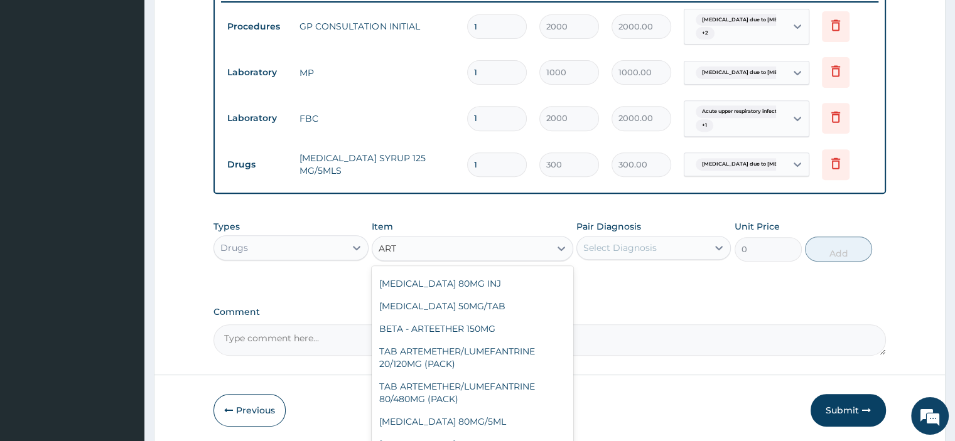
scroll to position [188, 0]
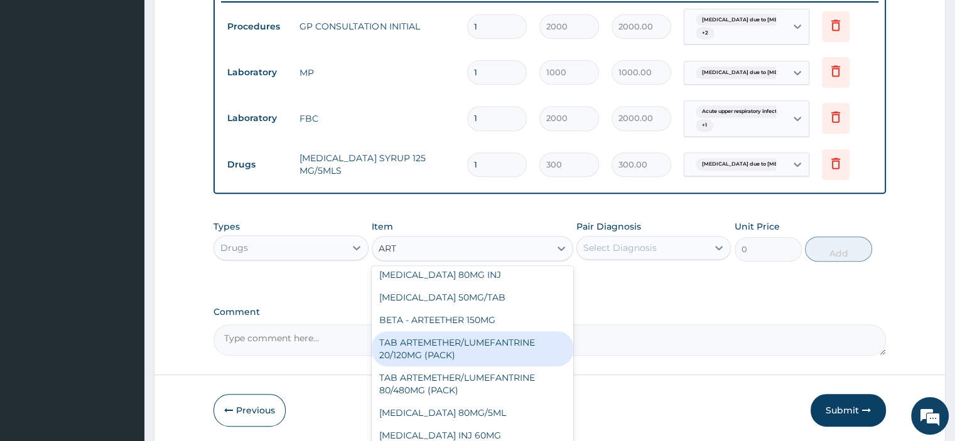
click at [502, 351] on div "TAB ARTEMETHER/LUMEFANTRINE 20/120MG (PACK)" at bounding box center [472, 348] width 201 height 35
type input "1500"
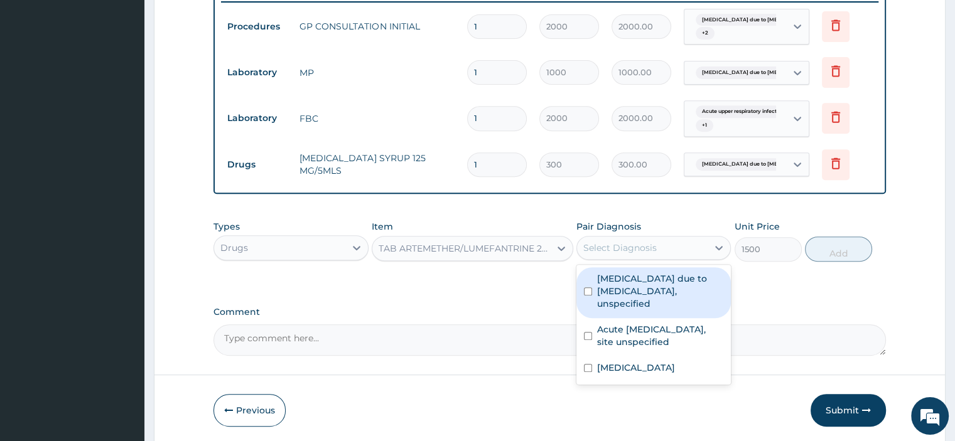
click at [621, 250] on div "Select Diagnosis" at bounding box center [619, 248] width 73 height 13
click at [631, 289] on label "Malaria due to Plasmodium falciparum, unspecified" at bounding box center [660, 291] width 126 height 38
checkbox input "true"
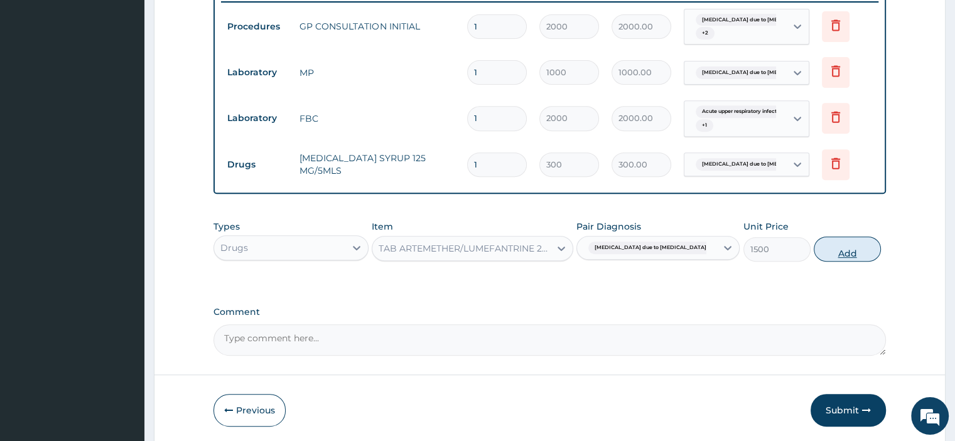
click at [834, 247] on button "Add" at bounding box center [846, 249] width 67 height 25
type input "0"
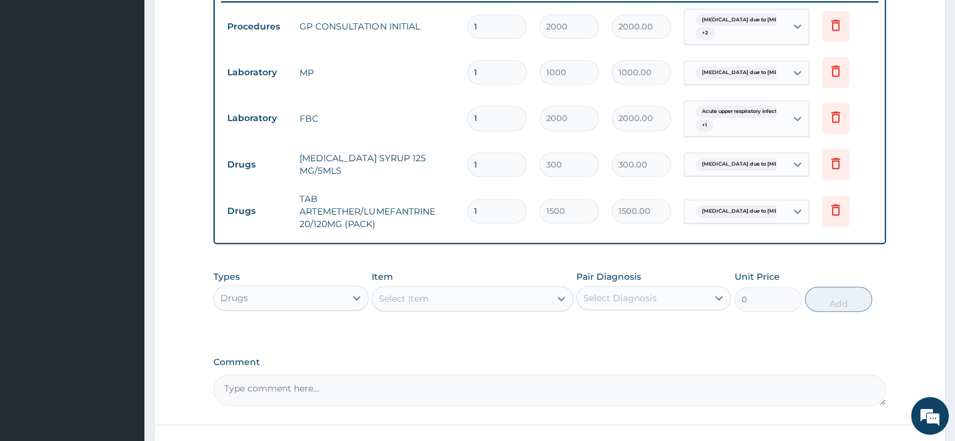
click at [420, 304] on div "Select Item" at bounding box center [461, 299] width 178 height 20
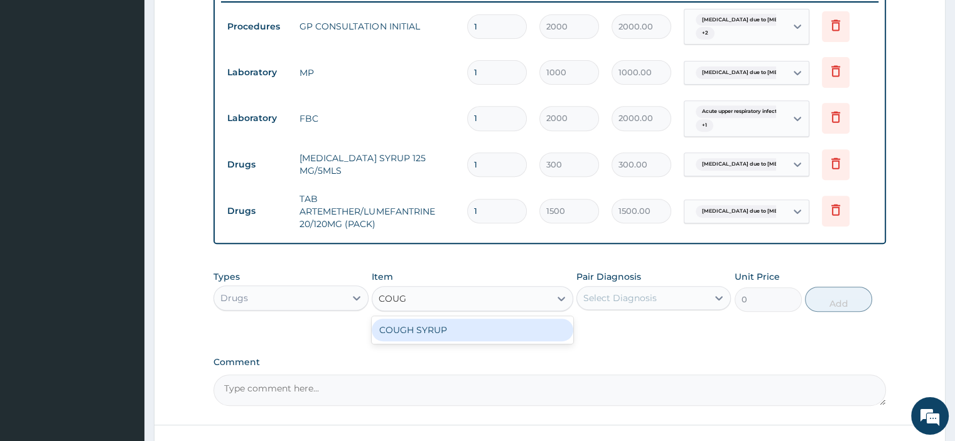
type input "COUGH"
click at [448, 330] on div "COUGH SYRUP" at bounding box center [472, 330] width 201 height 23
type input "700"
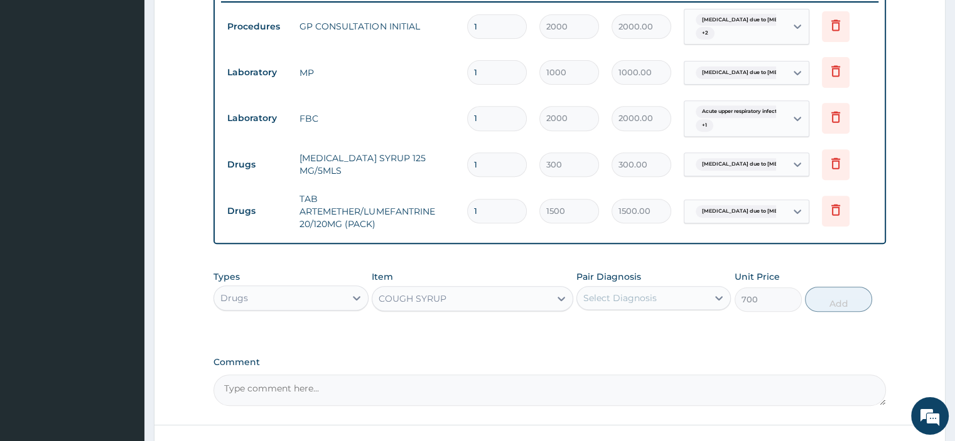
click at [665, 295] on div "Select Diagnosis" at bounding box center [642, 298] width 131 height 20
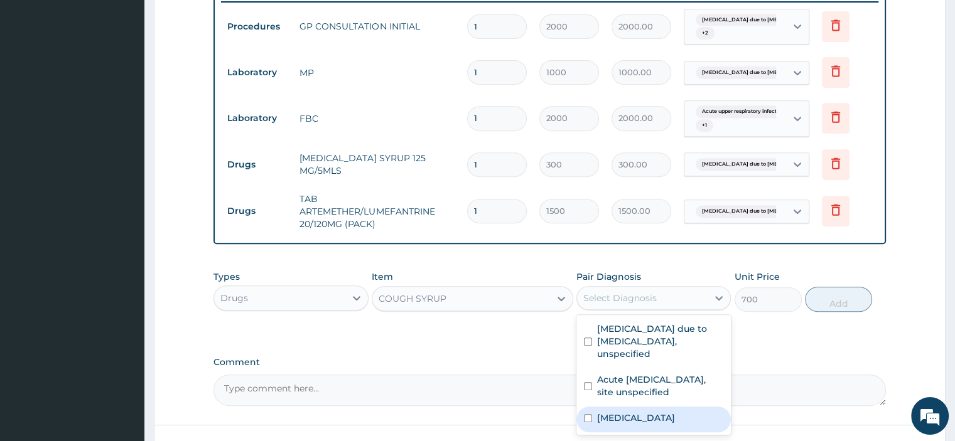
click at [669, 412] on label "Other specified bacterial diseases" at bounding box center [636, 418] width 78 height 13
checkbox input "true"
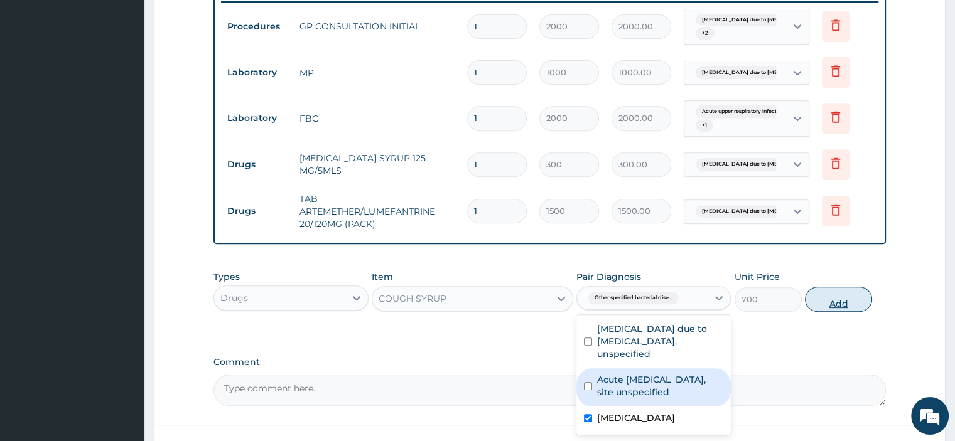
click at [817, 304] on button "Add" at bounding box center [838, 299] width 67 height 25
type input "0"
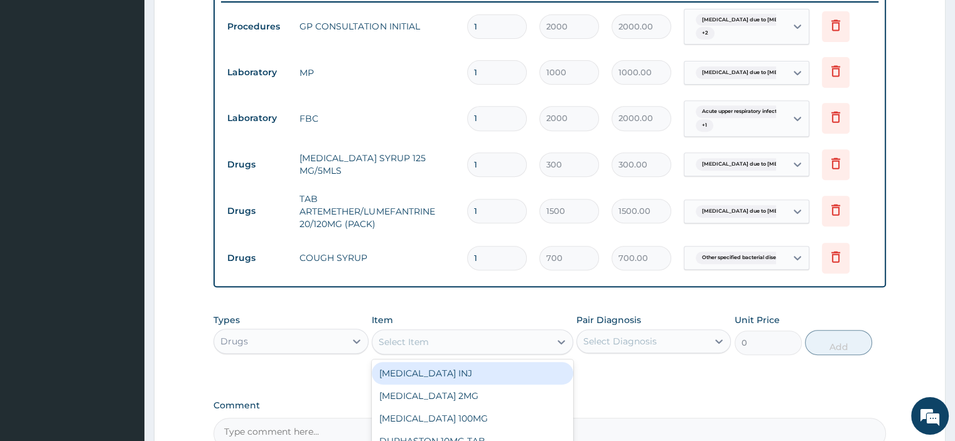
click at [434, 342] on div "Select Item" at bounding box center [461, 342] width 178 height 20
type input "AMOX"
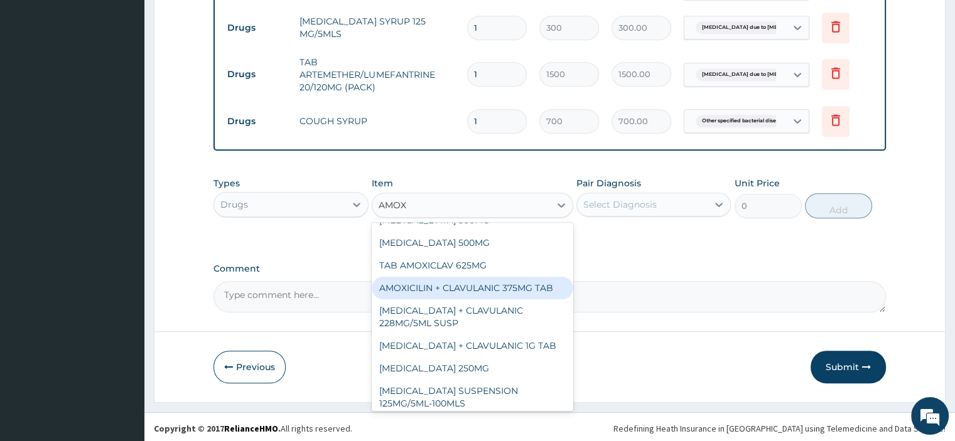
scroll to position [126, 0]
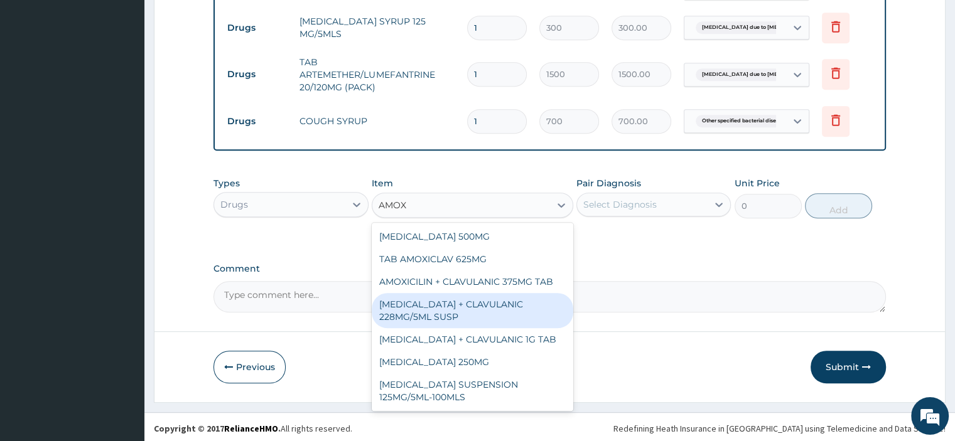
click at [458, 293] on div "AMOXICILLIN + CLAVULANIC 228MG/5ML SUSP" at bounding box center [472, 310] width 201 height 35
type input "1800"
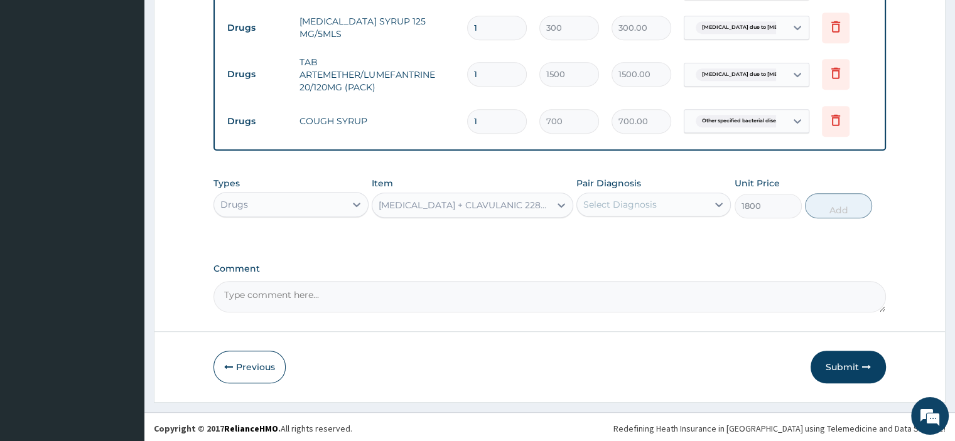
click at [491, 203] on div "AMOXICILLIN + CLAVULANIC 228MG/5ML SUSP" at bounding box center [464, 205] width 173 height 13
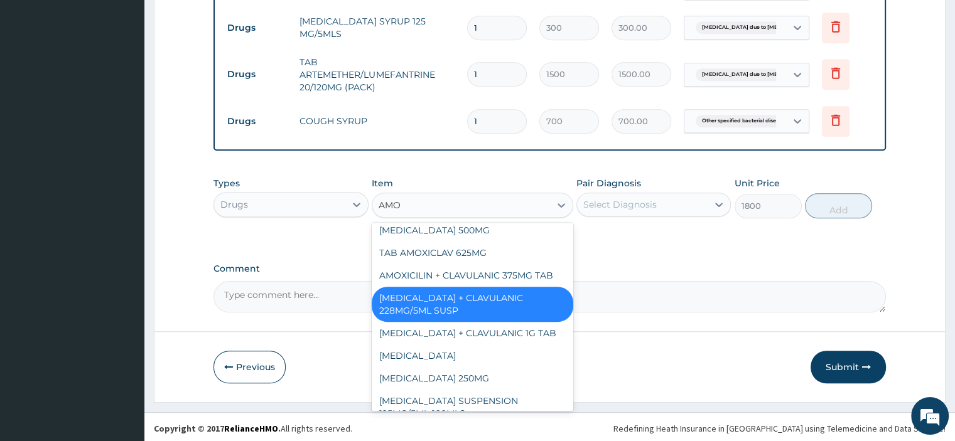
type input "AMOX"
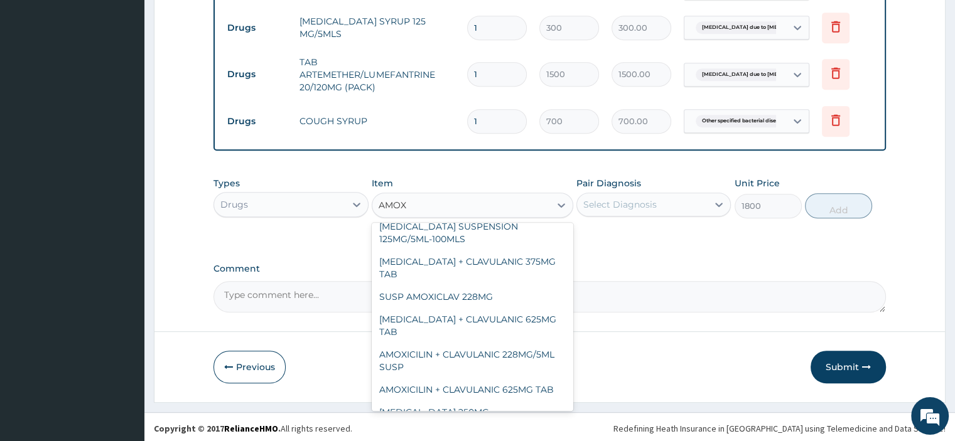
scroll to position [286, 0]
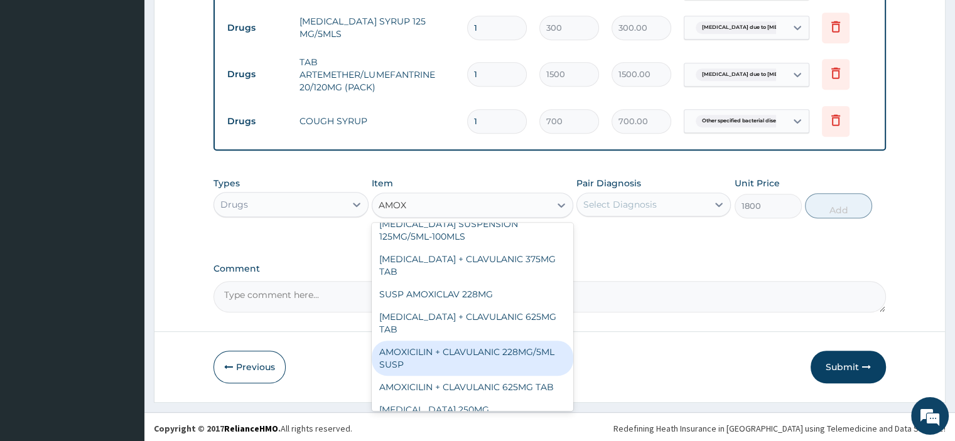
click at [519, 341] on div "AMOXICILIN + CLAVULANIC 228MG/5ML SUSP" at bounding box center [472, 358] width 201 height 35
type input "1000"
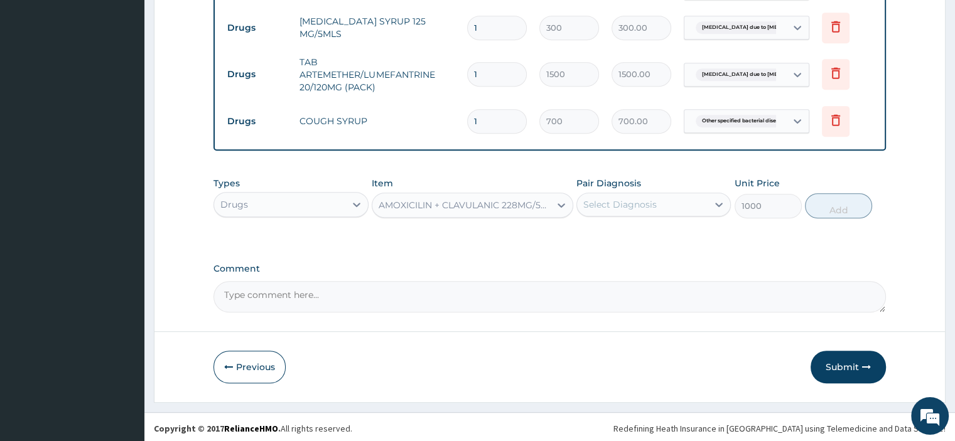
click at [648, 204] on div "Select Diagnosis" at bounding box center [619, 204] width 73 height 13
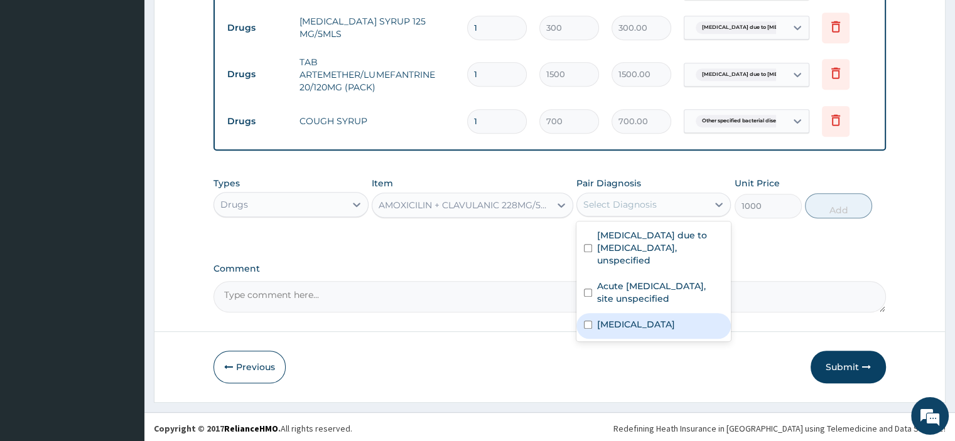
click at [634, 318] on label "Other specified bacterial diseases" at bounding box center [636, 324] width 78 height 13
checkbox input "true"
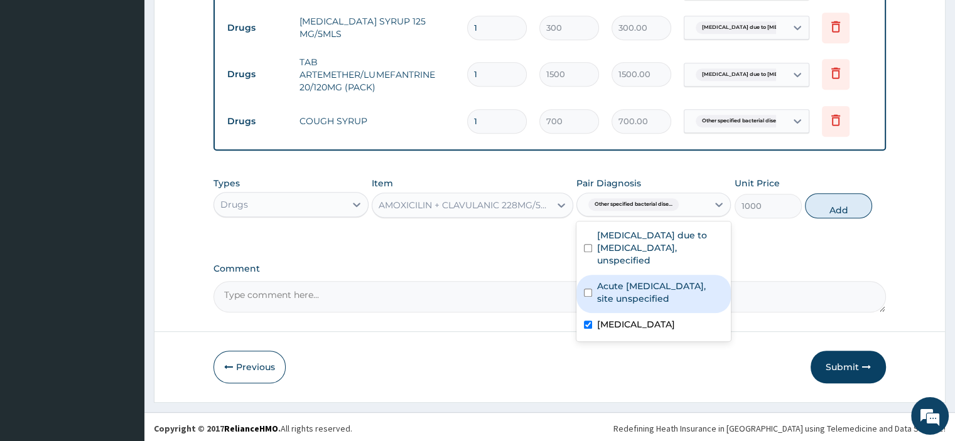
drag, startPoint x: 652, startPoint y: 279, endPoint x: 753, endPoint y: 223, distance: 115.8
click at [656, 280] on label "Acute upper respiratory infection, site unspecified" at bounding box center [660, 292] width 126 height 25
checkbox input "true"
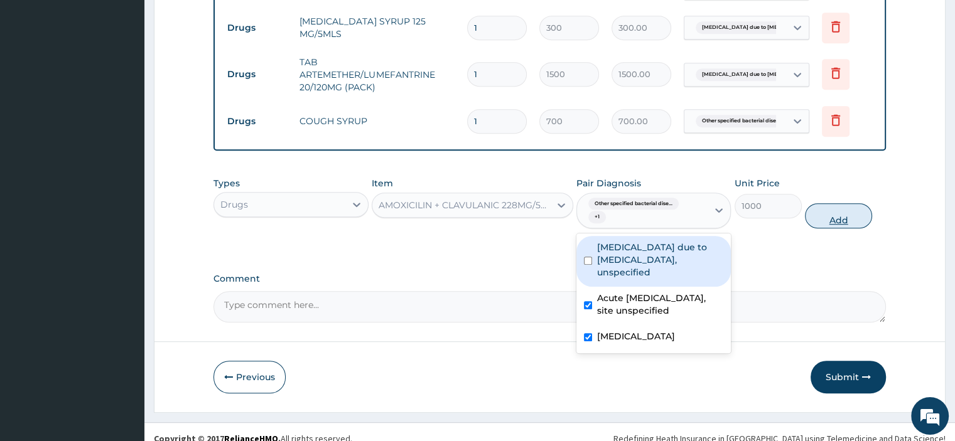
click at [829, 223] on button "Add" at bounding box center [838, 215] width 67 height 25
type input "0"
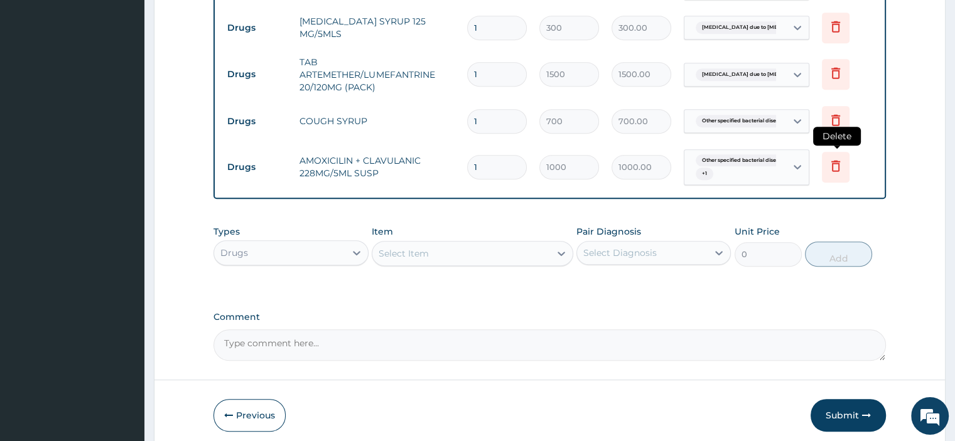
click at [841, 161] on icon at bounding box center [835, 165] width 15 height 15
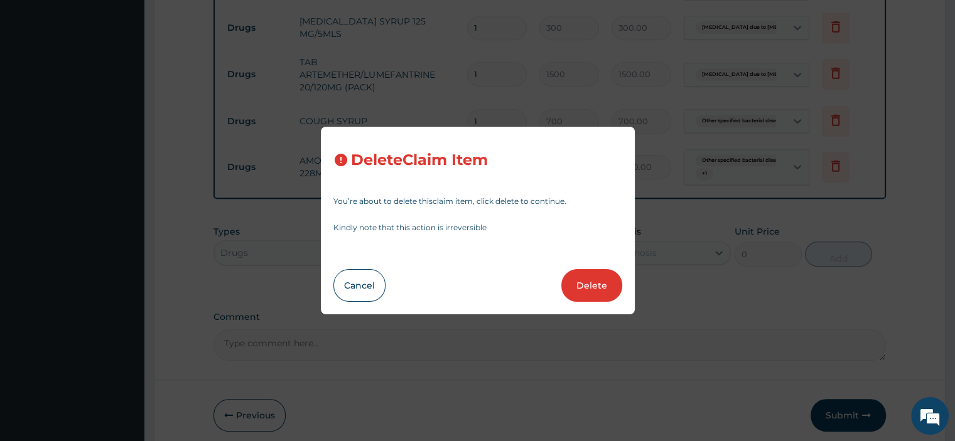
drag, startPoint x: 609, startPoint y: 286, endPoint x: 598, endPoint y: 286, distance: 10.7
click at [609, 287] on button "Delete" at bounding box center [591, 285] width 61 height 33
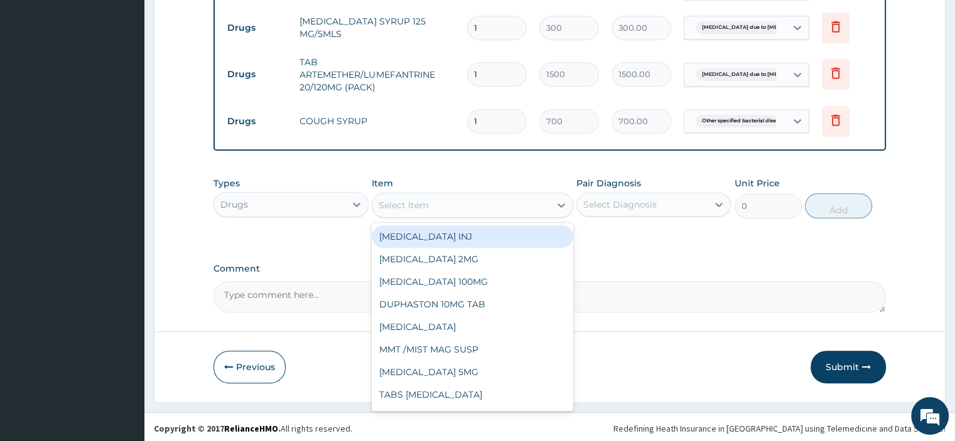
click at [454, 201] on div "Select Item" at bounding box center [461, 205] width 178 height 20
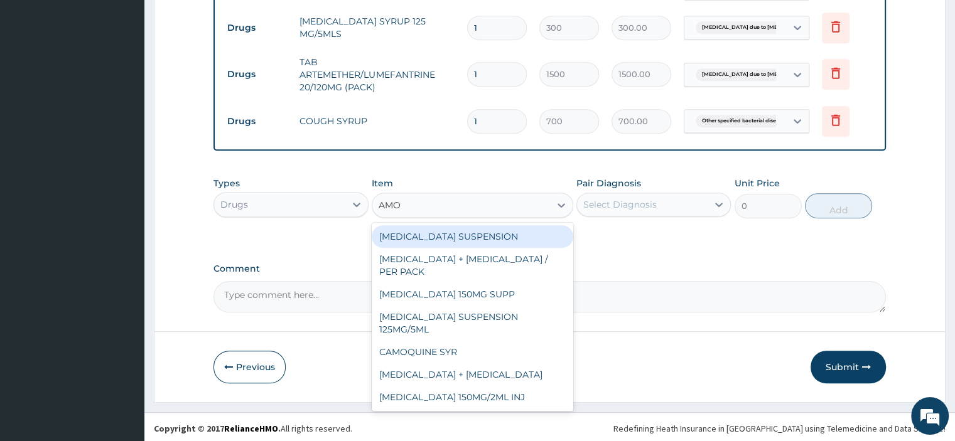
type input "AMOX"
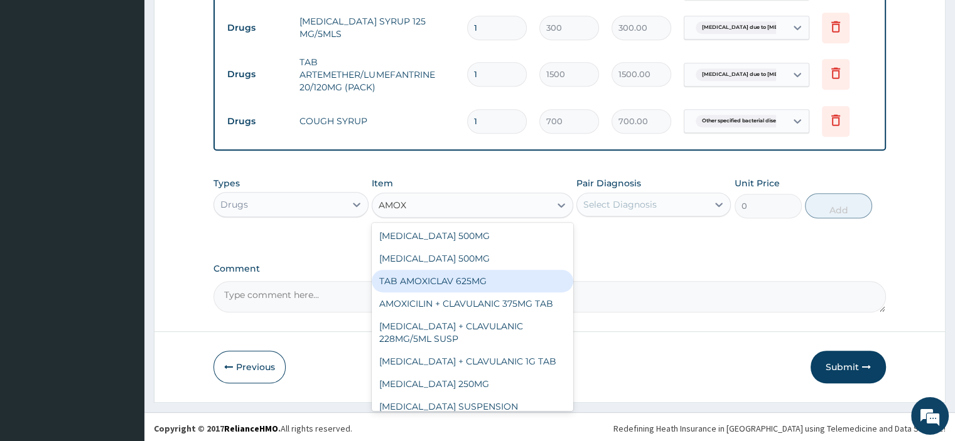
scroll to position [126, 0]
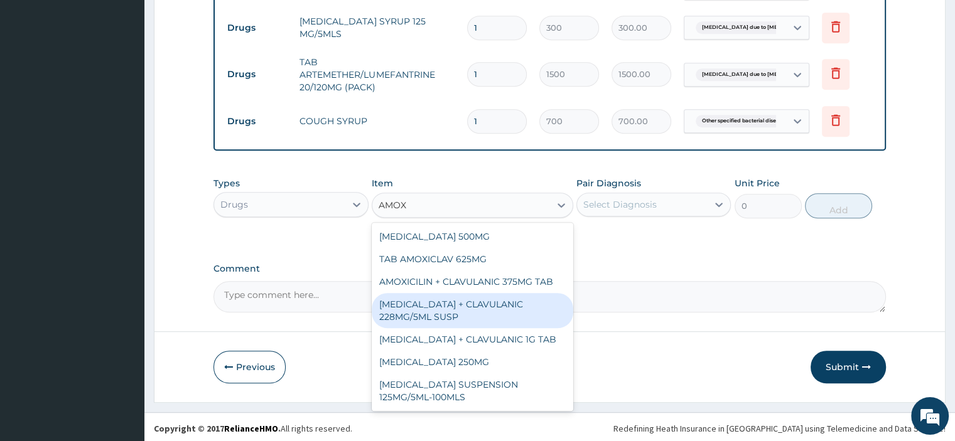
click at [489, 298] on div "AMOXICILLIN + CLAVULANIC 228MG/5ML SUSP" at bounding box center [472, 310] width 201 height 35
type input "1800"
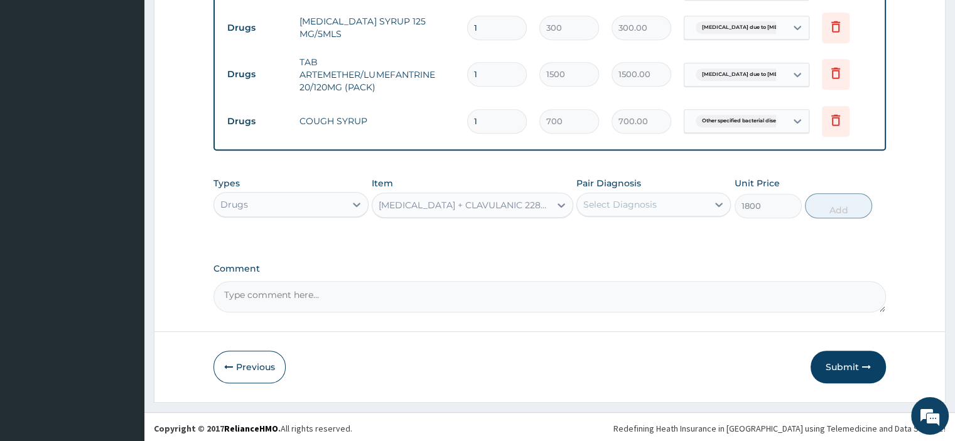
click at [489, 195] on div "AMOXICILLIN + CLAVULANIC 228MG/5ML SUSP" at bounding box center [461, 205] width 178 height 20
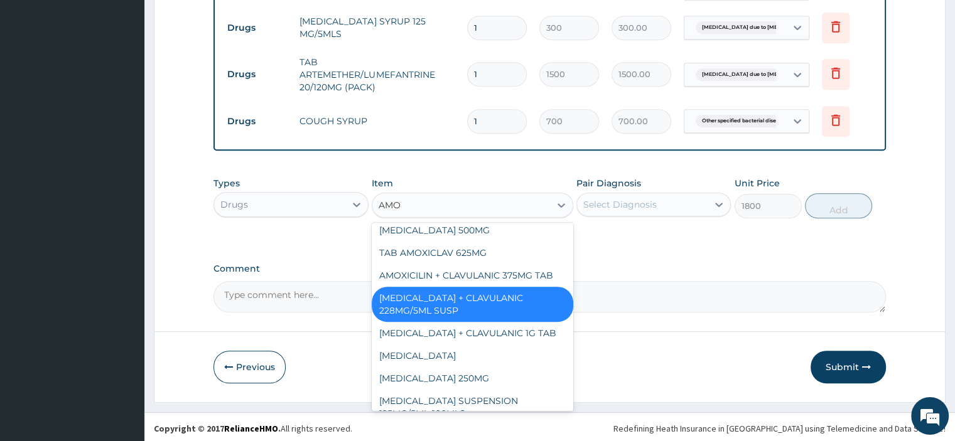
type input "AMOX"
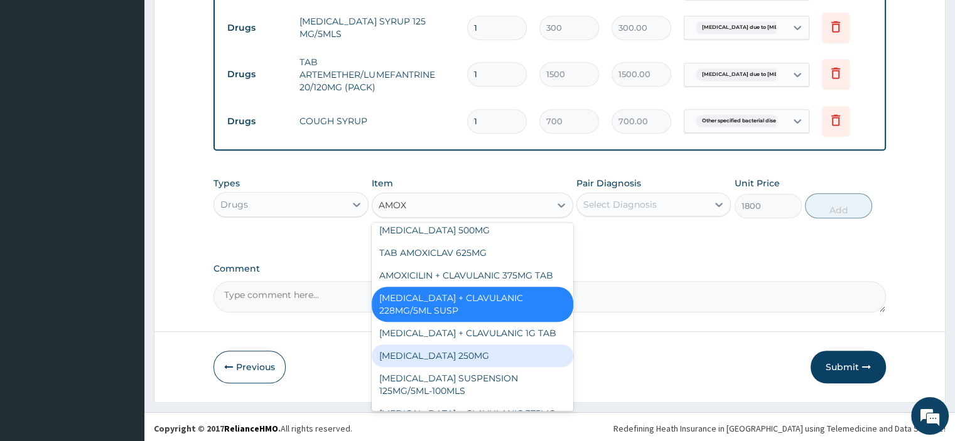
scroll to position [257, 0]
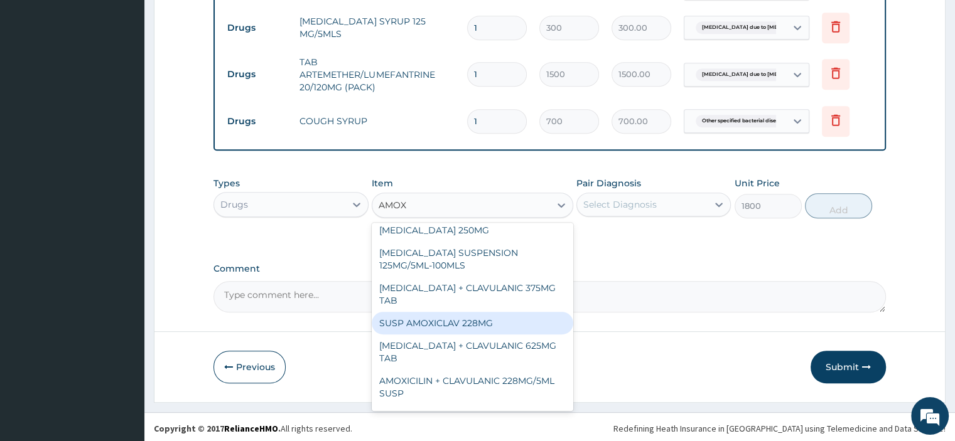
click at [502, 313] on div "SUSP AMOXICLAV 228MG" at bounding box center [472, 323] width 201 height 23
type input "3500"
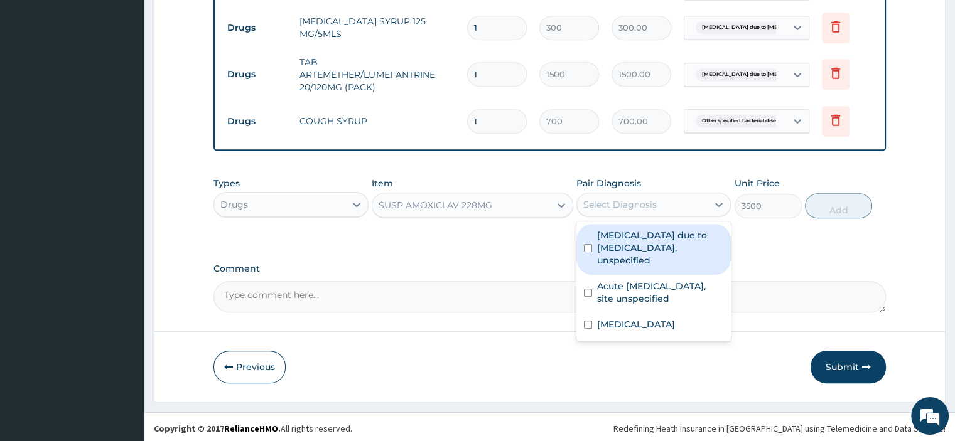
click at [633, 208] on div "Select Diagnosis" at bounding box center [619, 204] width 73 height 13
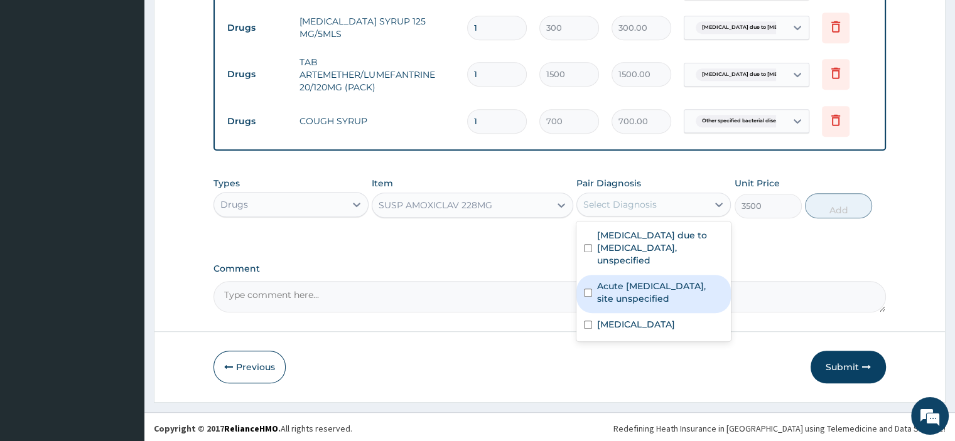
click at [620, 280] on label "Acute upper respiratory infection, site unspecified" at bounding box center [660, 292] width 126 height 25
checkbox input "true"
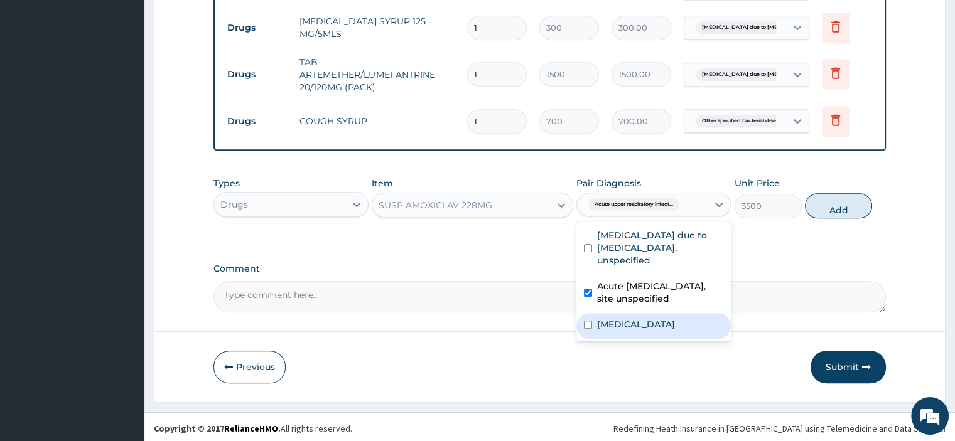
click at [630, 318] on label "Other specified bacterial diseases" at bounding box center [636, 324] width 78 height 13
checkbox input "true"
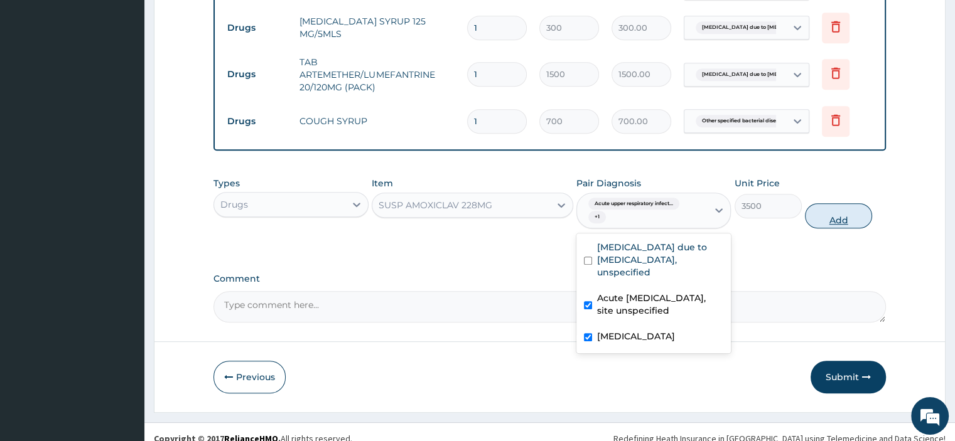
click at [837, 210] on button "Add" at bounding box center [838, 215] width 67 height 25
type input "0"
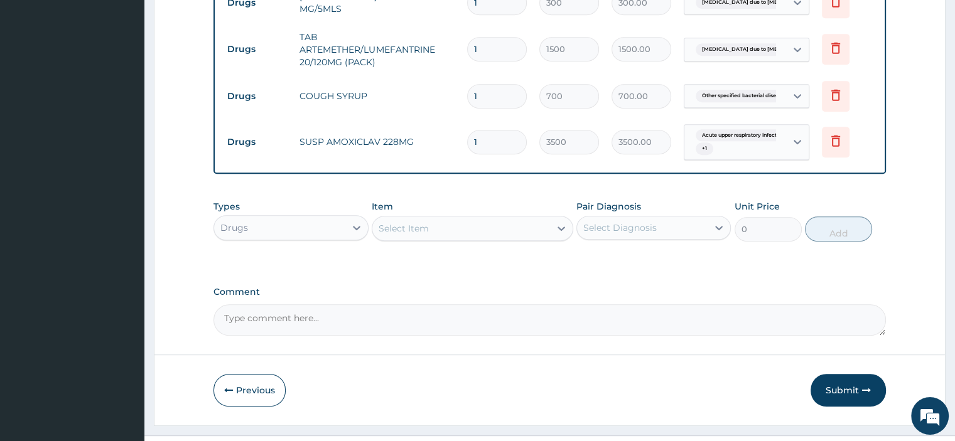
scroll to position [684, 0]
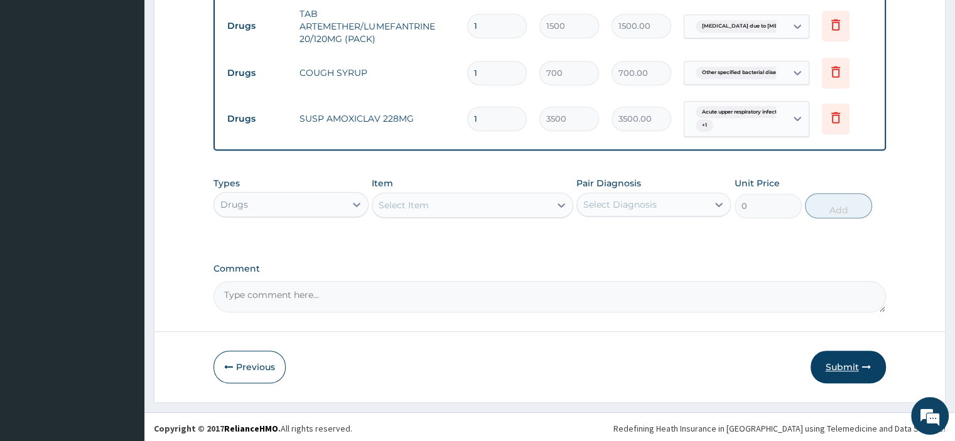
click at [857, 368] on button "Submit" at bounding box center [847, 367] width 75 height 33
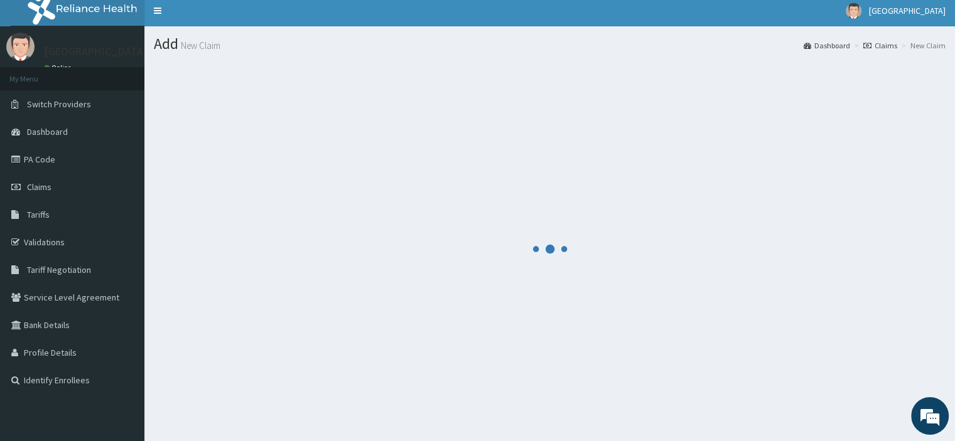
scroll to position [0, 0]
